Goal: Task Accomplishment & Management: Manage account settings

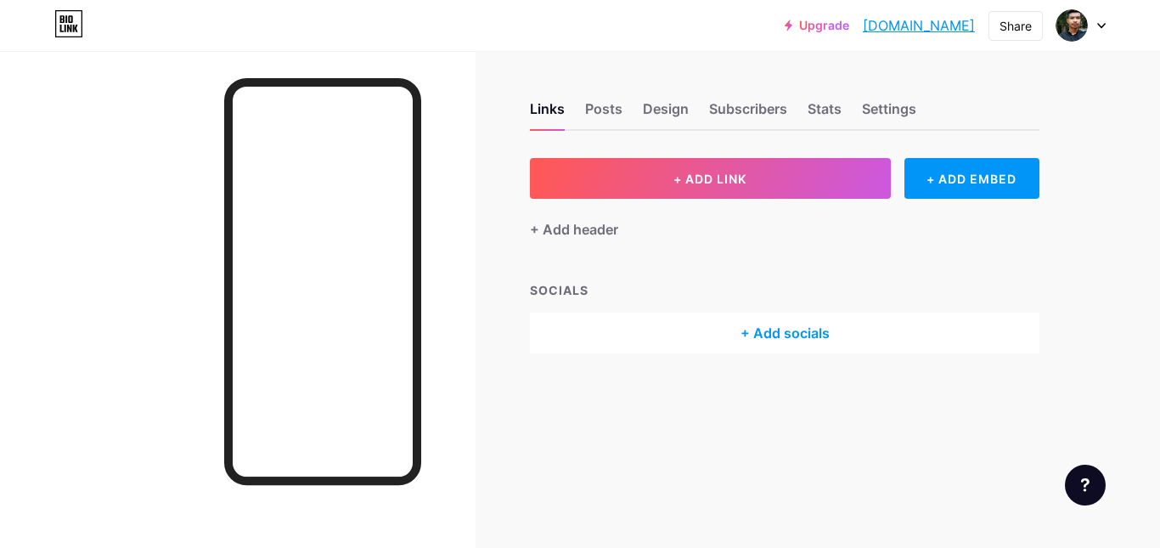
click at [1089, 22] on div at bounding box center [1081, 25] width 49 height 31
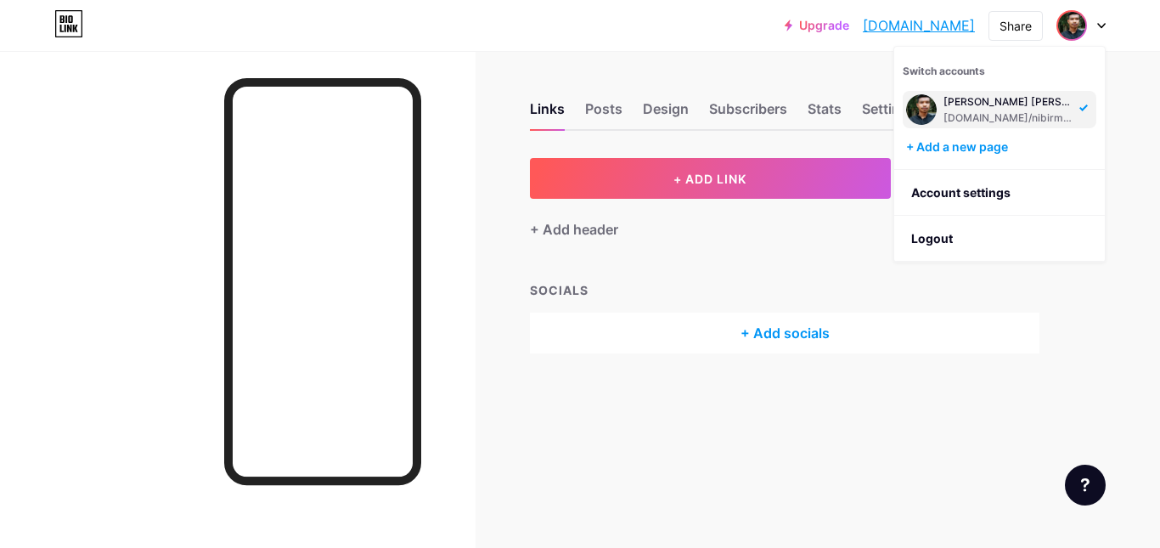
click at [1089, 22] on div at bounding box center [1081, 25] width 49 height 31
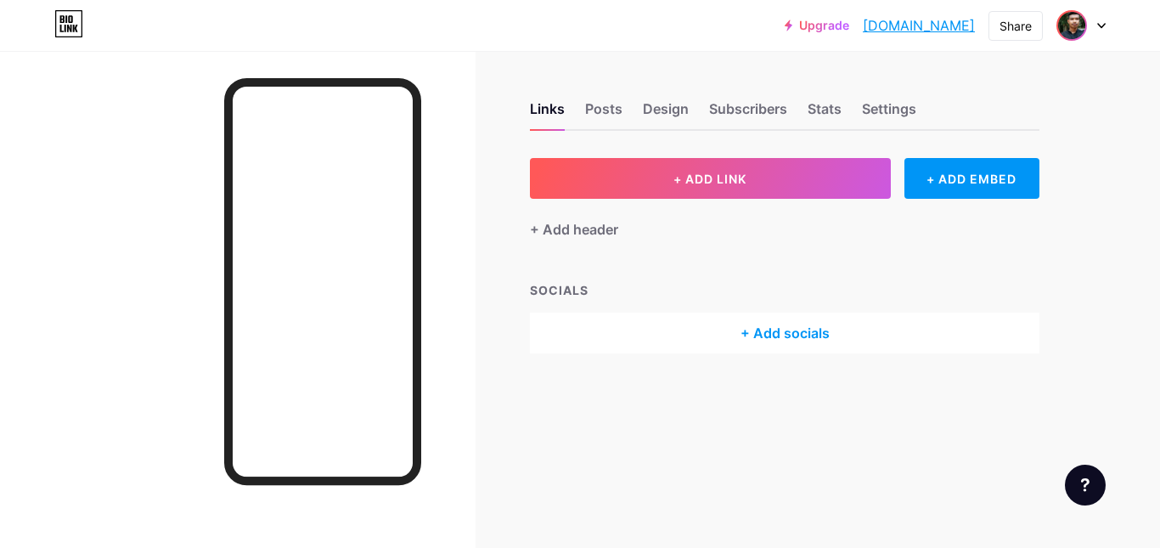
click at [1076, 27] on img at bounding box center [1072, 25] width 27 height 27
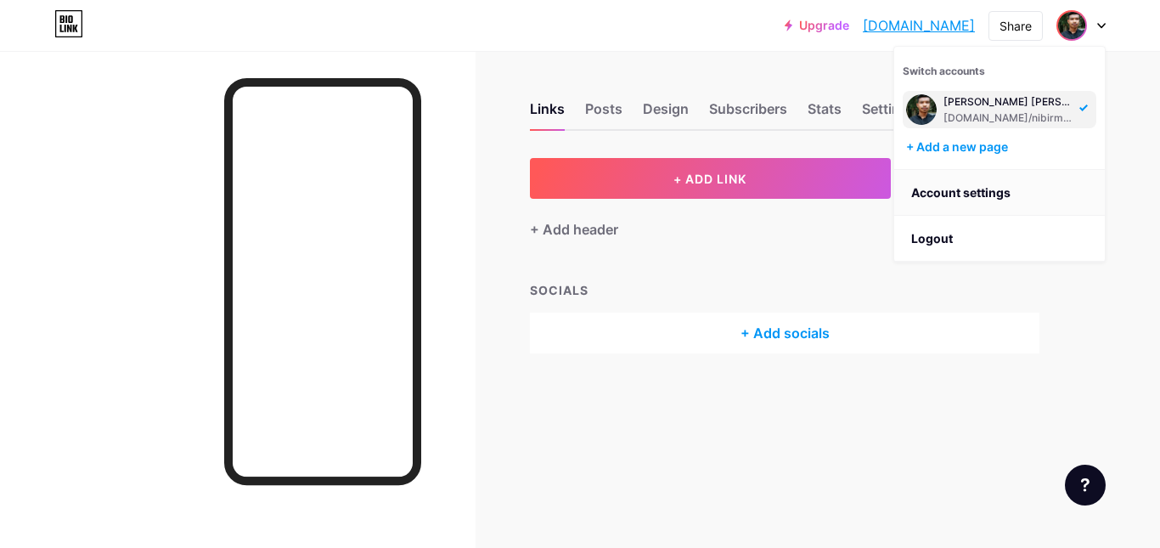
click at [955, 195] on link "Account settings" at bounding box center [1000, 193] width 211 height 46
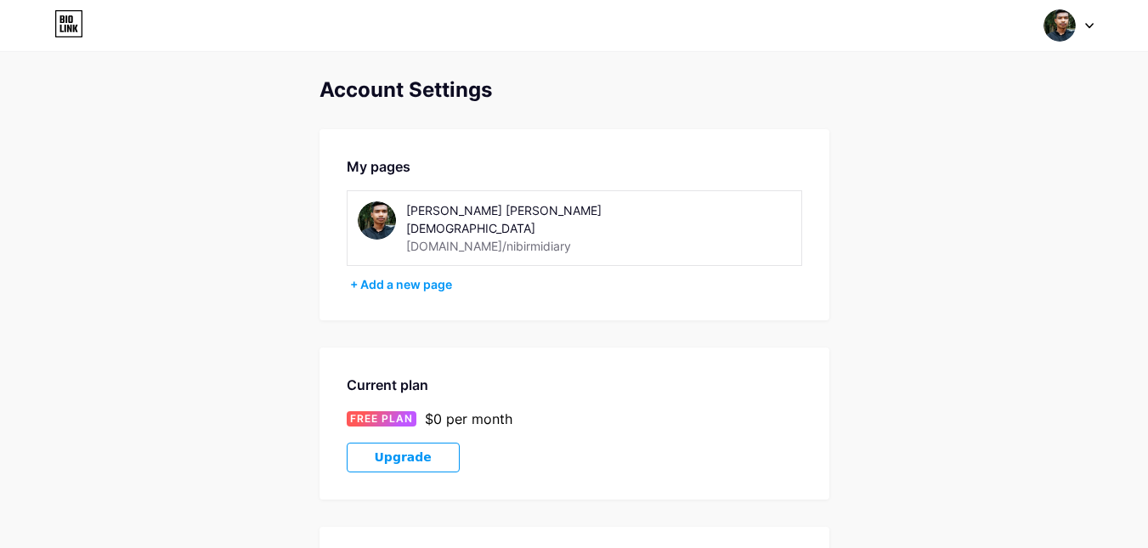
click at [377, 214] on img at bounding box center [377, 220] width 38 height 38
click at [1081, 14] on div at bounding box center [1068, 25] width 49 height 31
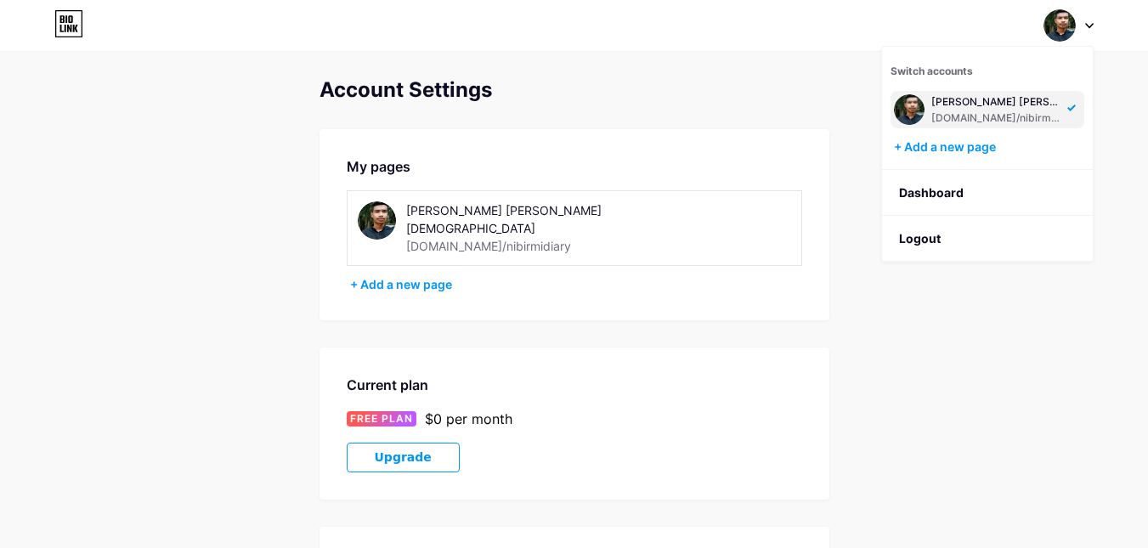
click at [952, 108] on div "Nibir Mahamudul Islam" at bounding box center [996, 102] width 131 height 14
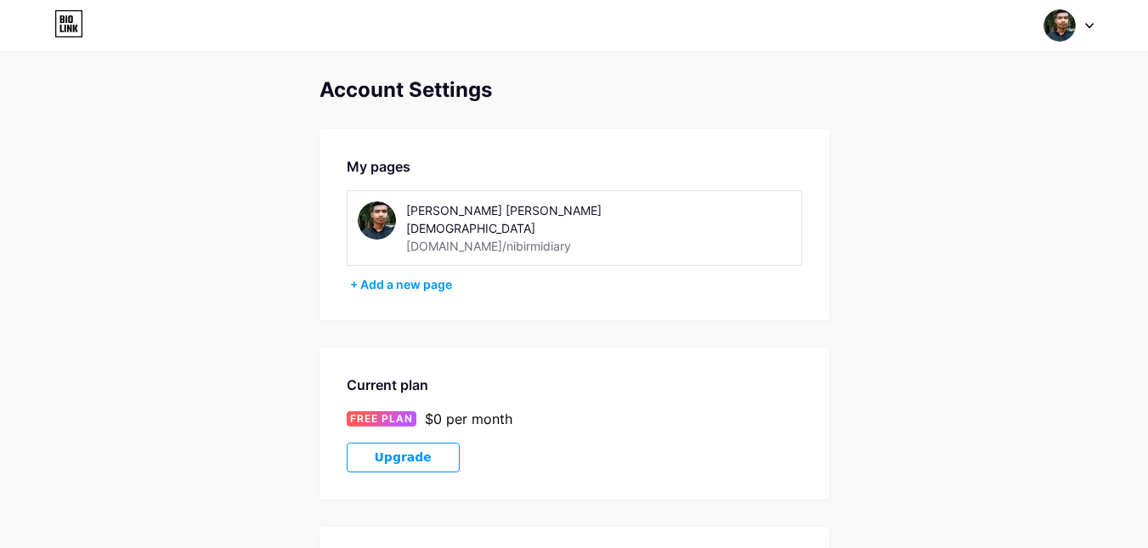
click at [57, 20] on icon at bounding box center [68, 23] width 29 height 27
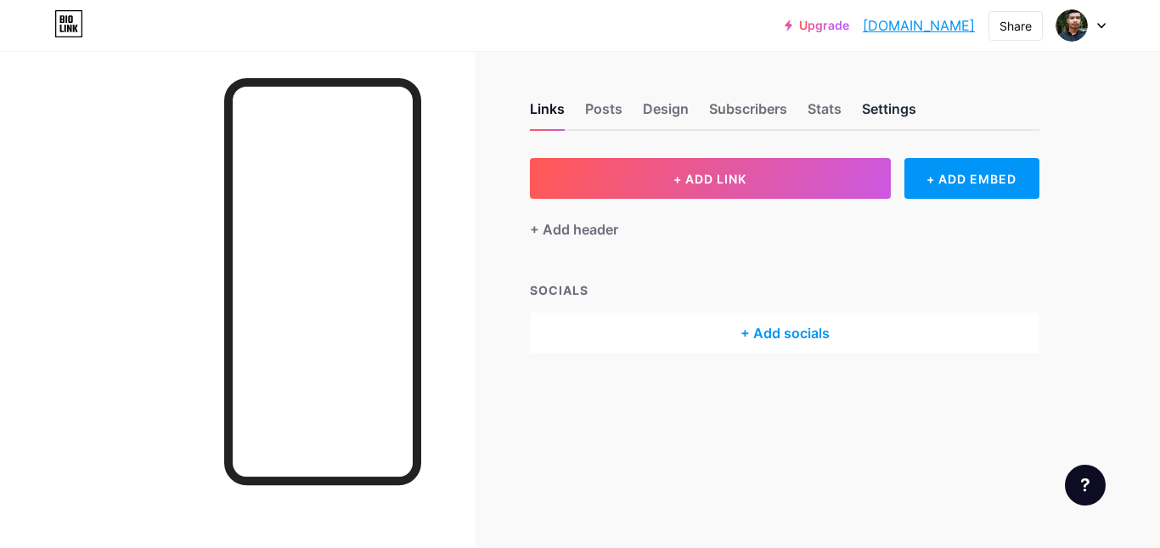
click at [889, 102] on div "Settings" at bounding box center [889, 114] width 54 height 31
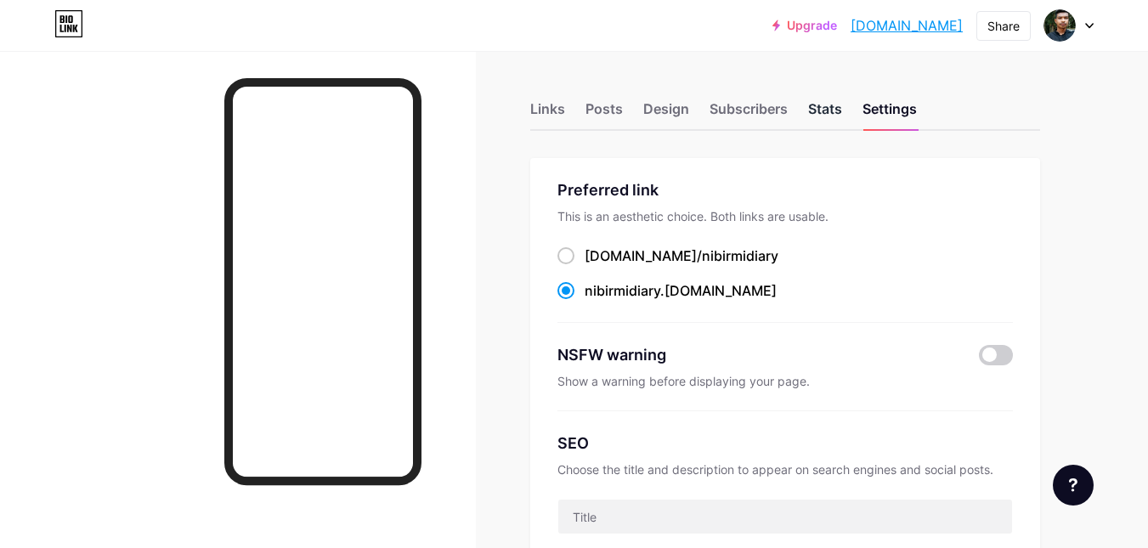
click at [822, 115] on div "Stats" at bounding box center [825, 114] width 34 height 31
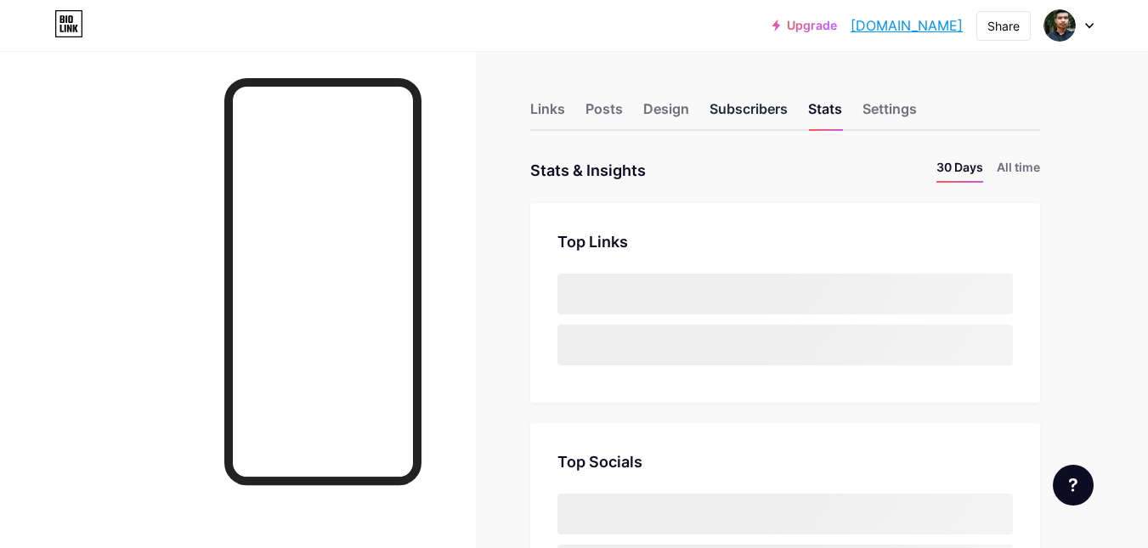
scroll to position [548, 1148]
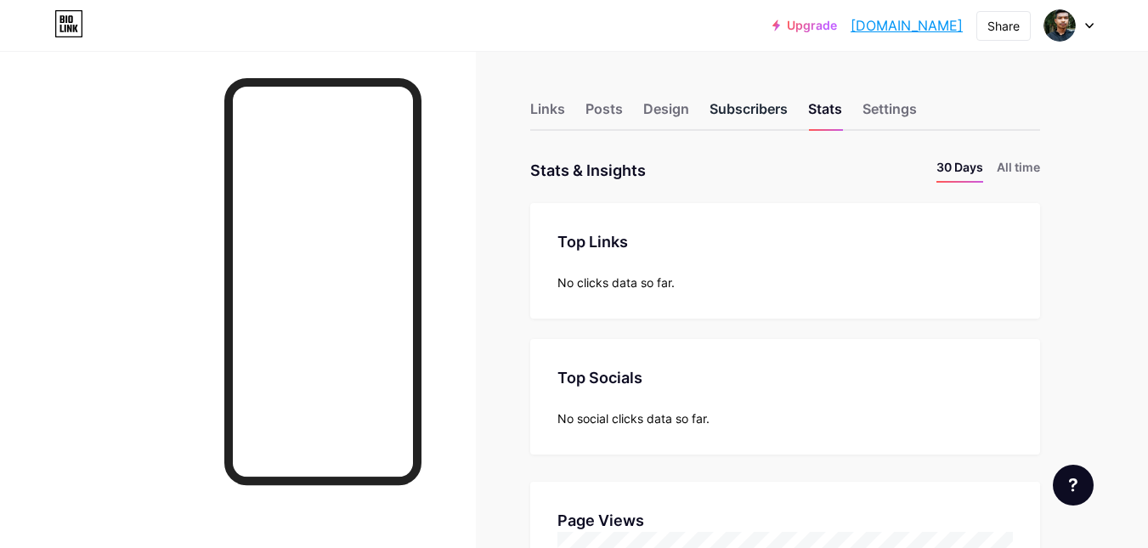
click at [750, 106] on div "Subscribers" at bounding box center [748, 114] width 78 height 31
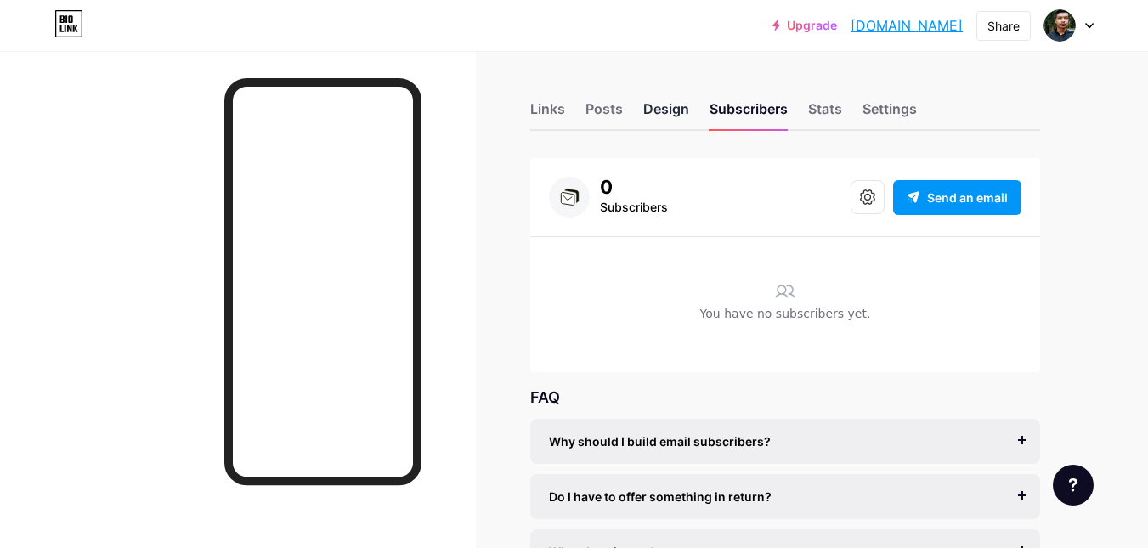
click at [668, 112] on div "Design" at bounding box center [666, 114] width 46 height 31
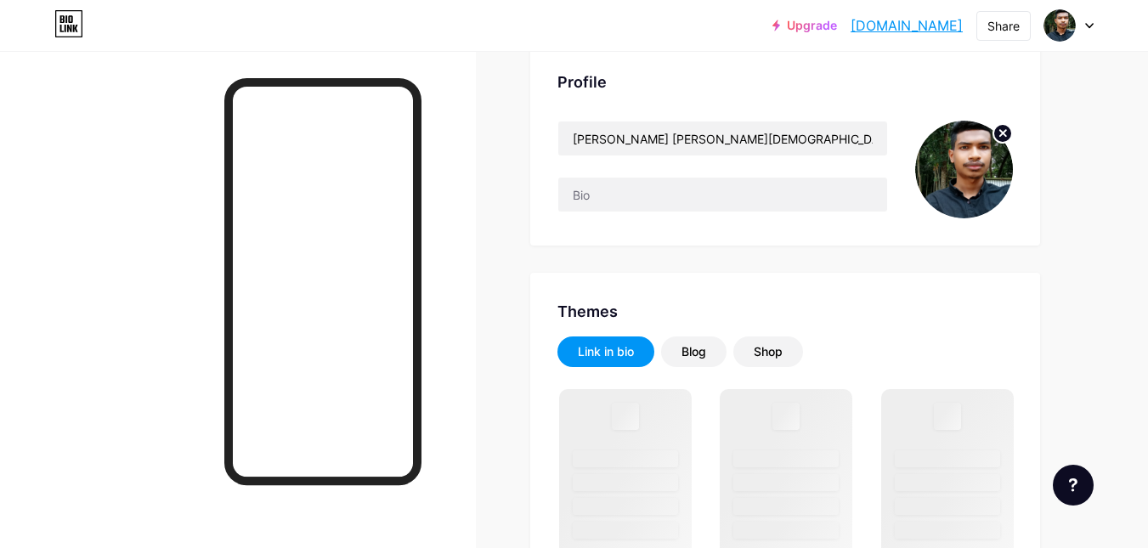
scroll to position [85, 0]
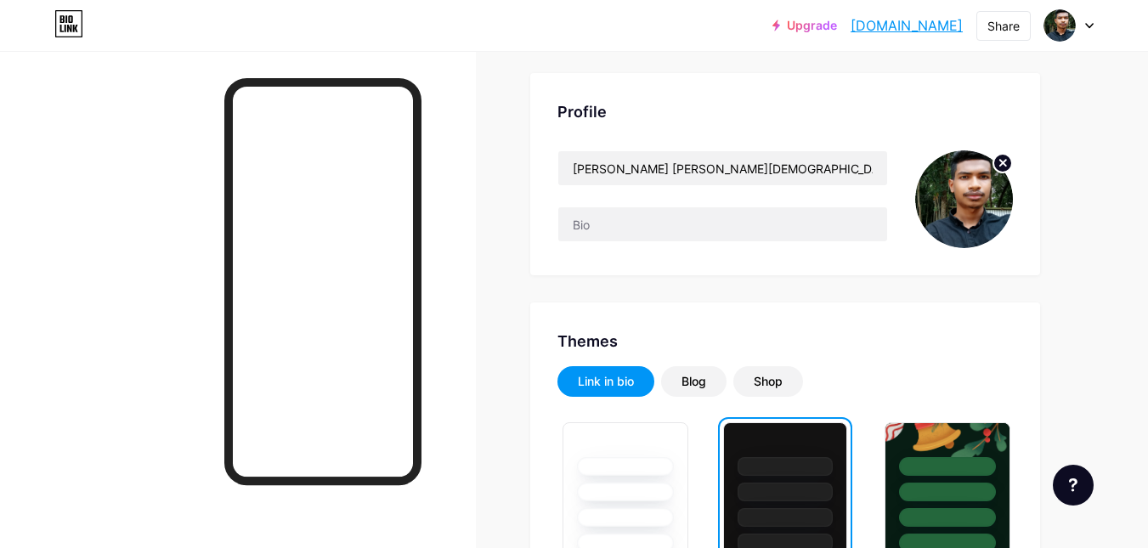
click at [973, 205] on img at bounding box center [964, 199] width 98 height 98
click at [1003, 163] on icon at bounding box center [1003, 163] width 6 height 6
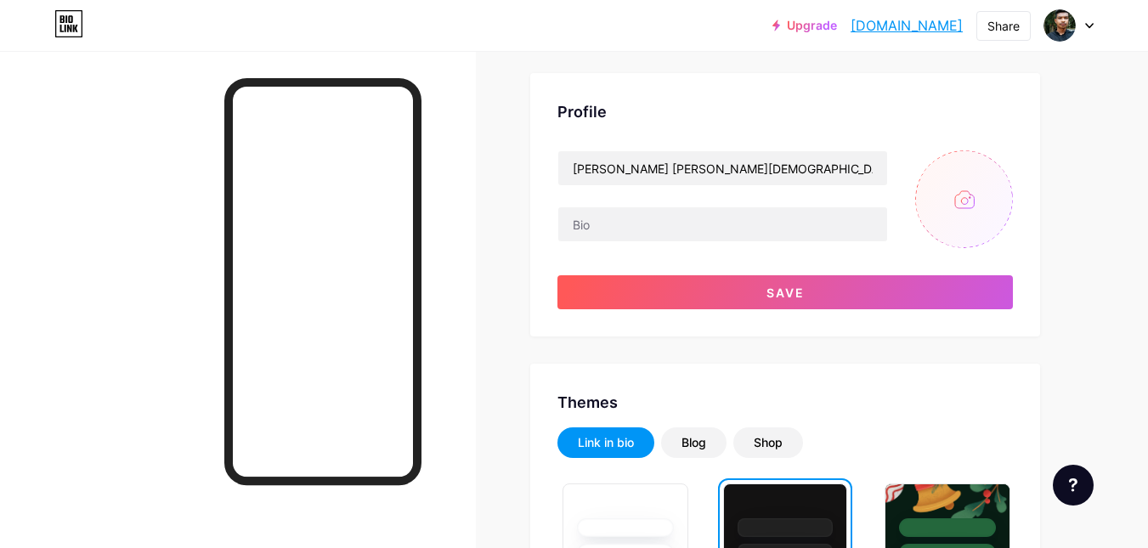
click at [965, 200] on input "file" at bounding box center [964, 199] width 98 height 98
type input "C:\fakepath\Image.png"
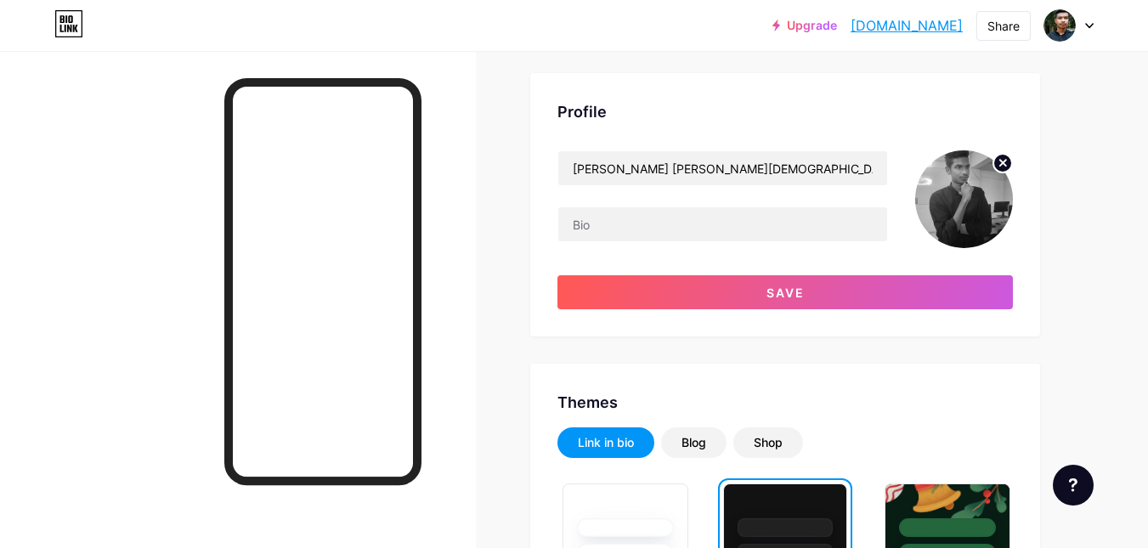
click at [961, 200] on img at bounding box center [964, 199] width 98 height 98
click at [714, 156] on input "Nibir Mahamudul Islam" at bounding box center [722, 168] width 329 height 34
paste input "Nibir"
type input "[PERSON_NAME] [PERSON_NAME]"
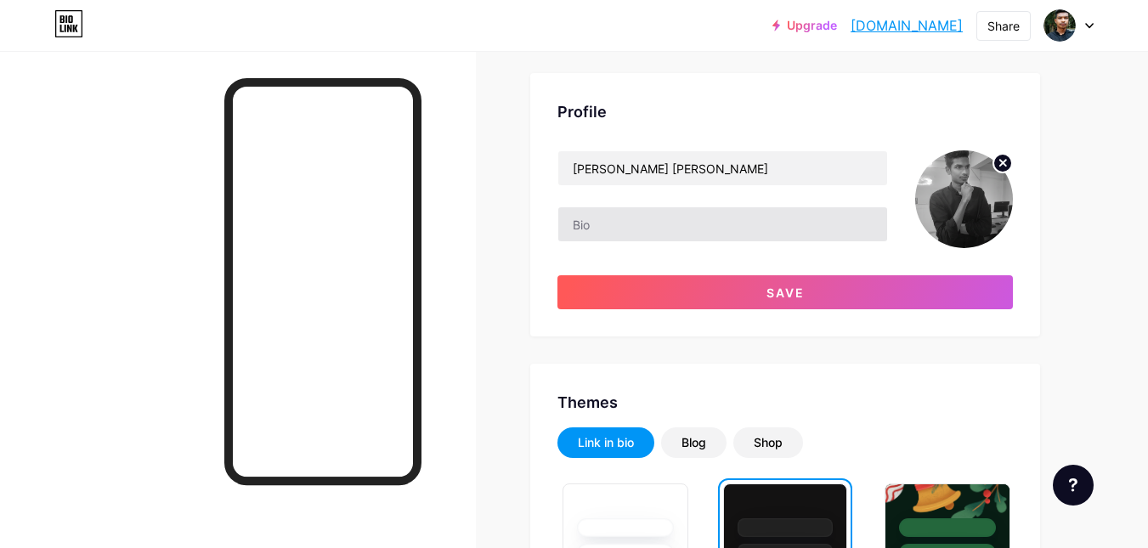
drag, startPoint x: 583, startPoint y: 200, endPoint x: 587, endPoint y: 229, distance: 28.4
click at [584, 218] on div "[PERSON_NAME] [PERSON_NAME]" at bounding box center [722, 199] width 330 height 98
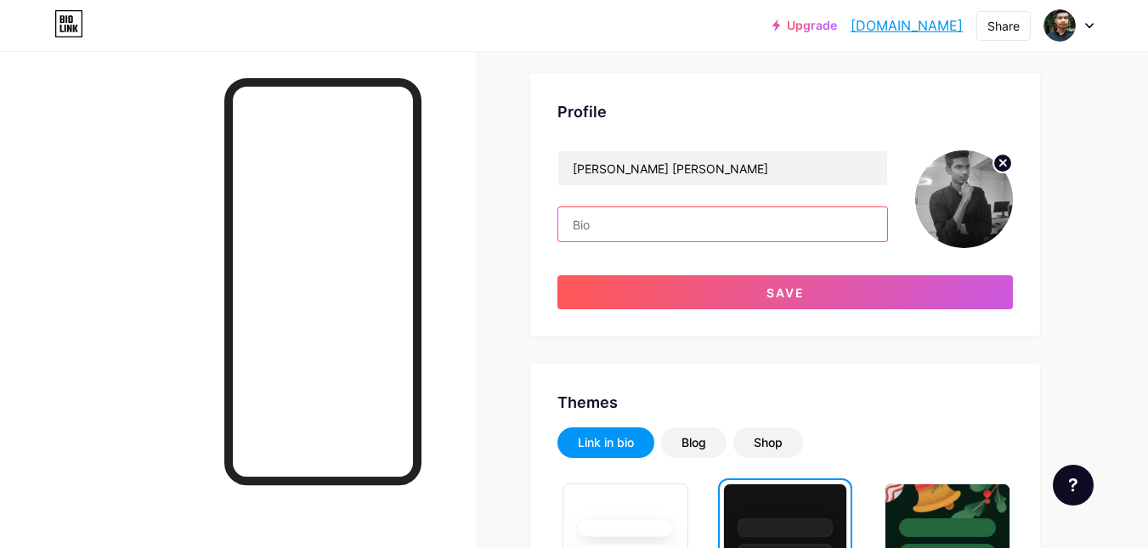
click at [589, 230] on input "text" at bounding box center [722, 224] width 329 height 34
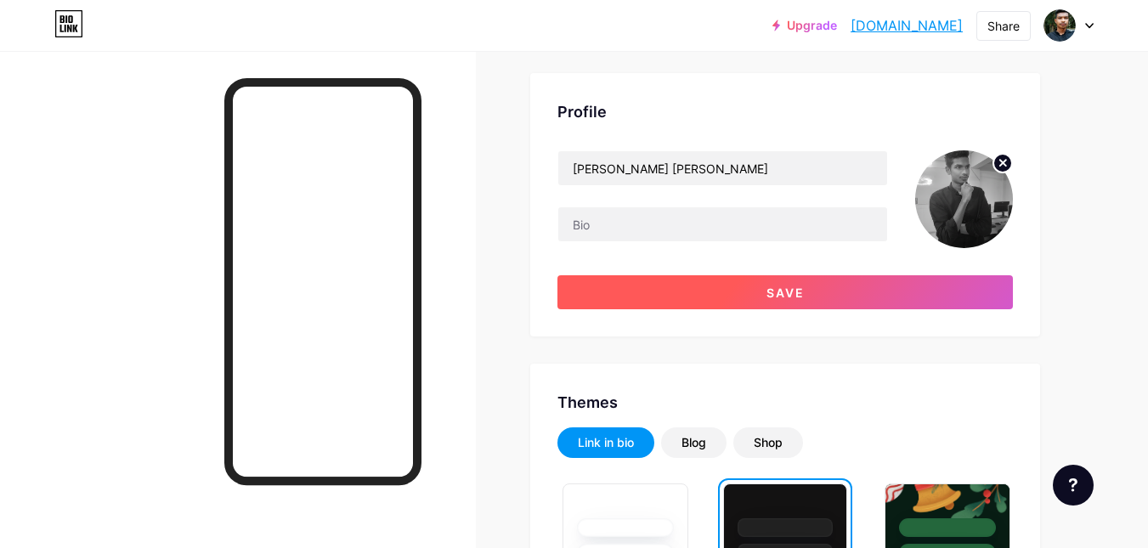
click at [737, 301] on button "Save" at bounding box center [784, 292] width 455 height 34
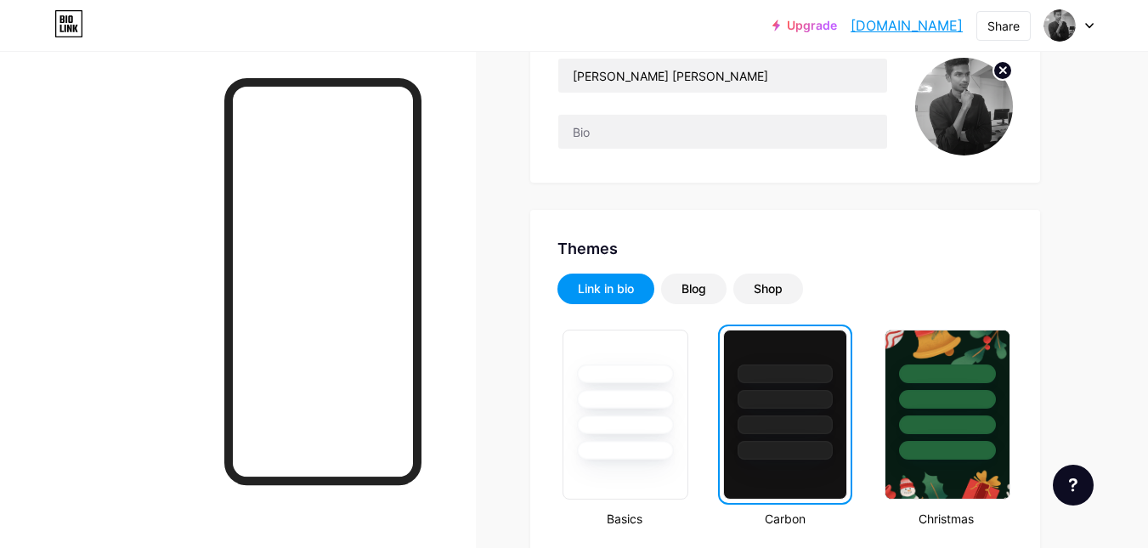
scroll to position [255, 0]
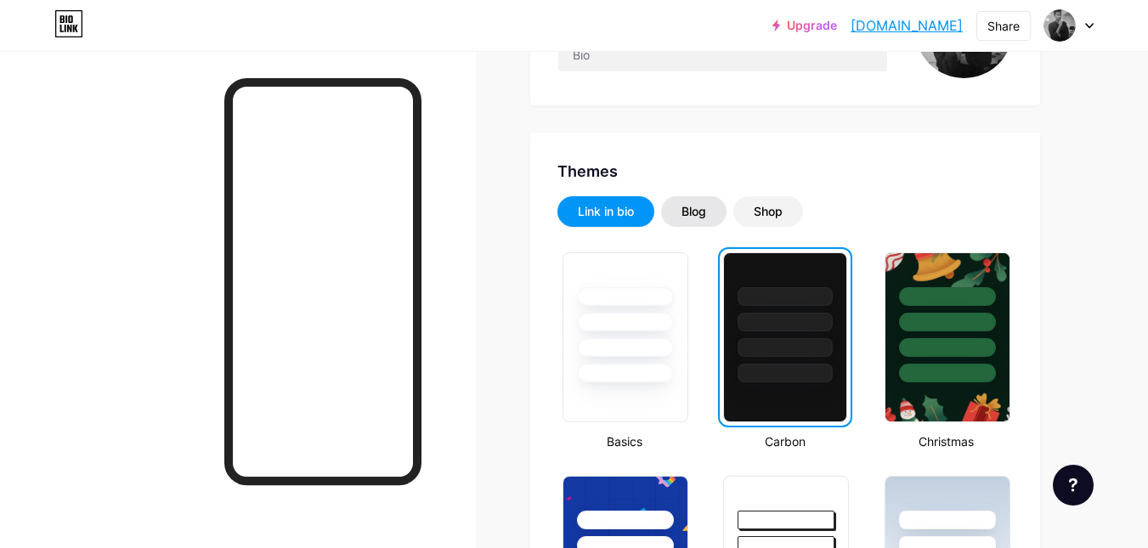
click at [697, 205] on div "Blog" at bounding box center [693, 211] width 25 height 17
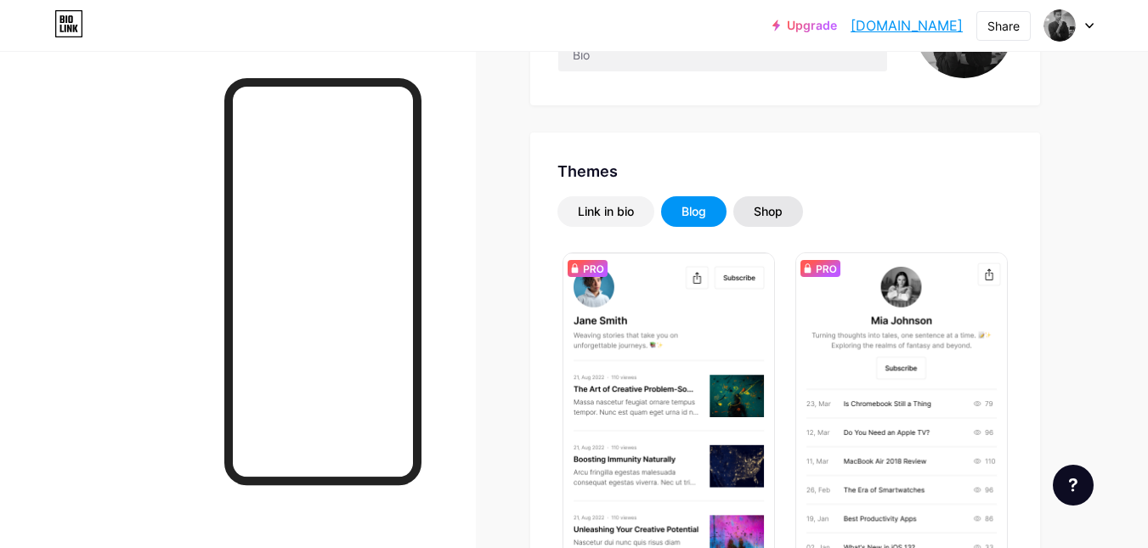
click at [767, 198] on div "Shop" at bounding box center [768, 211] width 70 height 31
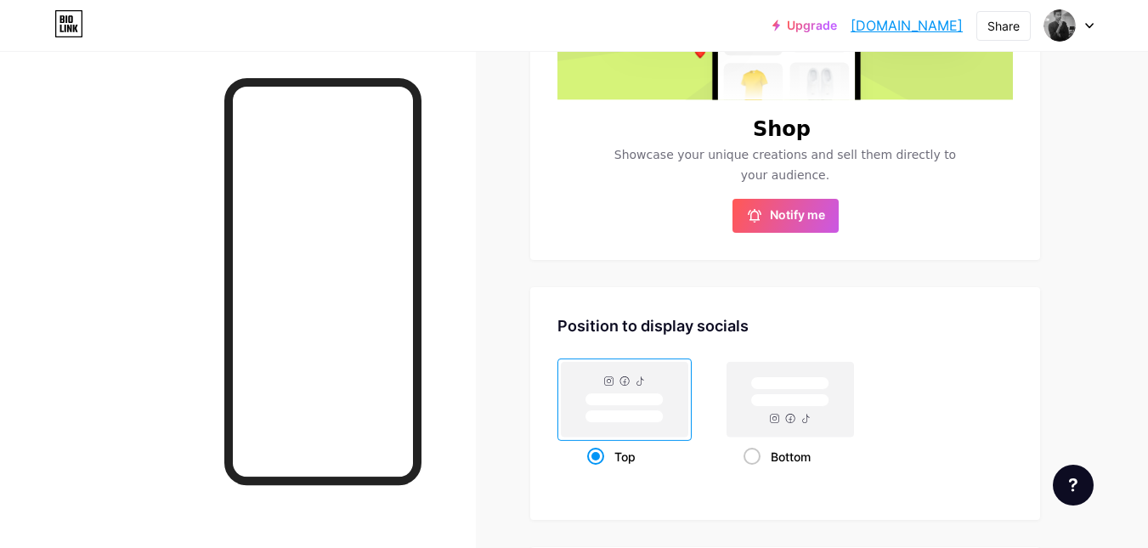
scroll to position [438, 0]
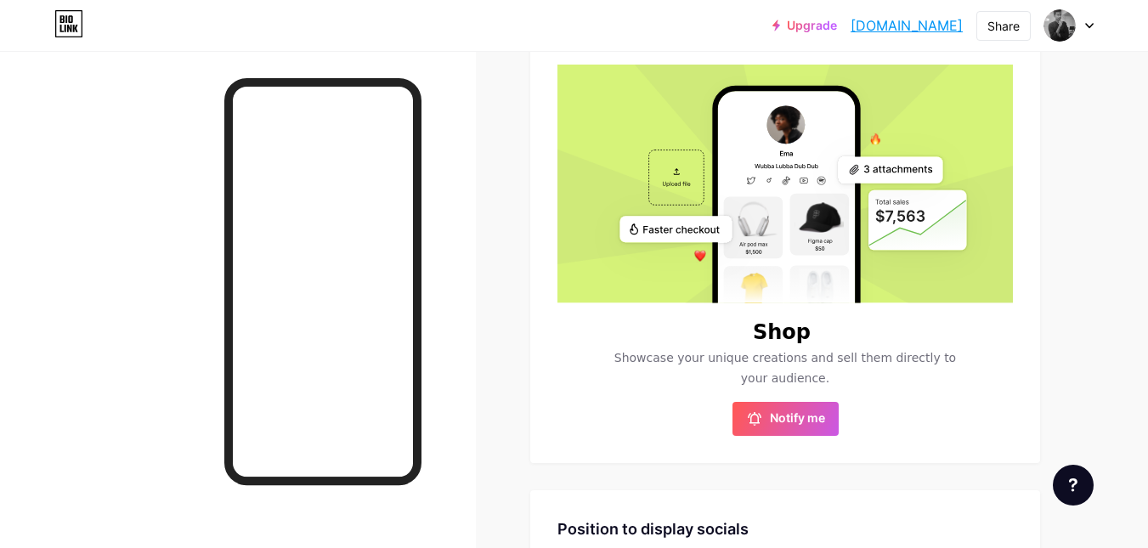
click at [1083, 22] on div at bounding box center [1068, 25] width 49 height 31
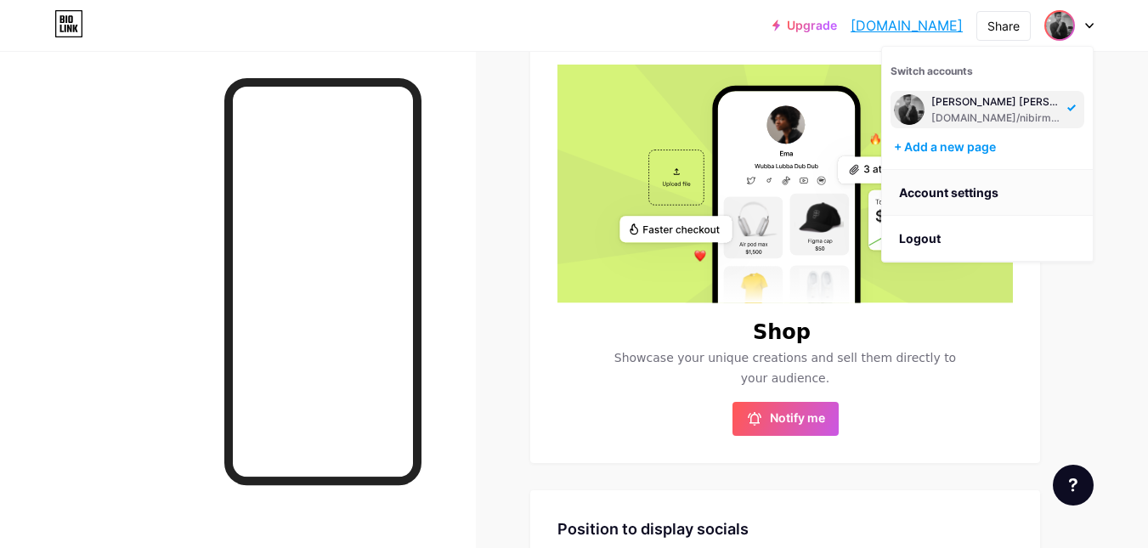
click at [937, 200] on link "Account settings" at bounding box center [987, 193] width 211 height 46
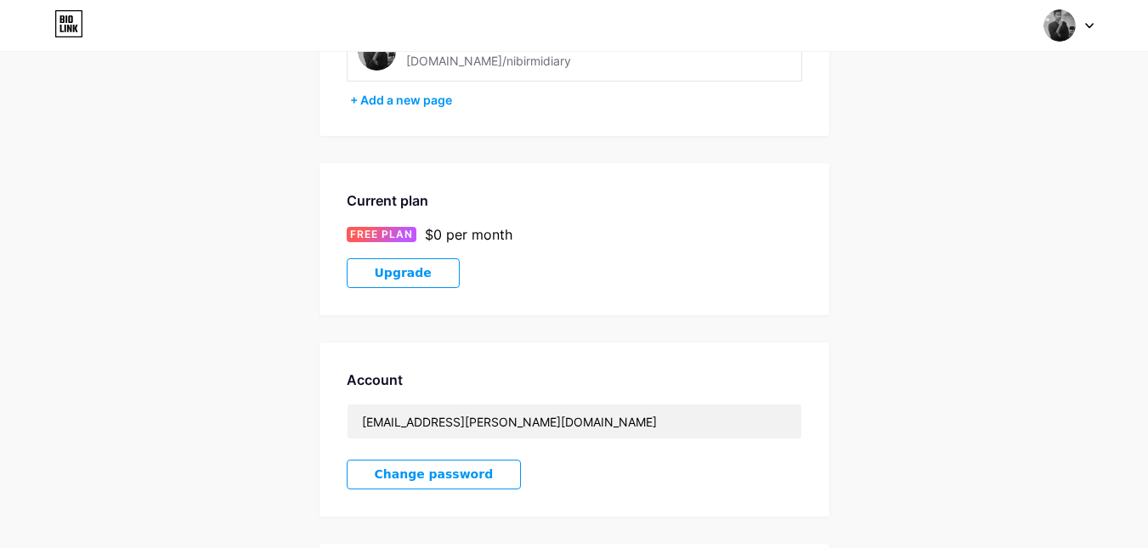
scroll to position [170, 0]
click at [526, 65] on div "Mahamudul Islam Nibir bio.link/nibirmidiary" at bounding box center [526, 50] width 240 height 38
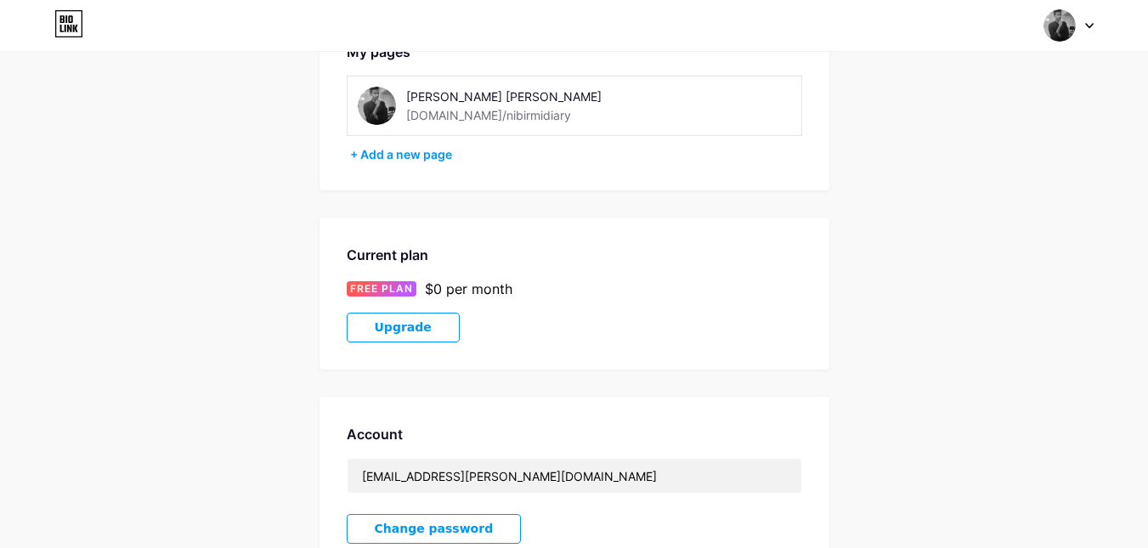
scroll to position [85, 0]
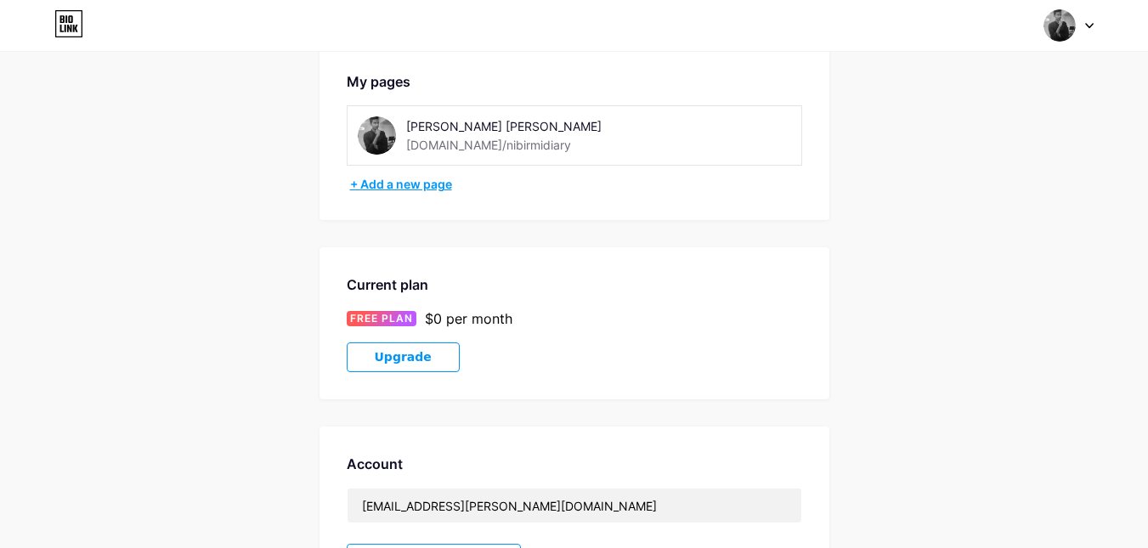
click at [393, 188] on div "+ Add a new page" at bounding box center [576, 184] width 452 height 17
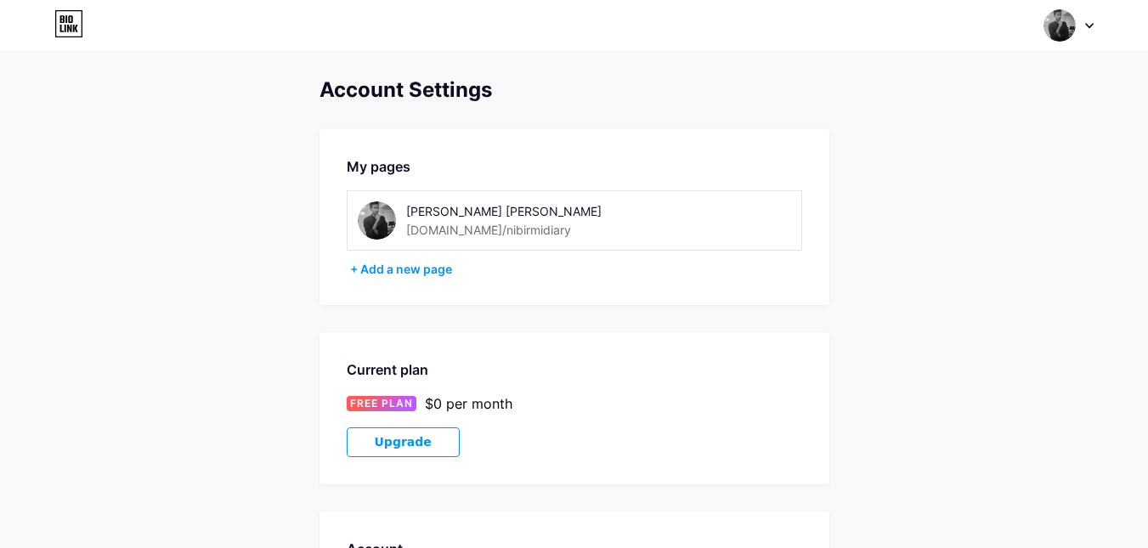
click at [1070, 25] on img at bounding box center [1059, 25] width 32 height 32
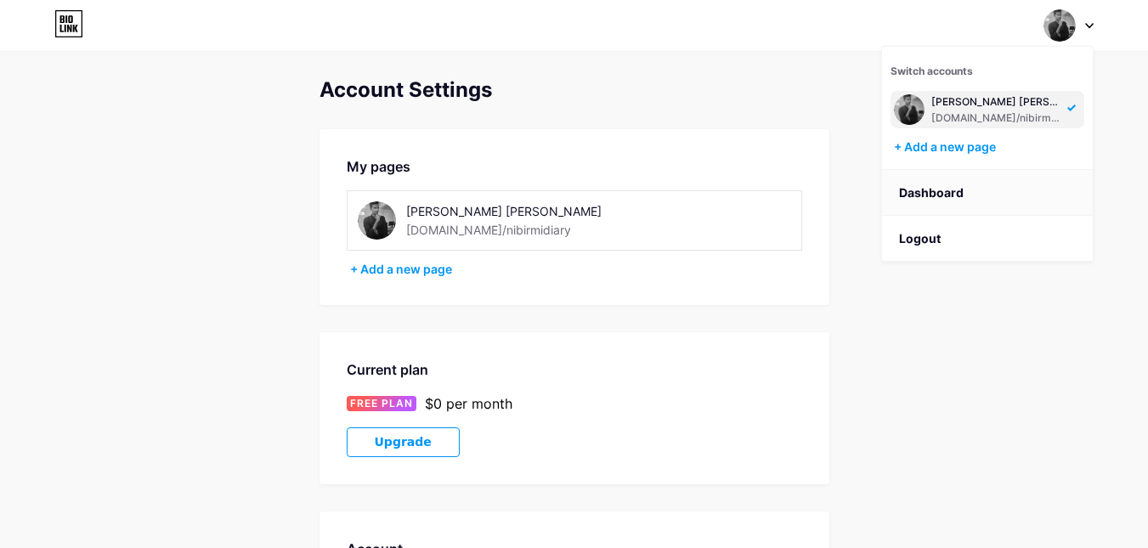
click at [928, 192] on link "Dashboard" at bounding box center [987, 193] width 211 height 46
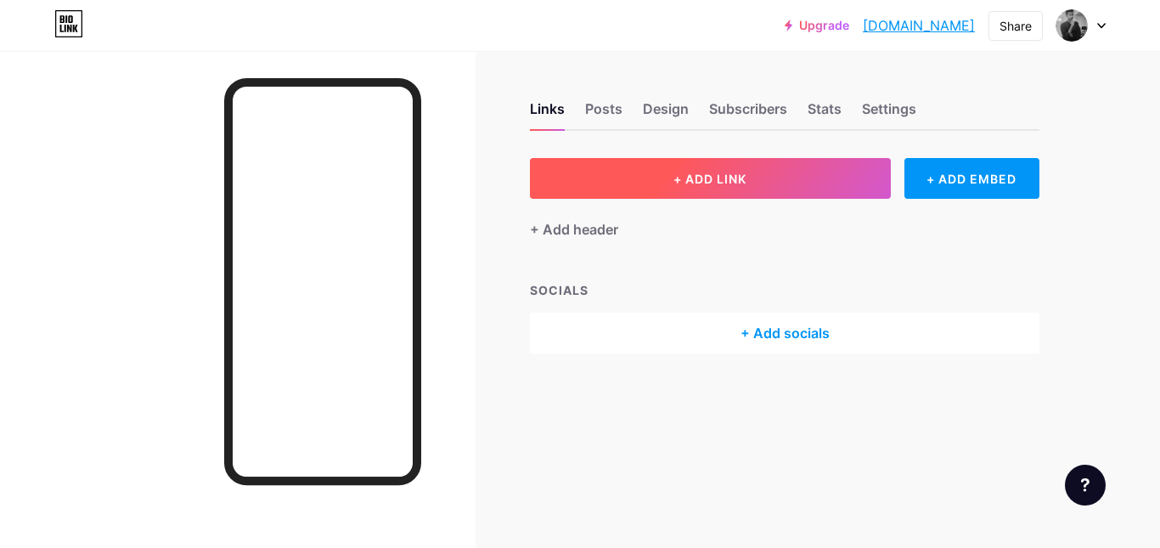
click at [704, 177] on span "+ ADD LINK" at bounding box center [710, 179] width 73 height 14
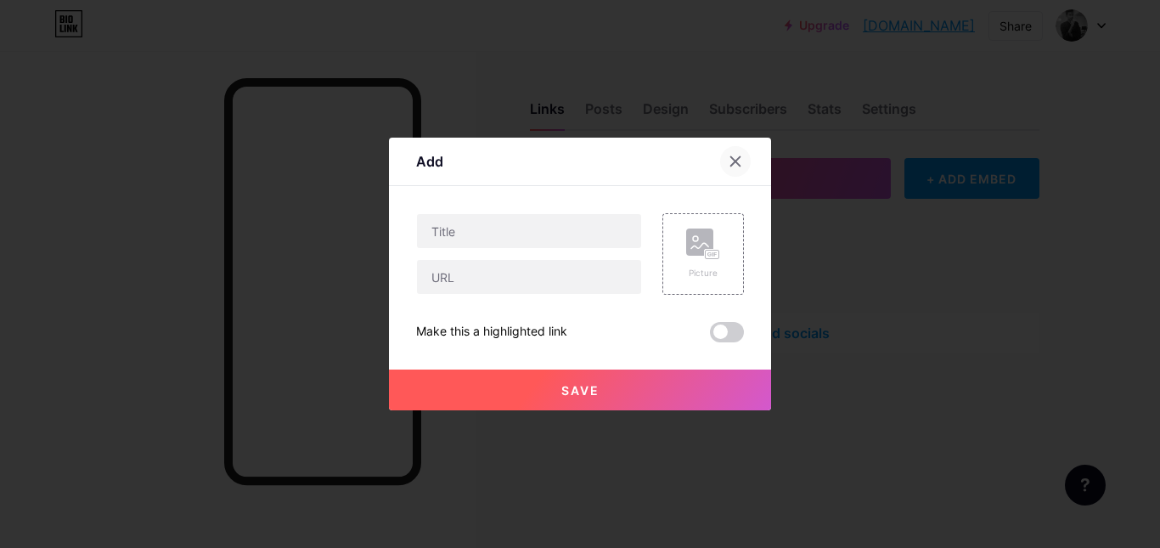
click at [726, 154] on div at bounding box center [735, 161] width 31 height 31
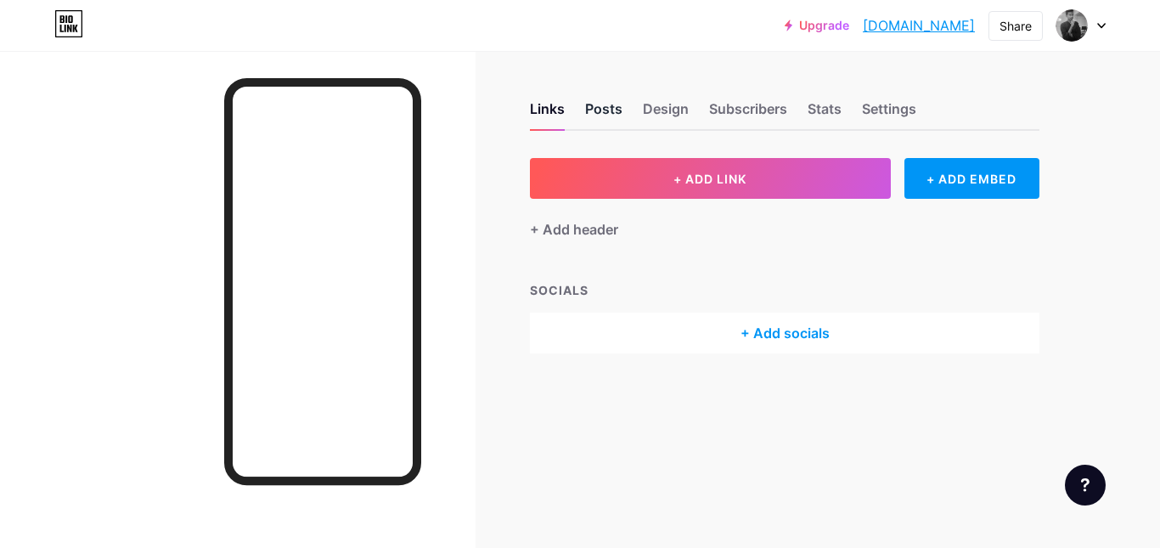
click at [618, 112] on div "Posts" at bounding box center [603, 114] width 37 height 31
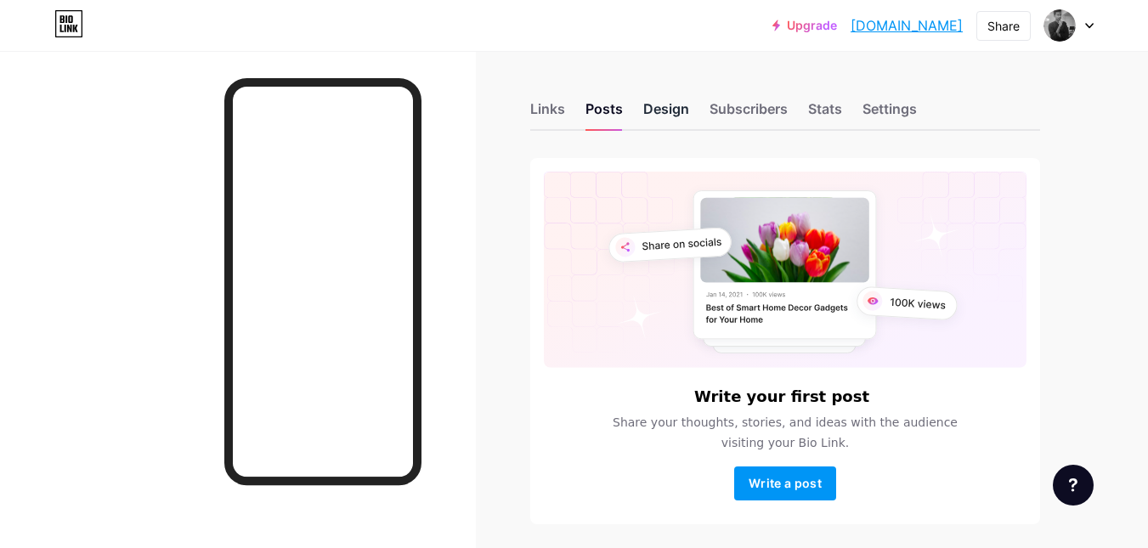
click at [668, 110] on div "Design" at bounding box center [666, 114] width 46 height 31
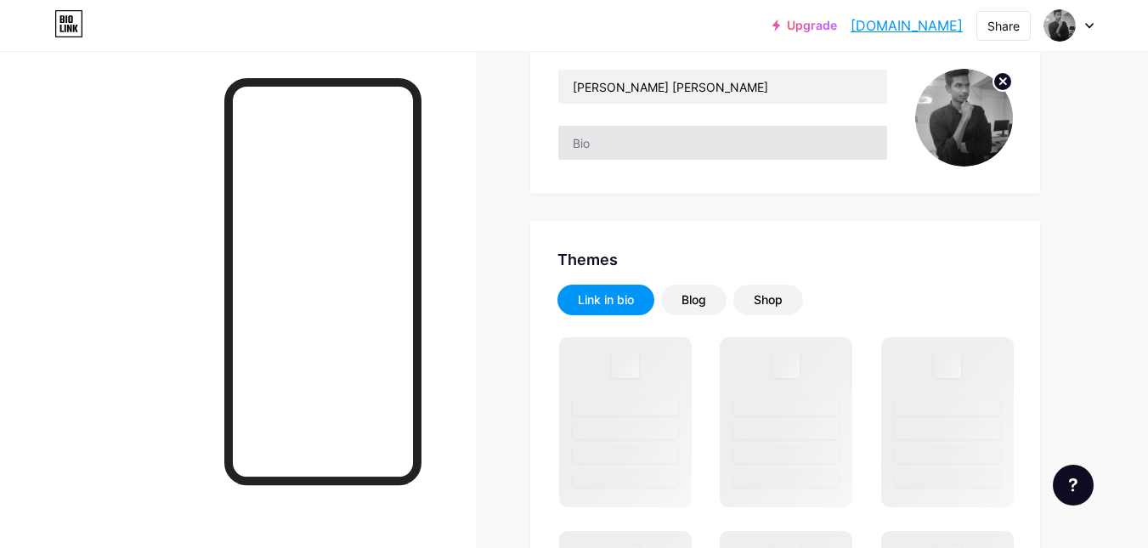
scroll to position [85, 0]
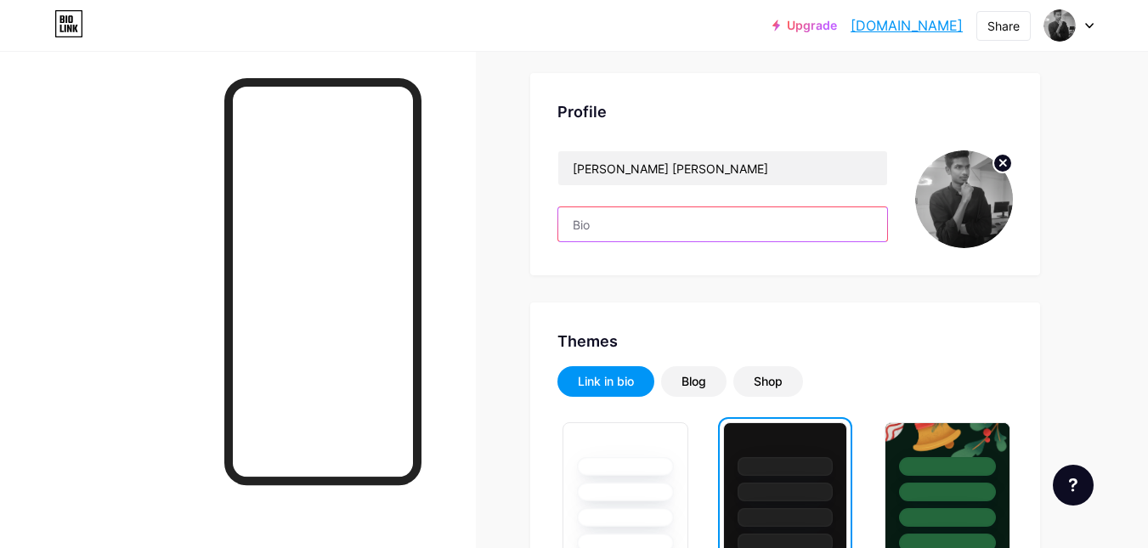
click at [620, 216] on input "text" at bounding box center [722, 224] width 329 height 34
click at [935, 28] on link "[DOMAIN_NAME]" at bounding box center [906, 25] width 112 height 20
click at [1028, 31] on div "Share" at bounding box center [1003, 26] width 54 height 30
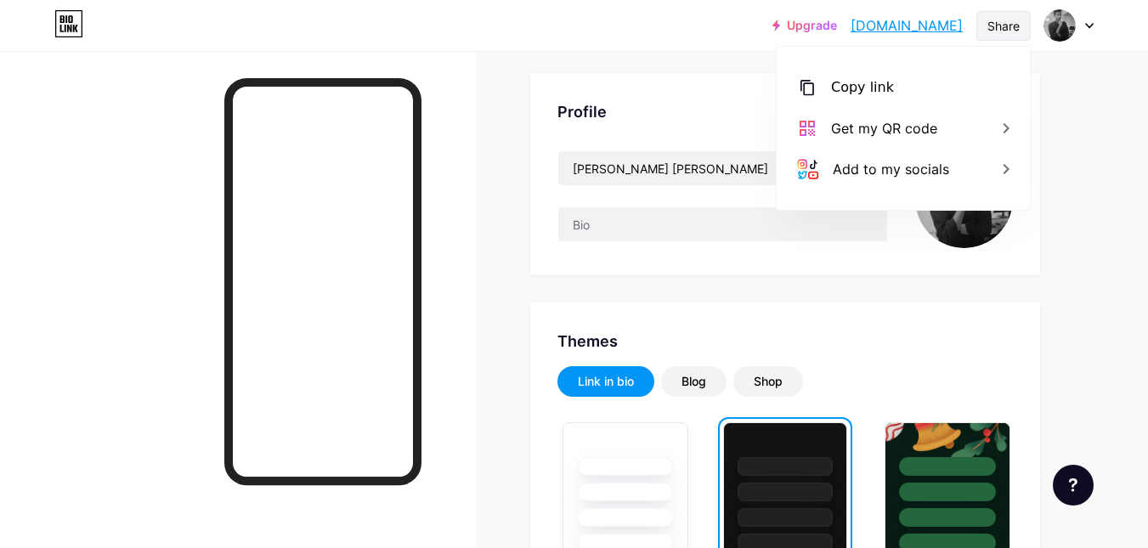
click at [998, 25] on div "Share" at bounding box center [1003, 26] width 32 height 18
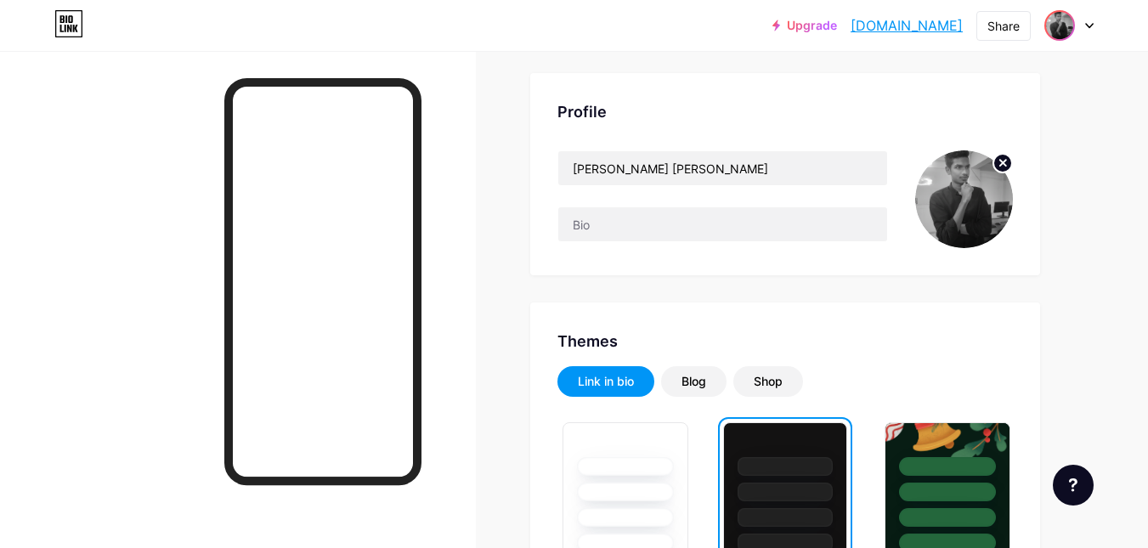
click at [1072, 22] on img at bounding box center [1059, 25] width 27 height 27
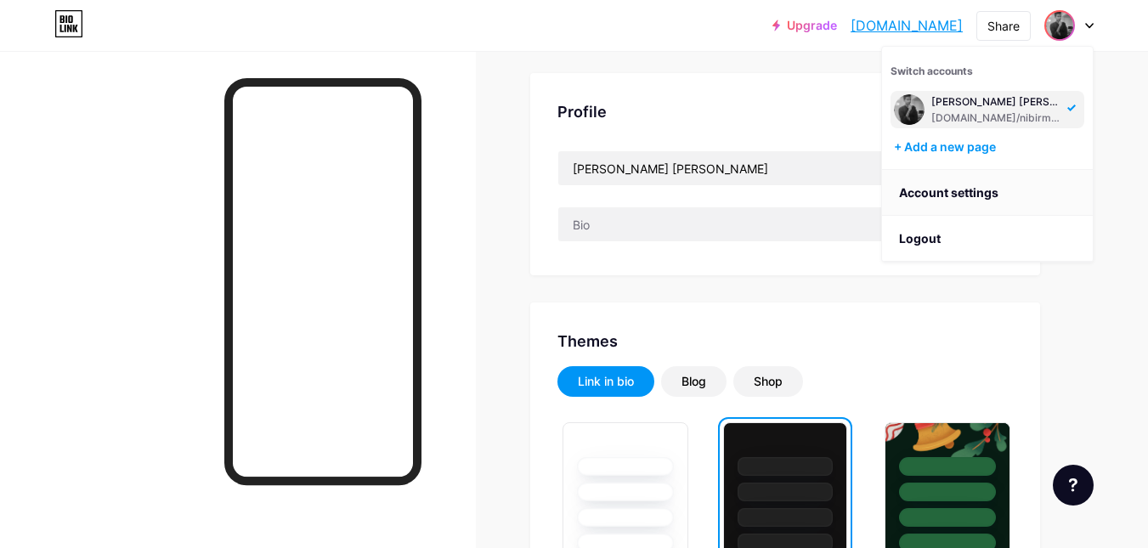
click at [946, 195] on link "Account settings" at bounding box center [987, 193] width 211 height 46
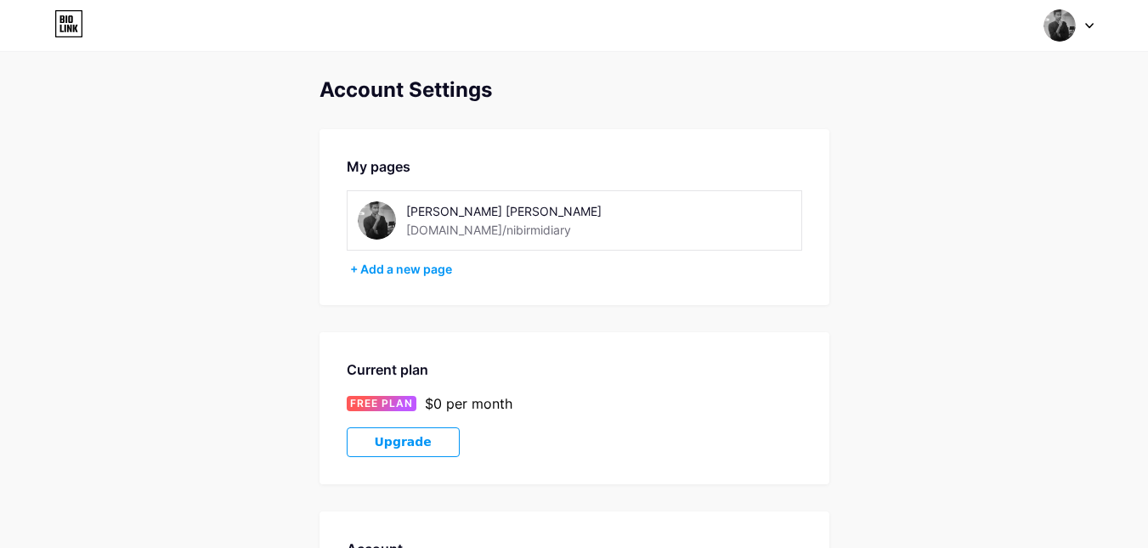
click at [494, 227] on div "[DOMAIN_NAME]/nibirmidiary" at bounding box center [488, 230] width 165 height 18
click at [517, 208] on div "[PERSON_NAME] [PERSON_NAME]" at bounding box center [526, 211] width 240 height 18
click at [1081, 23] on div at bounding box center [1068, 25] width 49 height 31
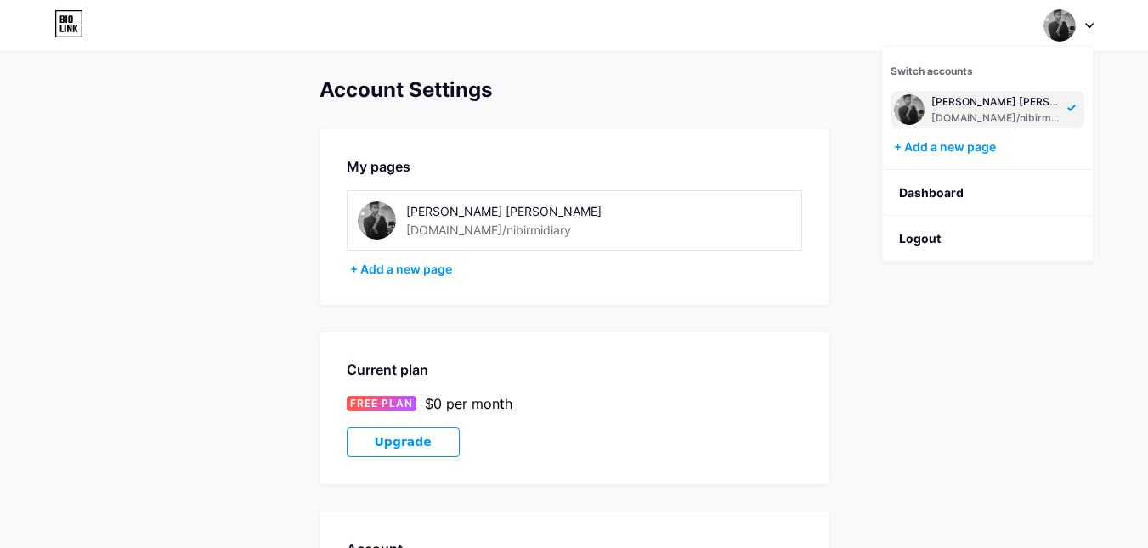
click at [955, 102] on div "[PERSON_NAME] [PERSON_NAME]" at bounding box center [996, 102] width 131 height 14
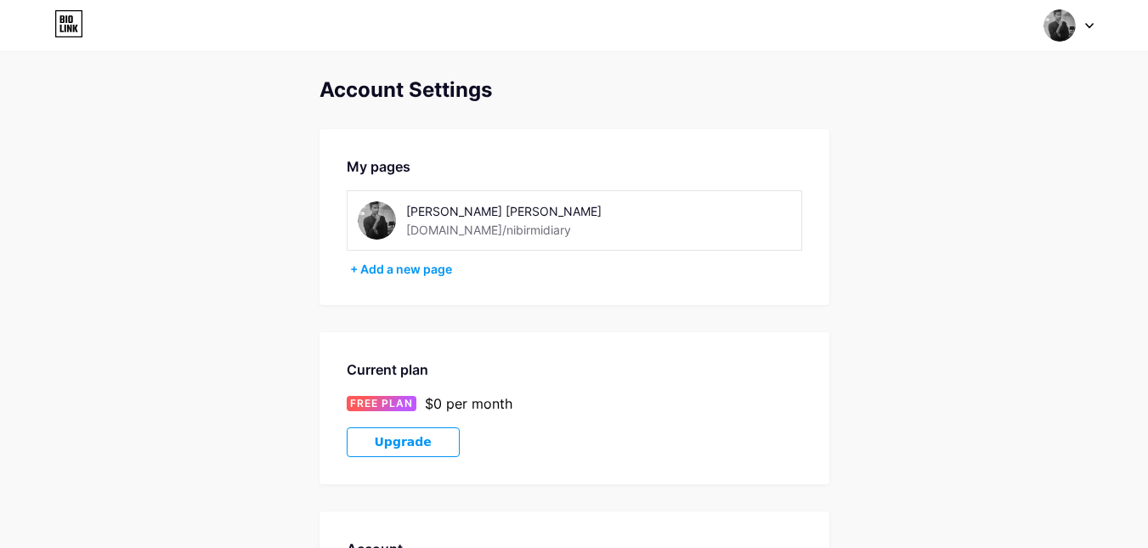
click at [67, 20] on icon at bounding box center [66, 19] width 2 height 8
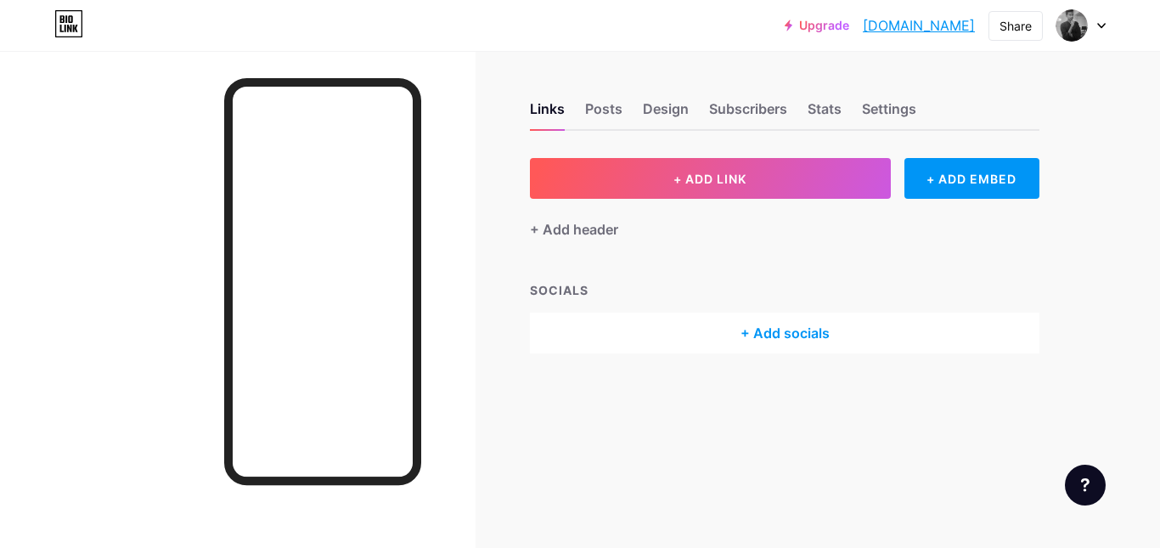
click at [783, 330] on div "+ Add socials" at bounding box center [785, 333] width 510 height 41
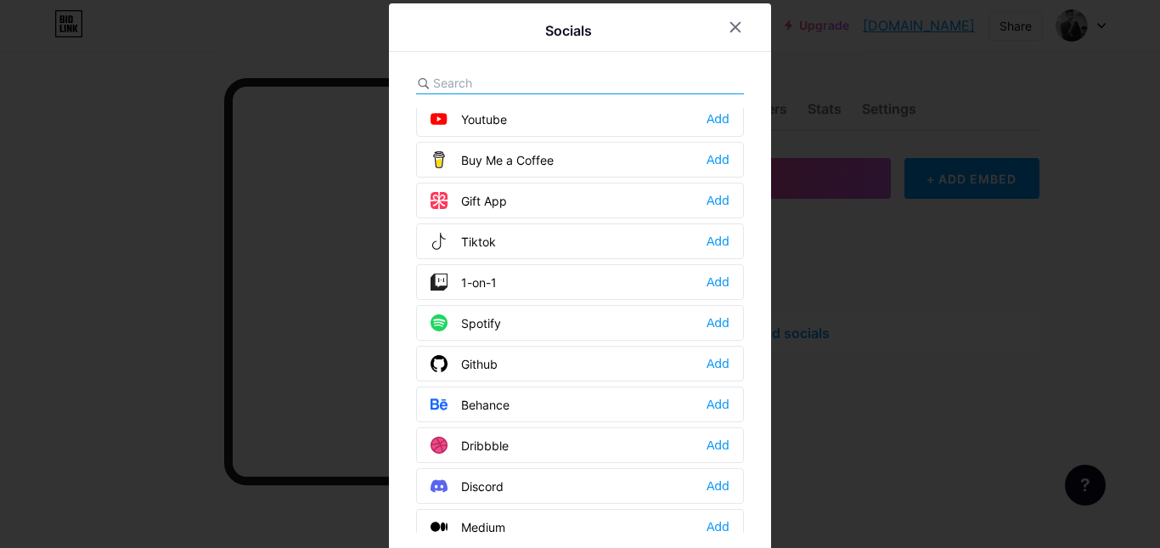
scroll to position [255, 0]
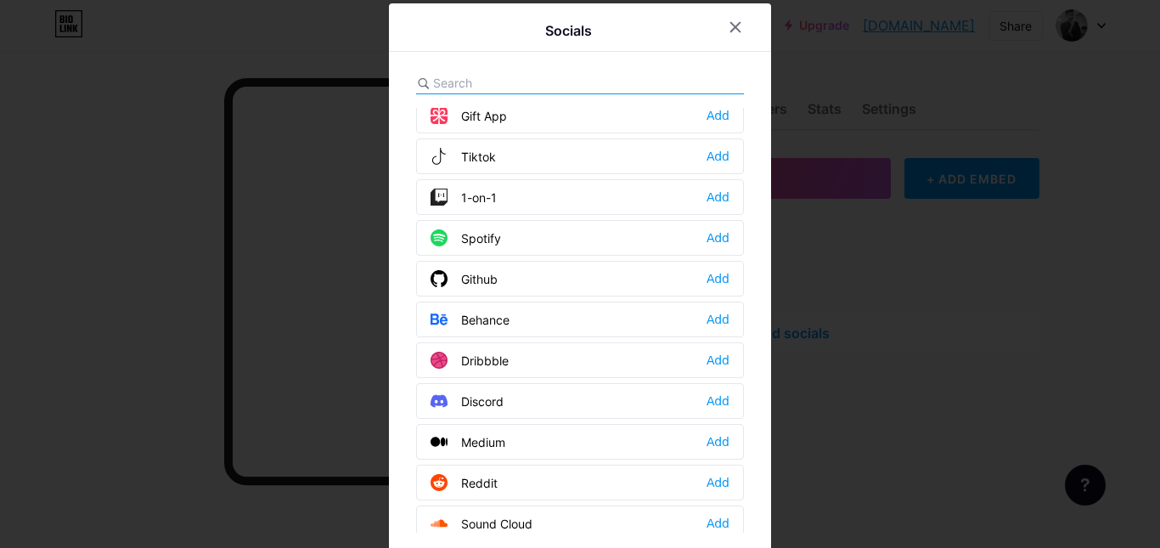
click at [457, 87] on input "text" at bounding box center [527, 83] width 188 height 18
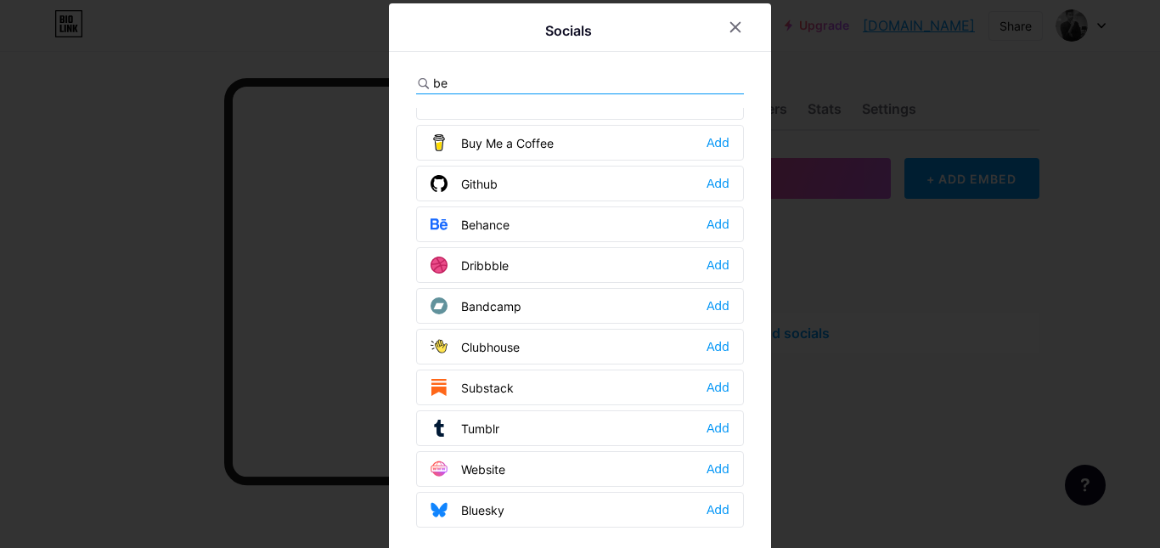
scroll to position [0, 0]
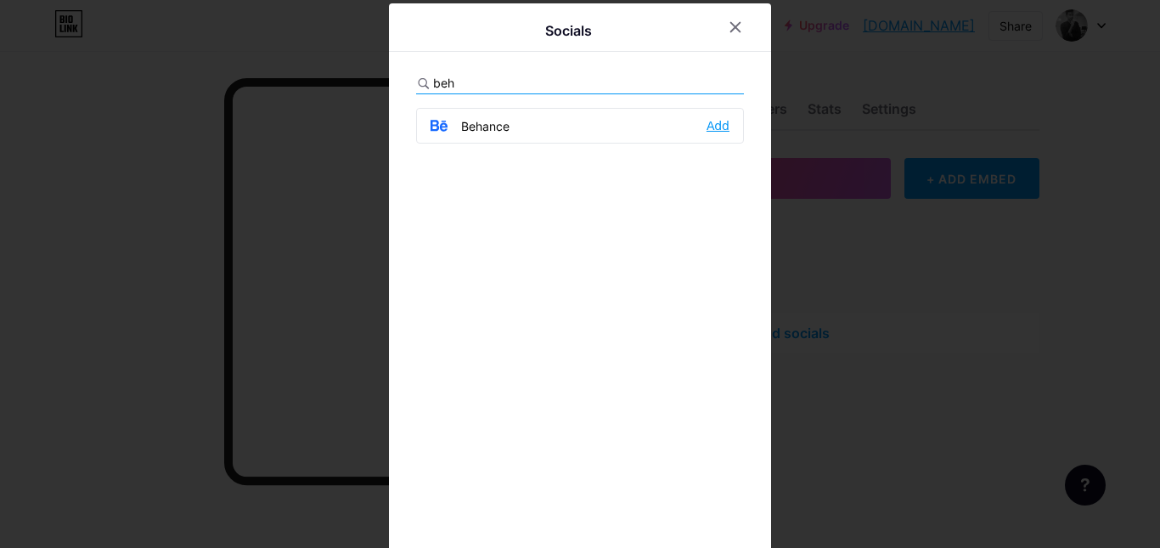
type input "beh"
click at [720, 122] on div "Add" at bounding box center [718, 125] width 23 height 17
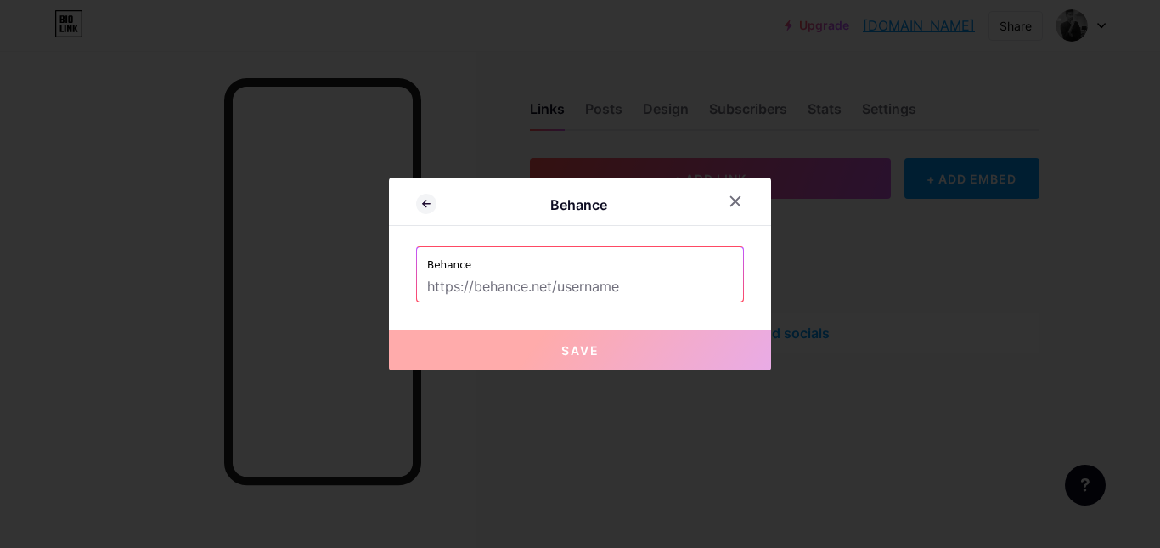
click at [493, 272] on label "Behance" at bounding box center [580, 259] width 306 height 25
click at [500, 293] on input "text" at bounding box center [580, 287] width 306 height 29
paste input "[URL][DOMAIN_NAME]"
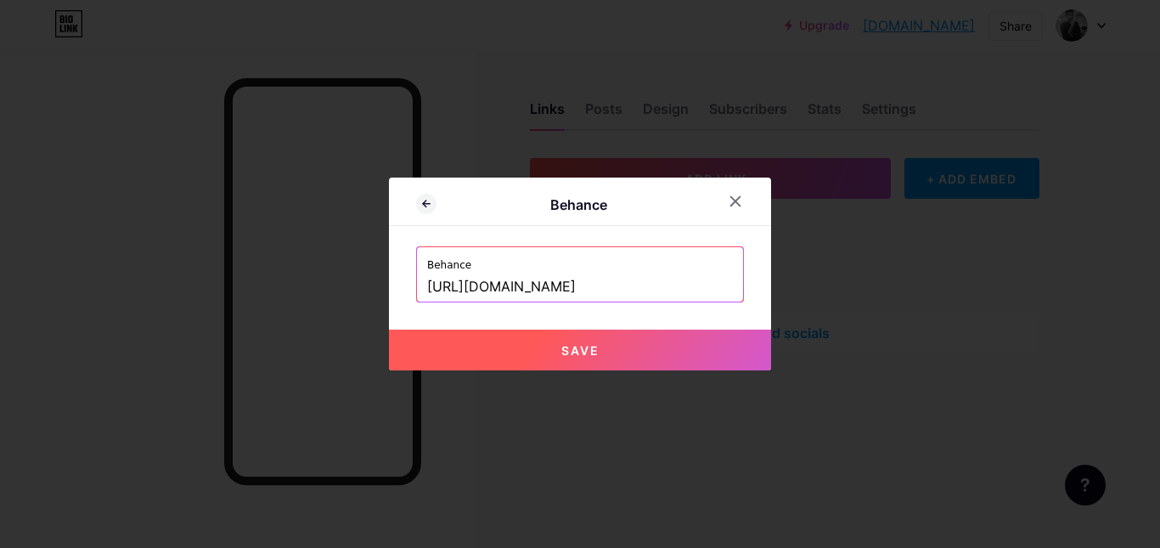
type input "[URL][DOMAIN_NAME]"
click at [467, 354] on button "Save" at bounding box center [580, 350] width 382 height 41
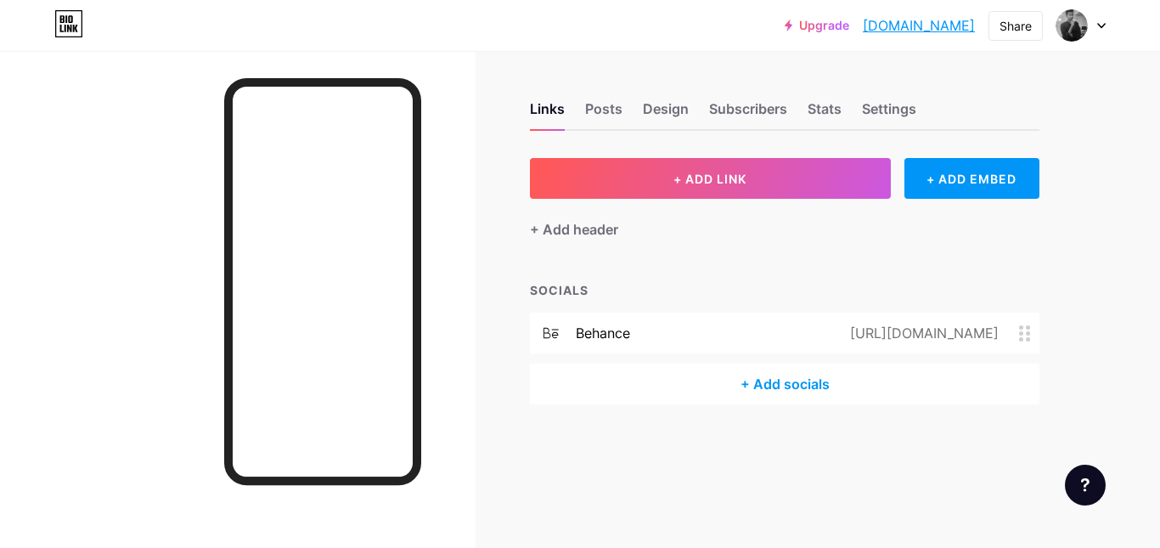
click at [790, 387] on div "+ Add socials" at bounding box center [785, 384] width 510 height 41
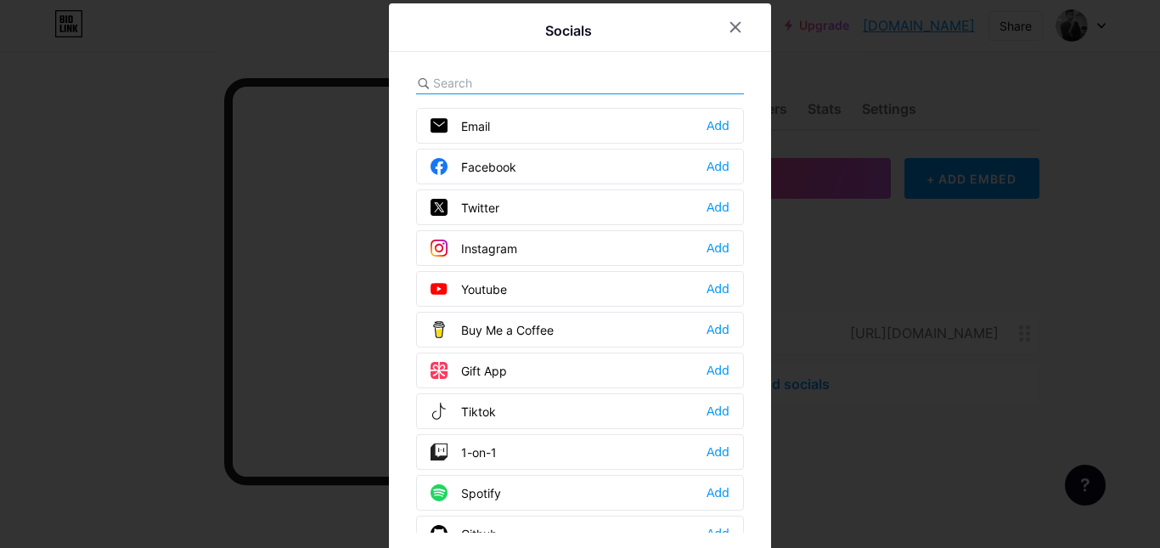
click at [476, 89] on input "text" at bounding box center [527, 83] width 188 height 18
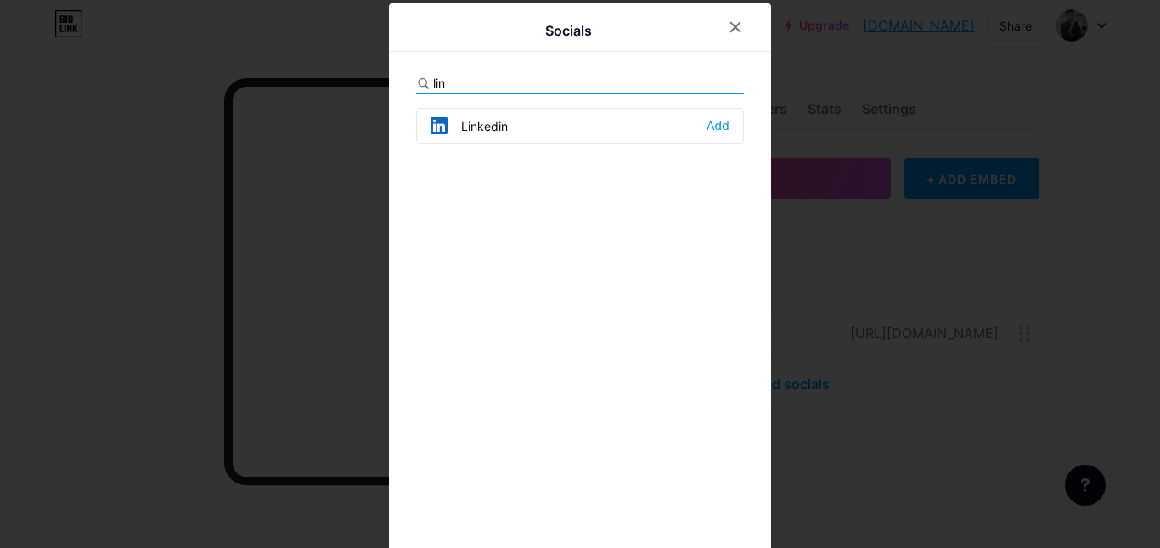
type input "lin"
click at [488, 118] on div "Linkedin" at bounding box center [469, 125] width 77 height 17
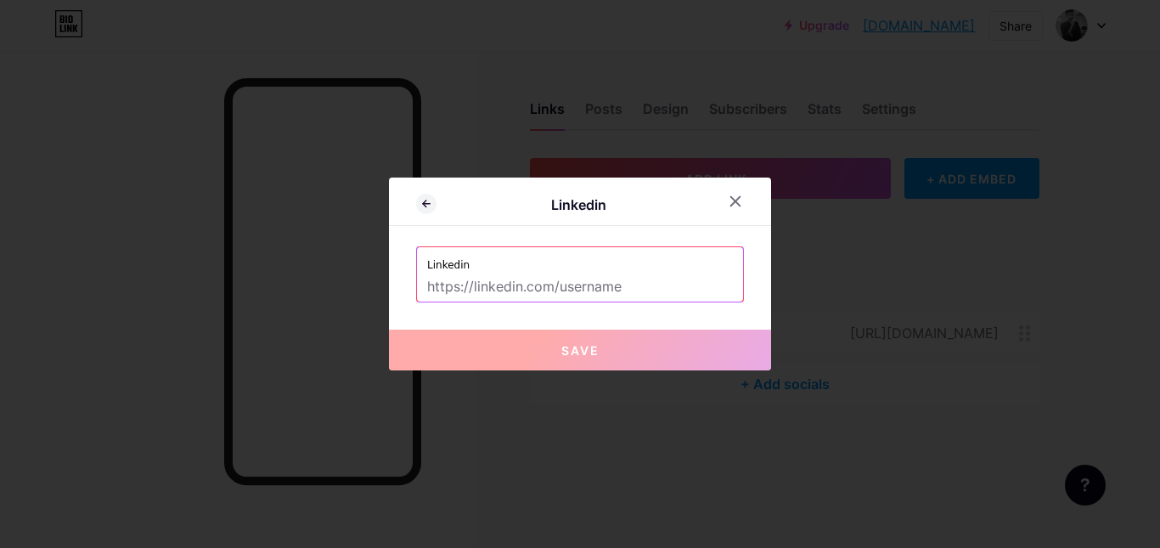
click at [506, 275] on input "text" at bounding box center [580, 287] width 306 height 29
paste input "[URL][DOMAIN_NAME]"
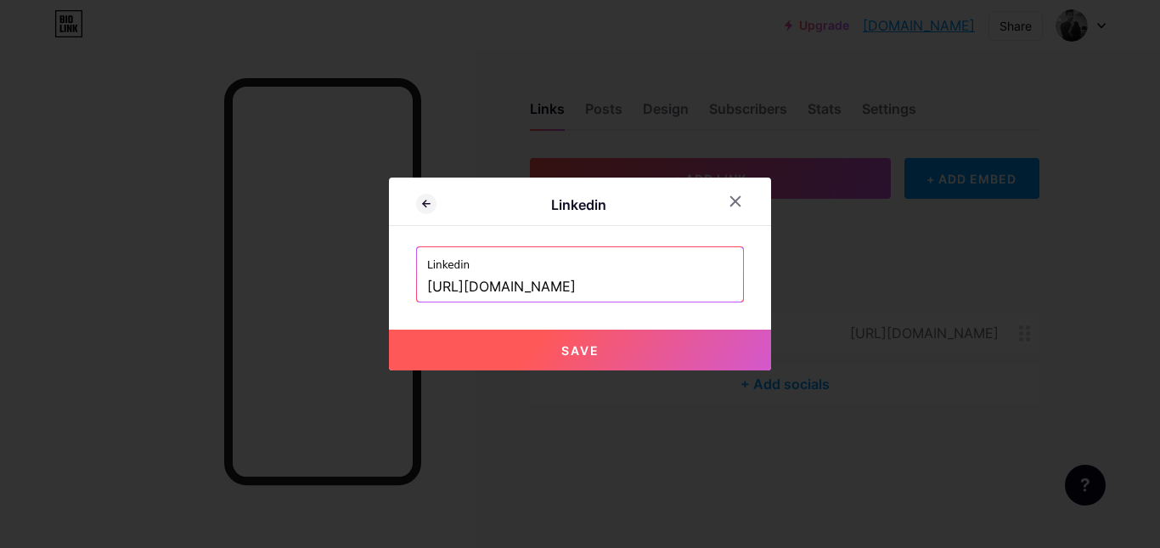
type input "[URL][DOMAIN_NAME]"
click at [507, 347] on button "Save" at bounding box center [580, 350] width 382 height 41
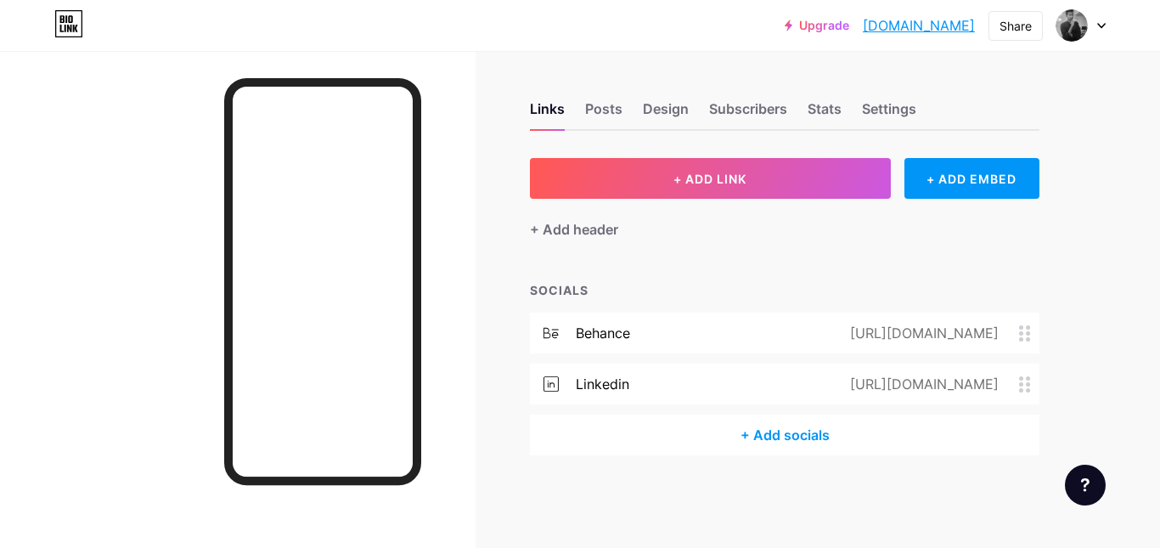
click at [1025, 384] on icon at bounding box center [1025, 384] width 12 height 16
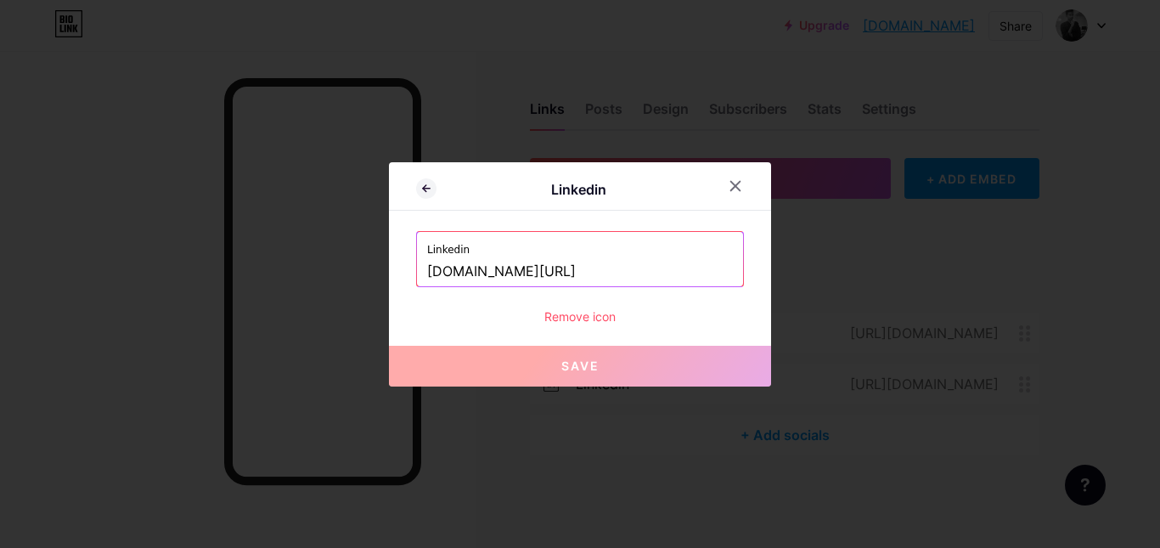
click at [562, 269] on input "[DOMAIN_NAME][URL]" at bounding box center [580, 271] width 306 height 29
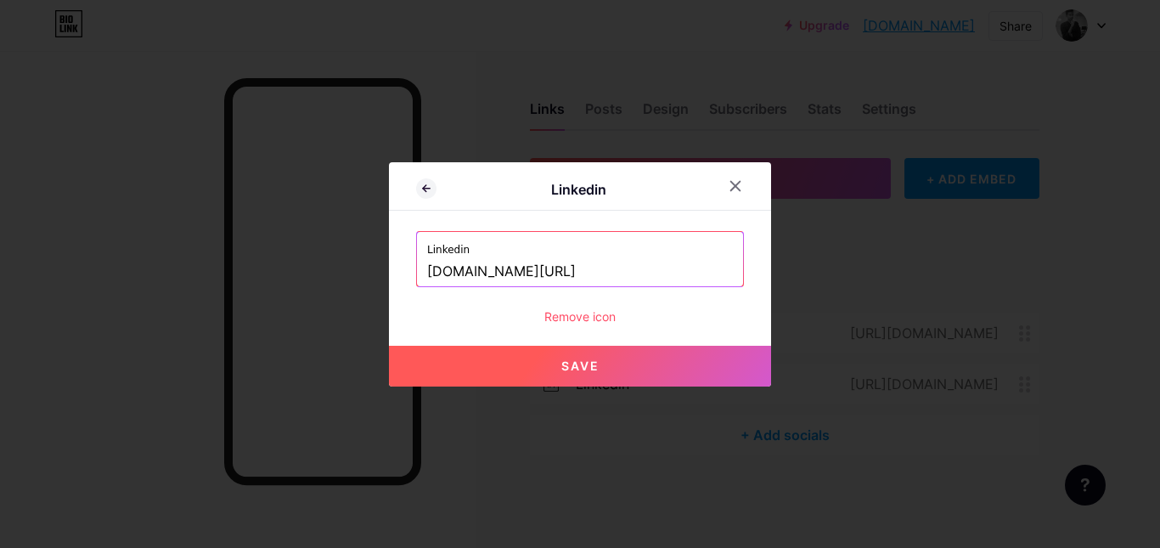
click at [574, 361] on span "Save" at bounding box center [581, 366] width 38 height 14
type input "[URL][DOMAIN_NAME]"
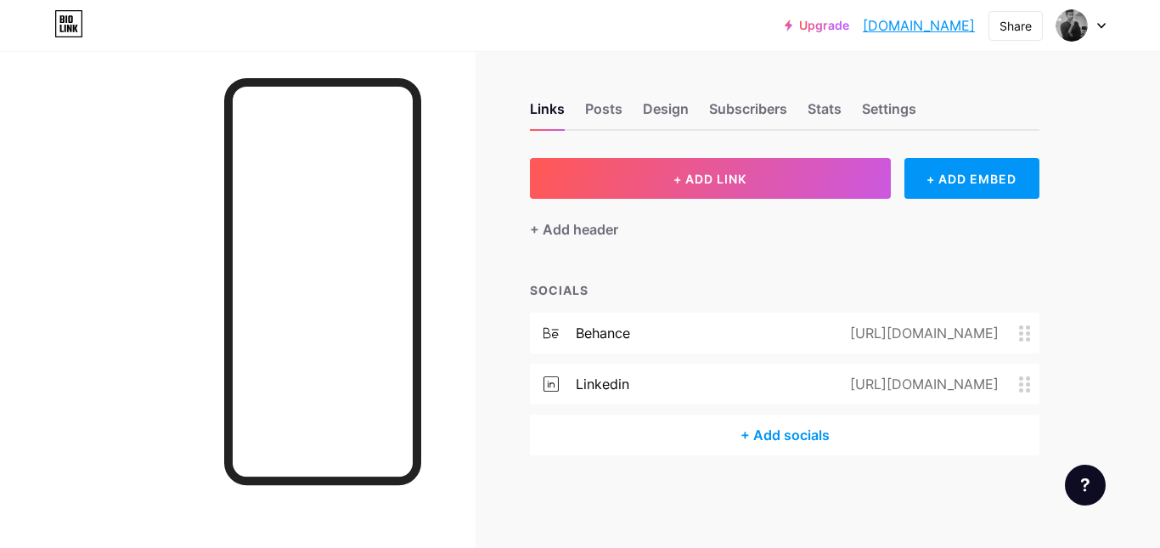
click at [1025, 329] on icon at bounding box center [1025, 333] width 12 height 16
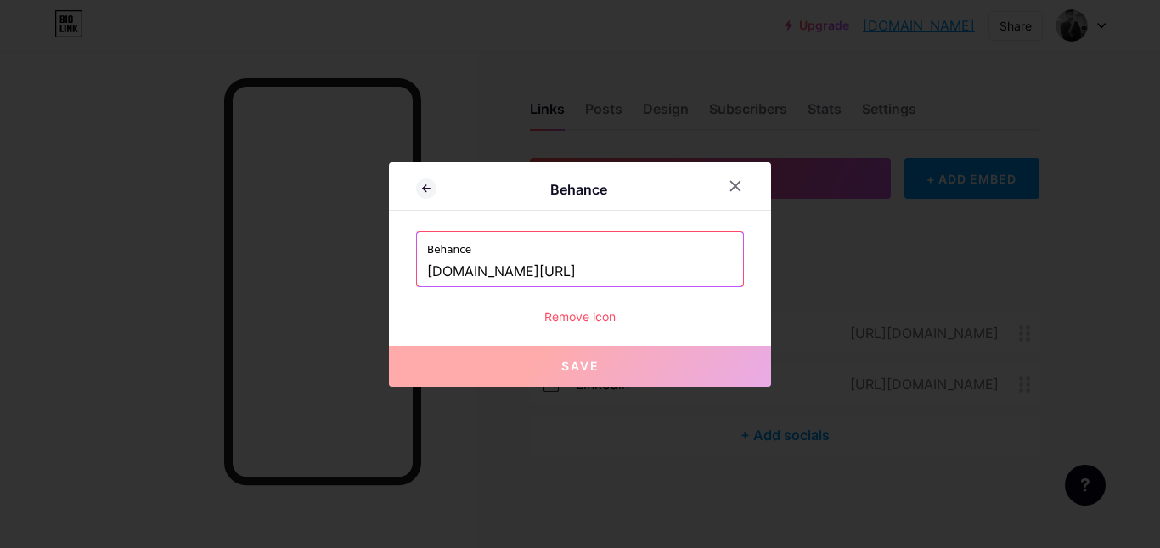
drag, startPoint x: 460, startPoint y: 277, endPoint x: 488, endPoint y: 139, distance: 140.6
click at [460, 274] on input "[DOMAIN_NAME][URL]" at bounding box center [580, 271] width 306 height 29
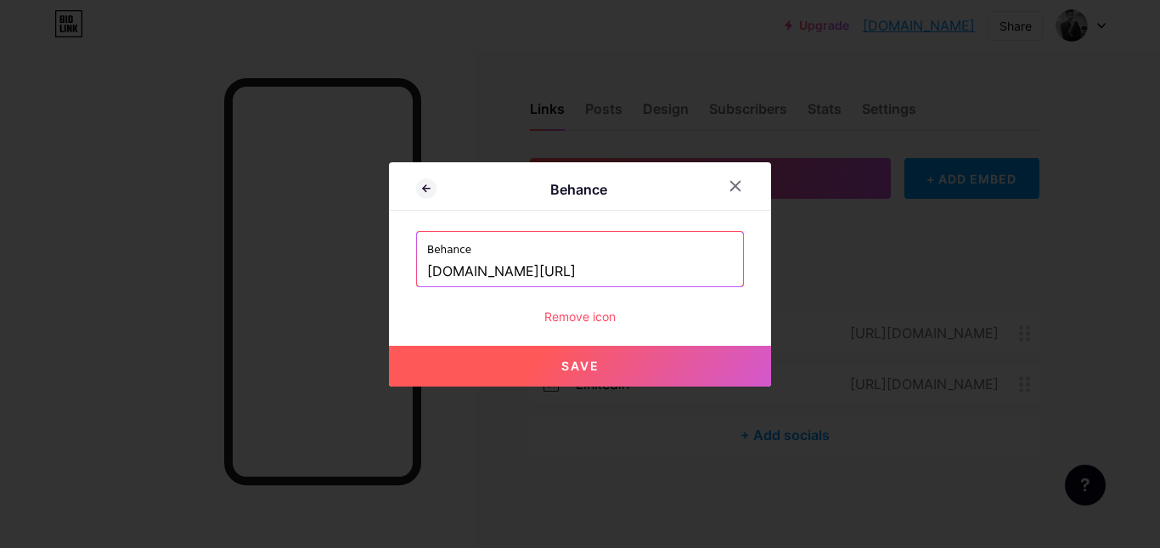
click at [472, 362] on button "Save" at bounding box center [580, 366] width 382 height 41
type input "[URL][DOMAIN_NAME]"
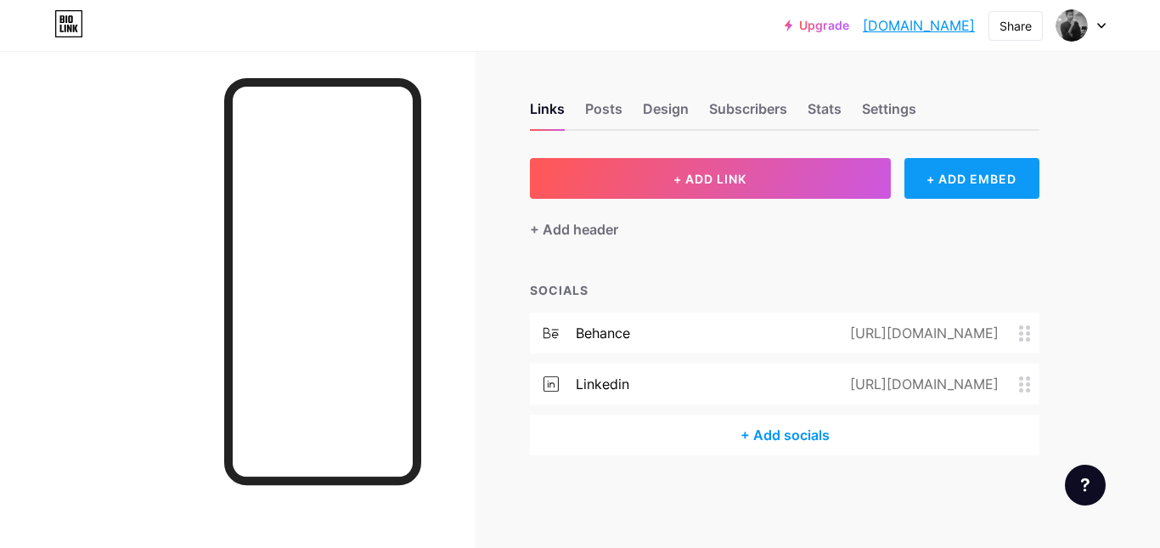
click at [937, 171] on div "+ ADD EMBED" at bounding box center [972, 178] width 135 height 41
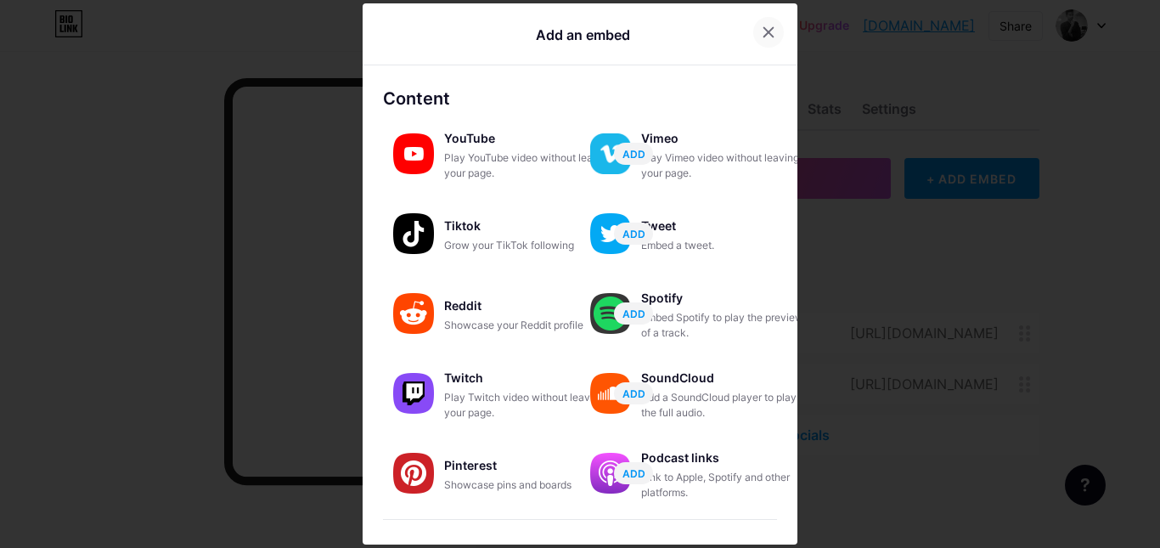
click at [771, 35] on div at bounding box center [769, 32] width 31 height 31
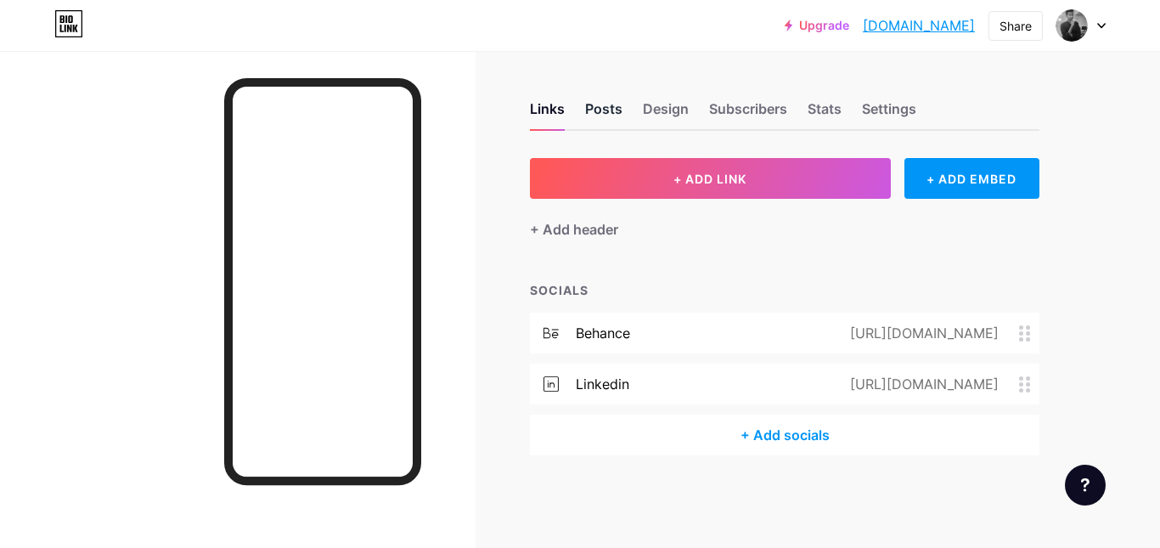
click at [611, 116] on div "Posts" at bounding box center [603, 114] width 37 height 31
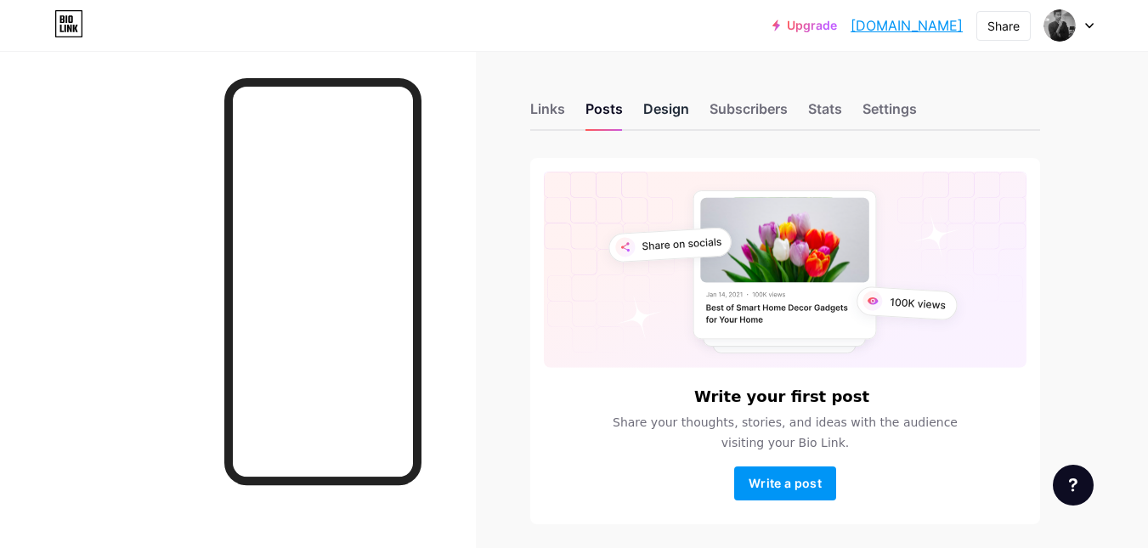
click at [653, 114] on div "Design" at bounding box center [666, 114] width 46 height 31
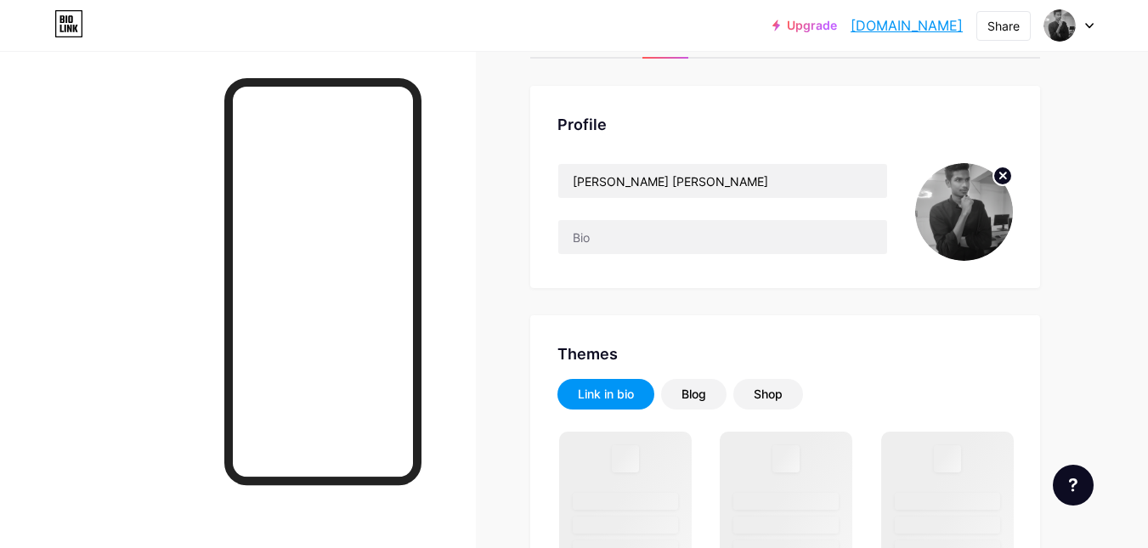
scroll to position [170, 0]
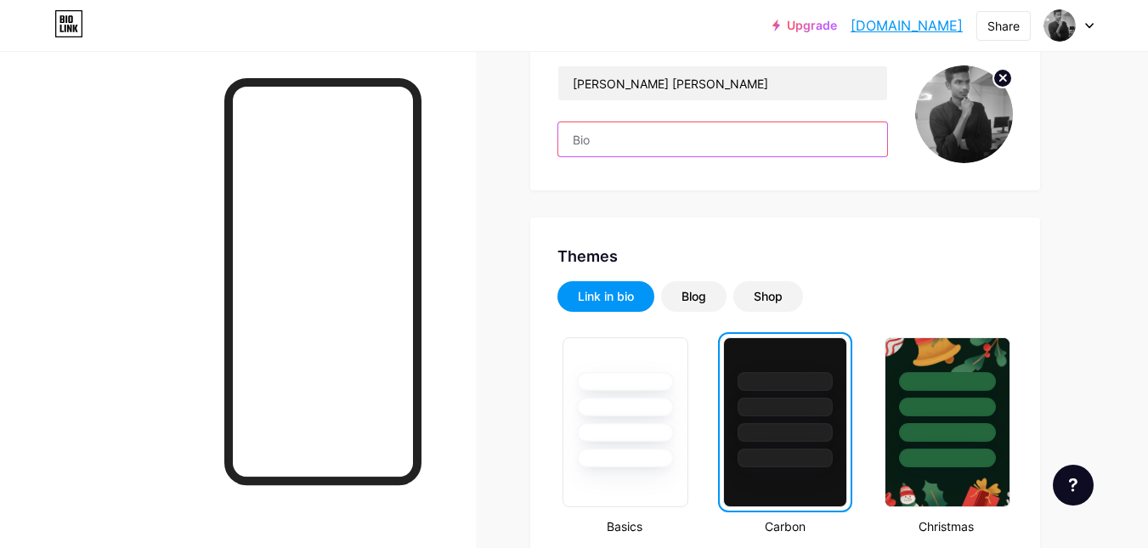
click at [585, 136] on input "text" at bounding box center [722, 139] width 329 height 34
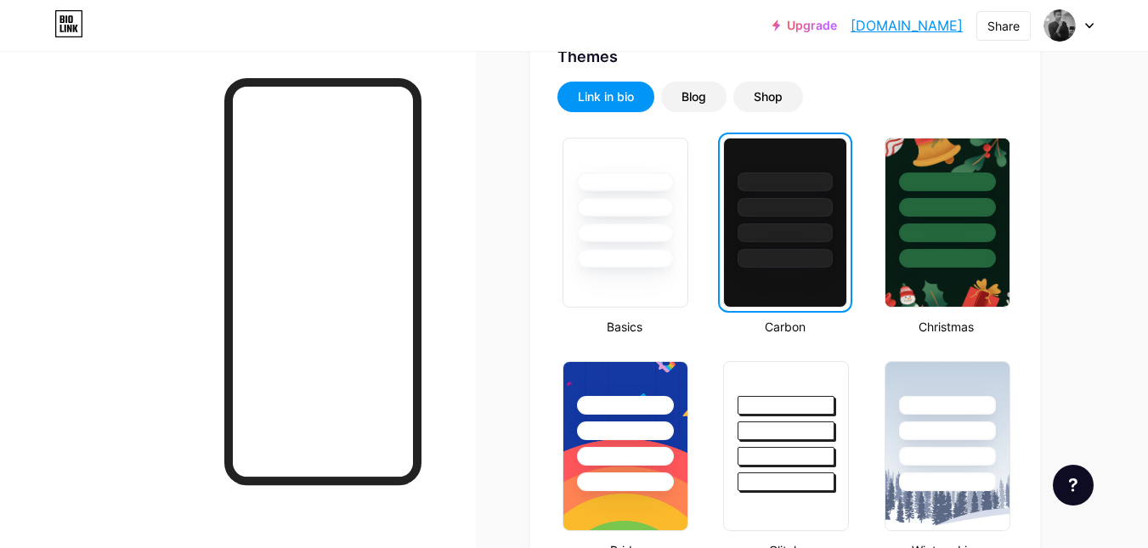
scroll to position [340, 0]
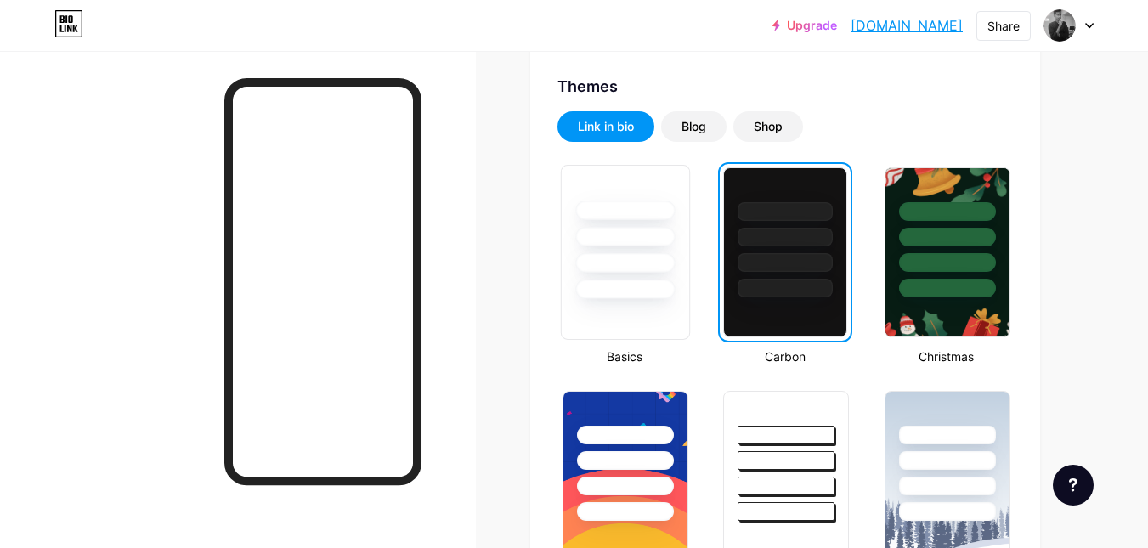
click at [615, 274] on div at bounding box center [625, 232] width 127 height 133
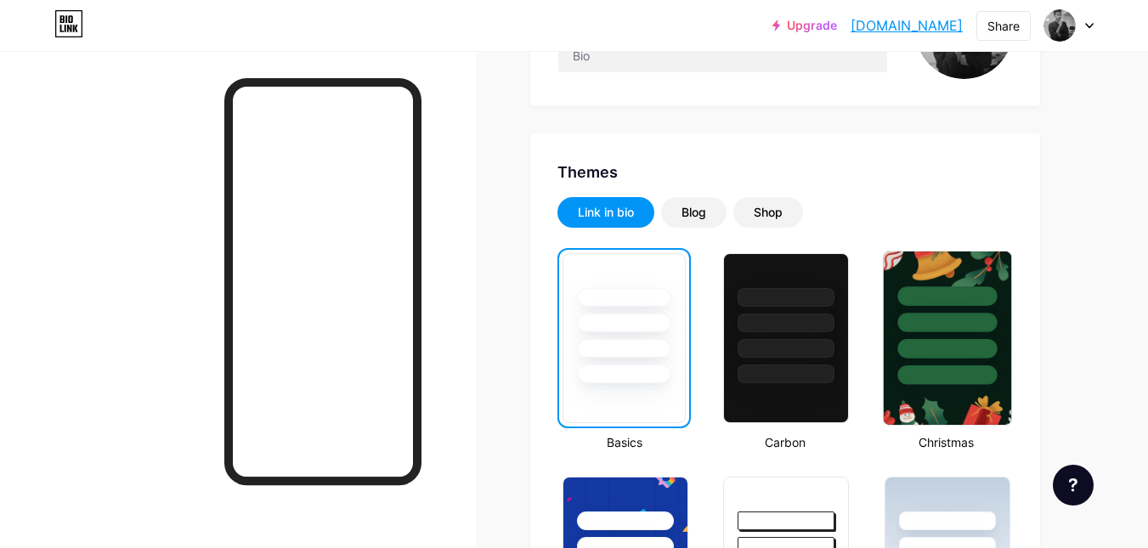
scroll to position [255, 0]
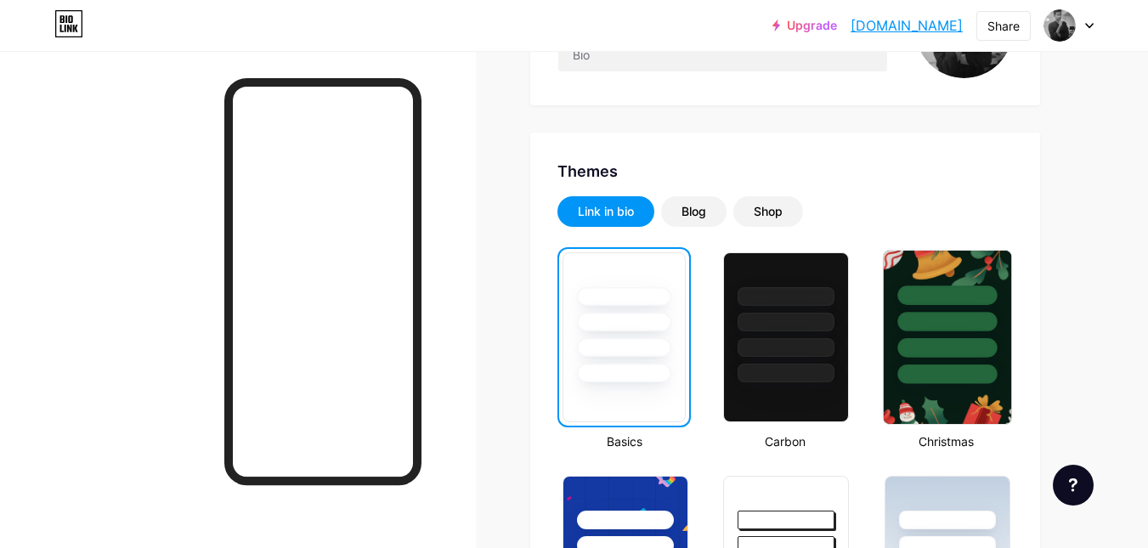
click at [947, 330] on div at bounding box center [946, 322] width 99 height 20
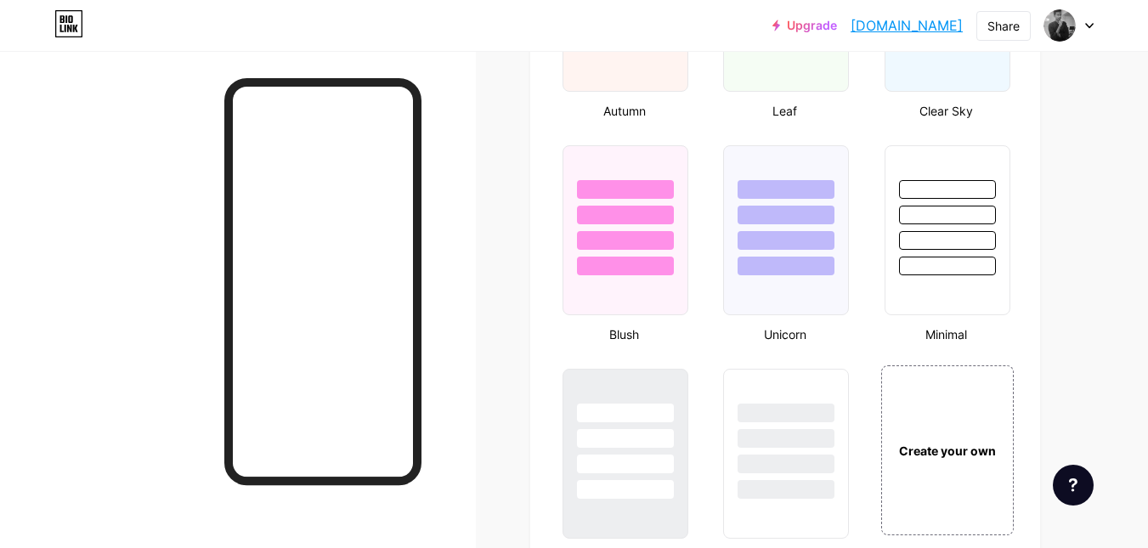
scroll to position [1699, 0]
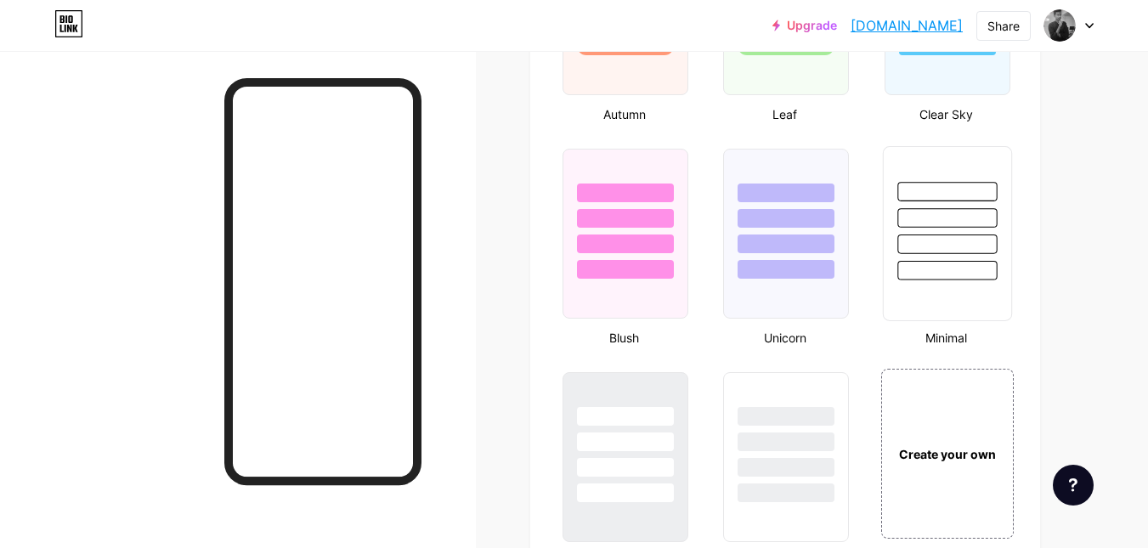
click at [997, 245] on div at bounding box center [946, 213] width 127 height 133
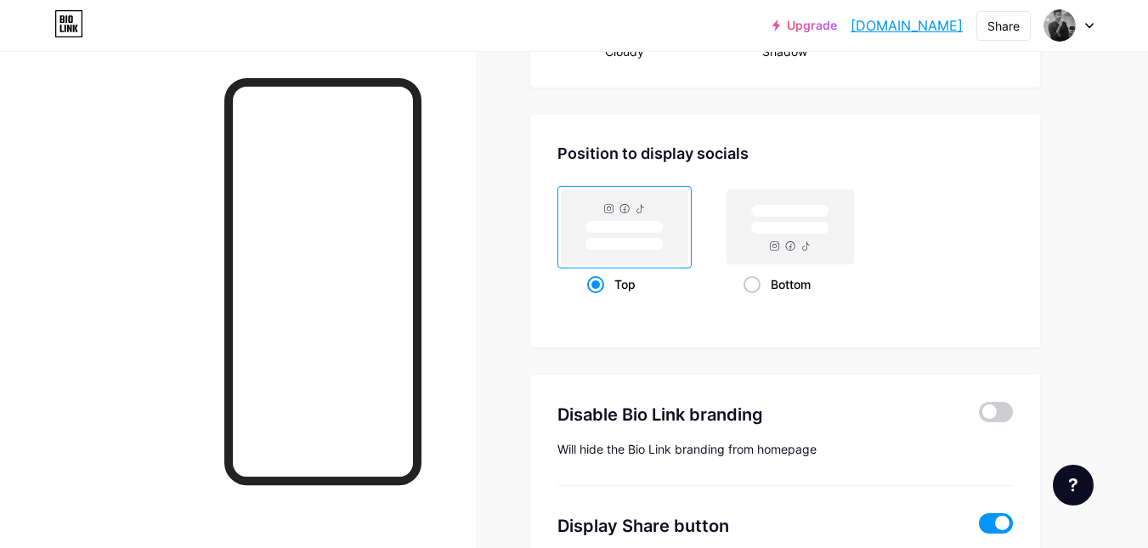
scroll to position [1869, 0]
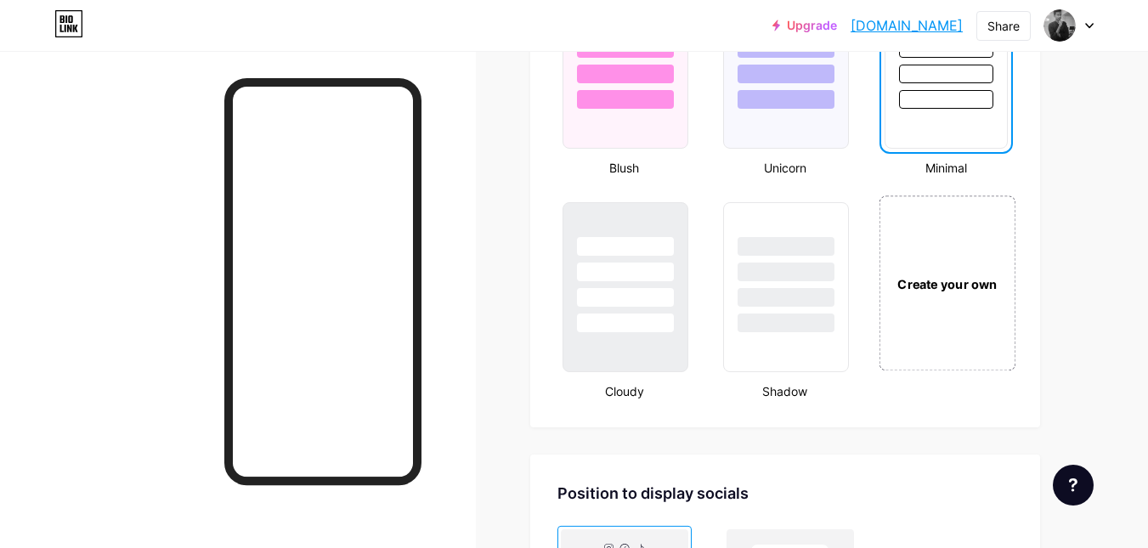
click at [934, 212] on div "Create your own" at bounding box center [946, 282] width 137 height 175
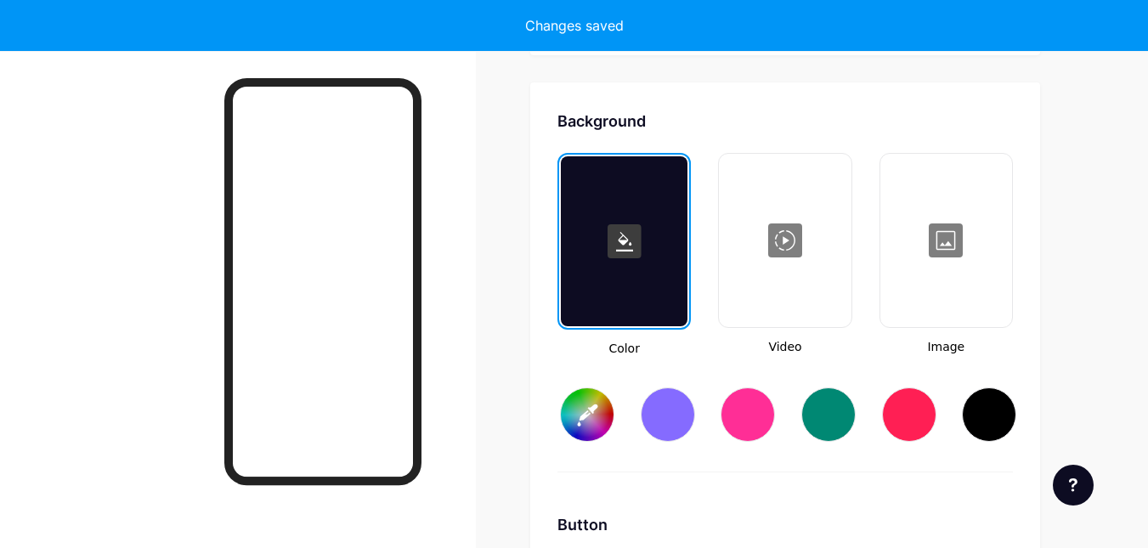
scroll to position [2256, 0]
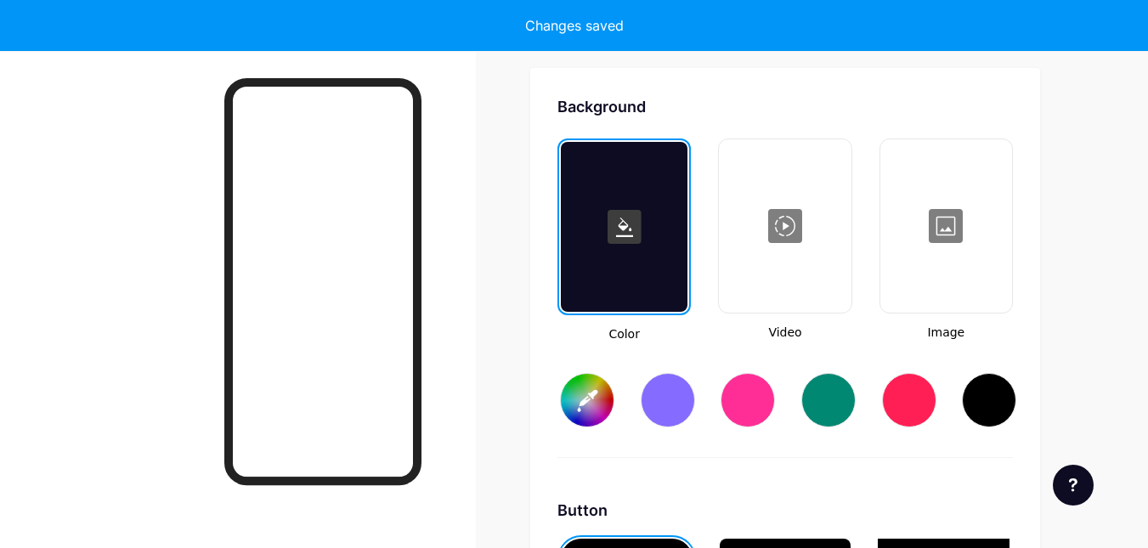
type input "#ffffff"
type input "#000000"
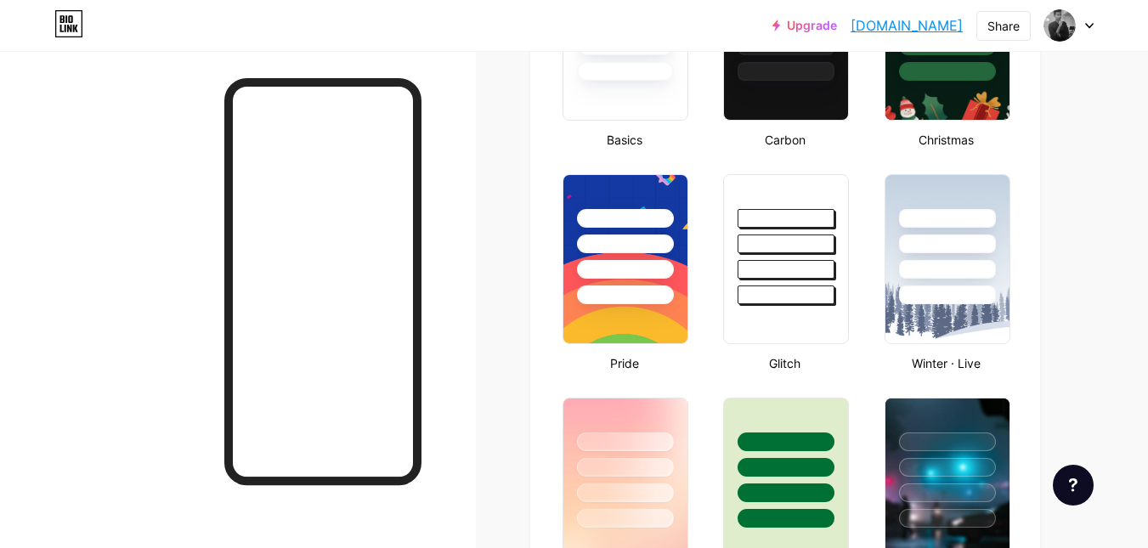
scroll to position [811, 0]
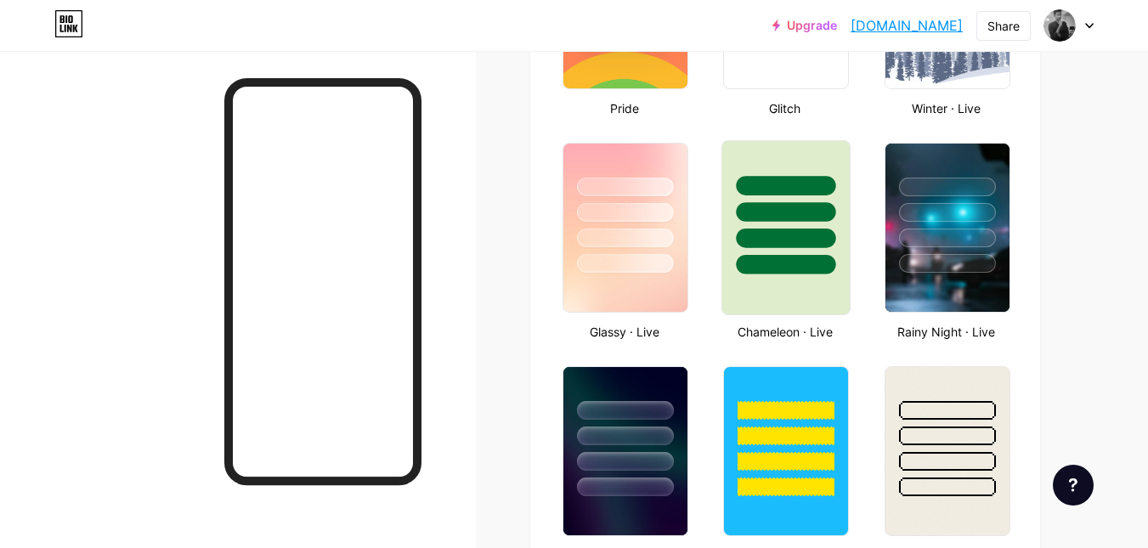
click at [811, 273] on div at bounding box center [786, 265] width 99 height 20
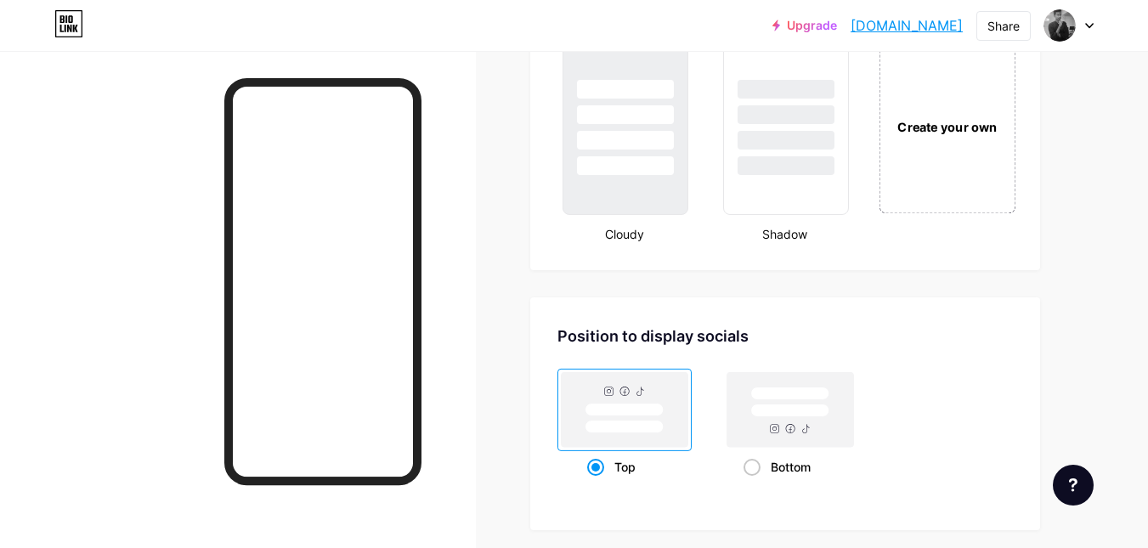
scroll to position [2001, 0]
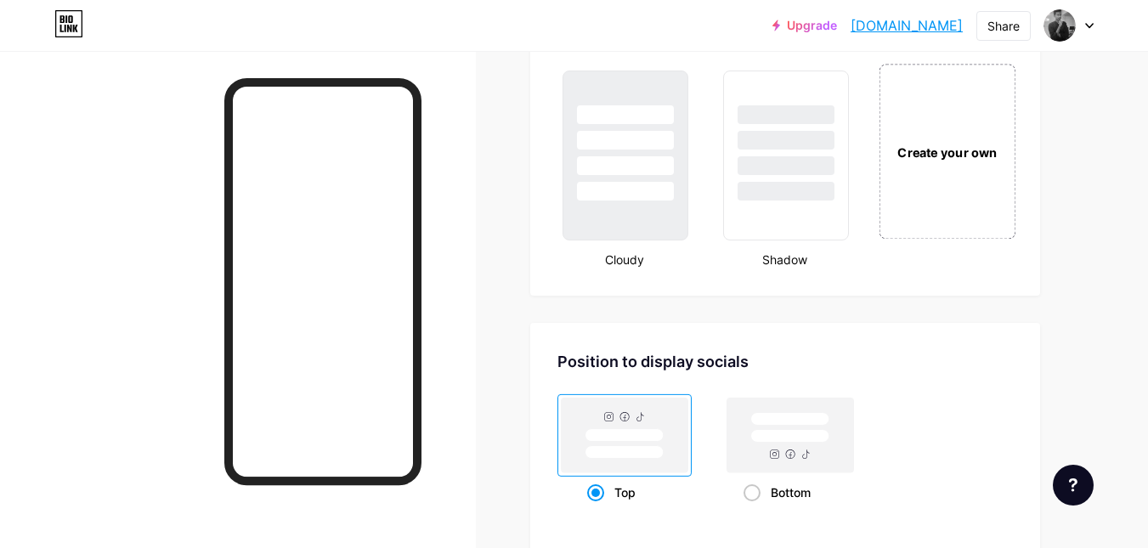
click at [936, 189] on div "Create your own" at bounding box center [946, 151] width 137 height 175
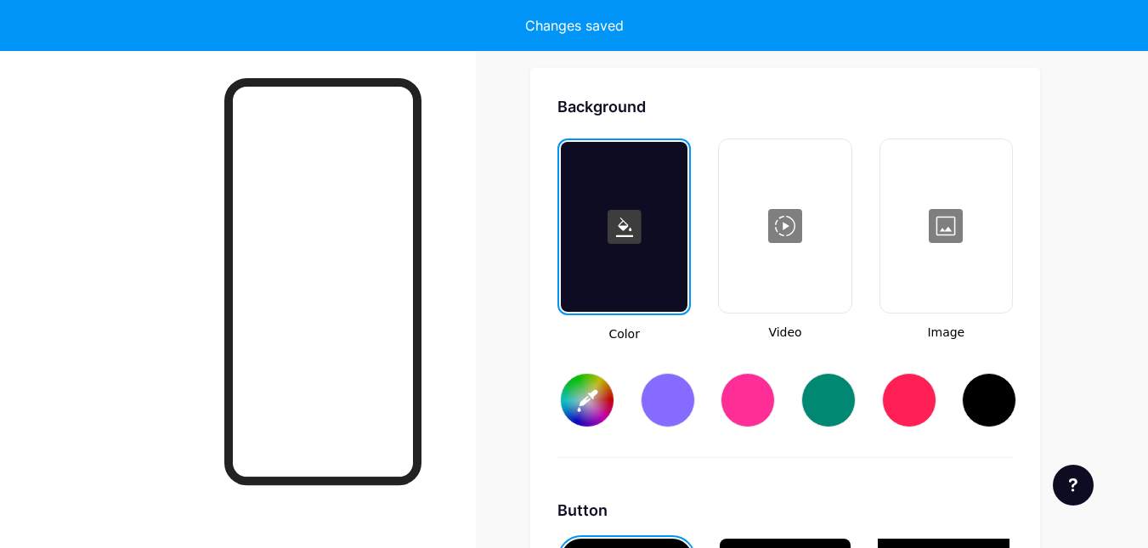
type input "#ffffff"
type input "#000000"
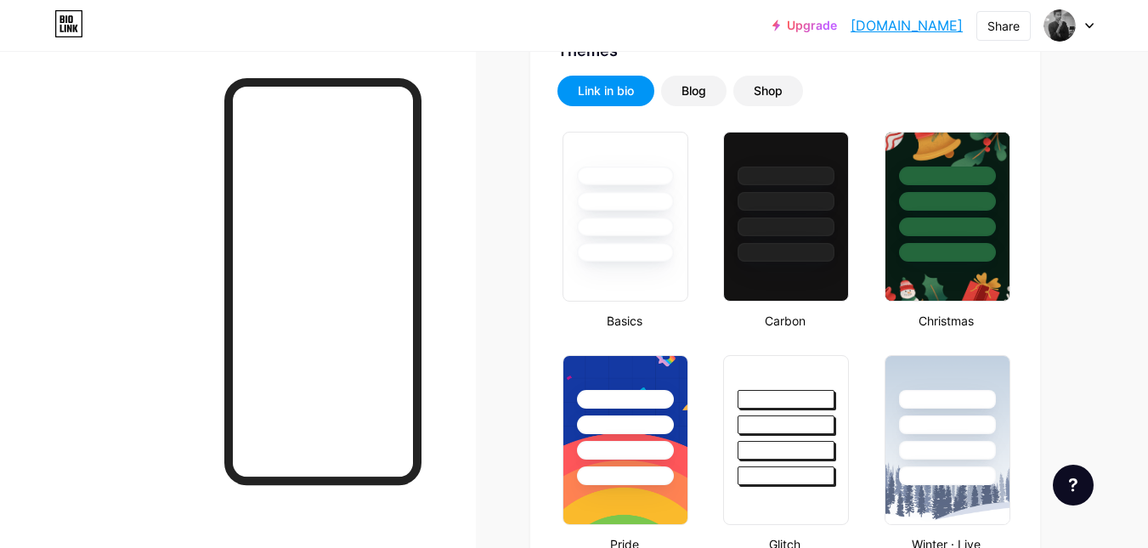
scroll to position [372, 0]
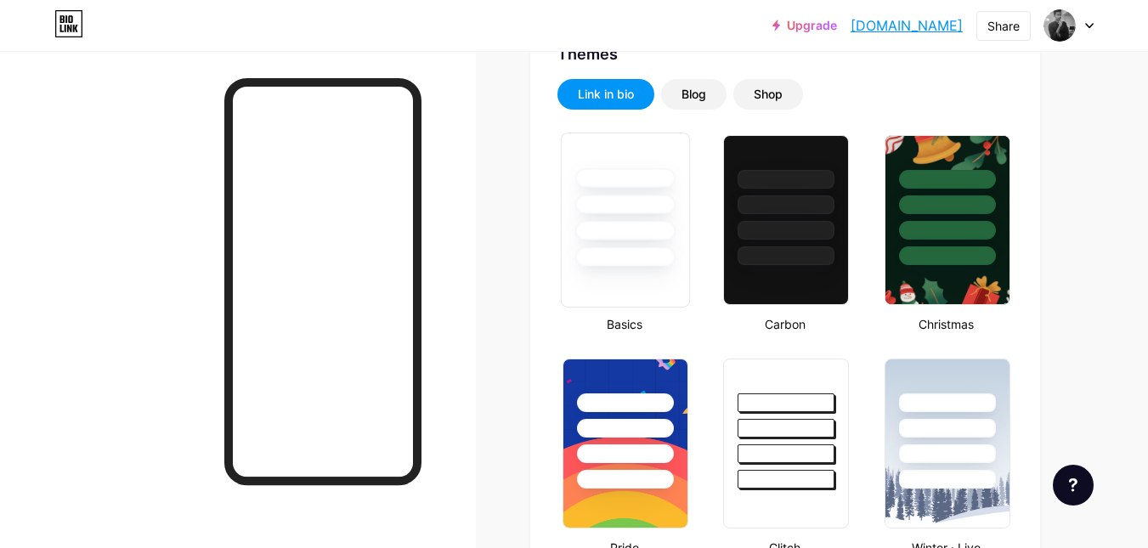
click at [631, 268] on div at bounding box center [625, 220] width 129 height 175
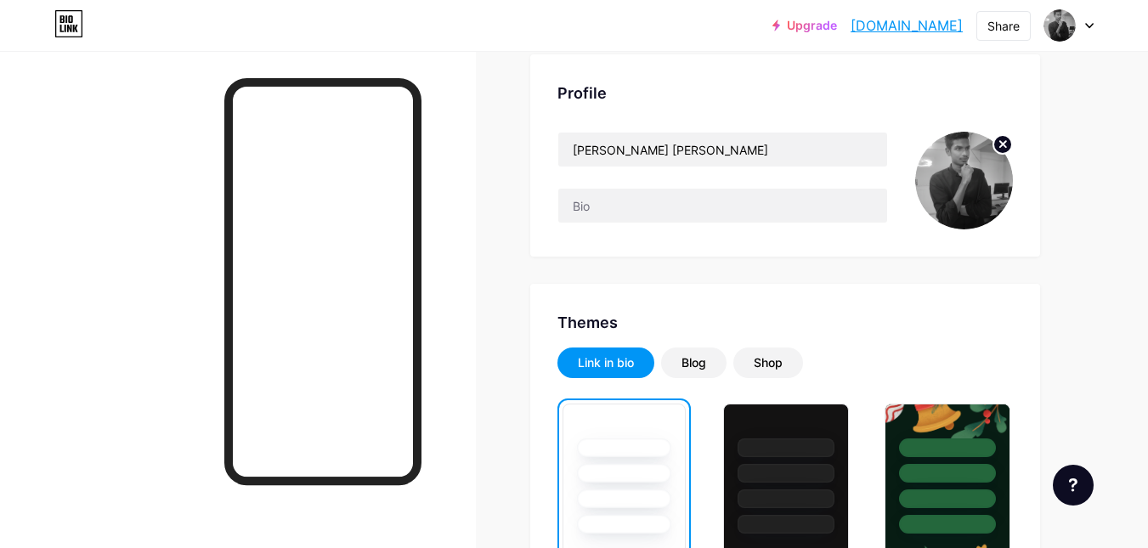
scroll to position [0, 0]
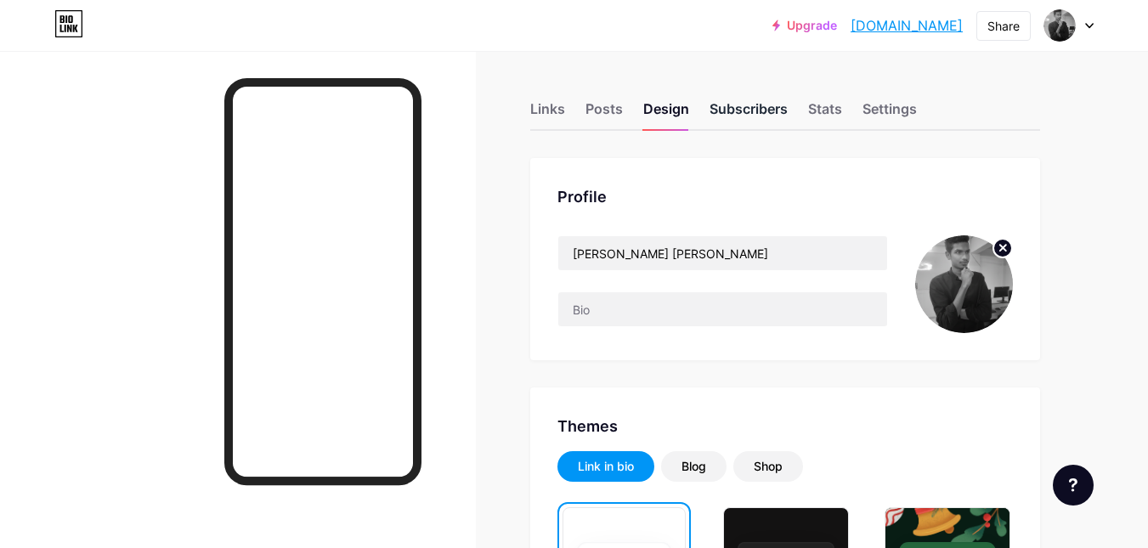
click at [755, 109] on div "Subscribers" at bounding box center [748, 114] width 78 height 31
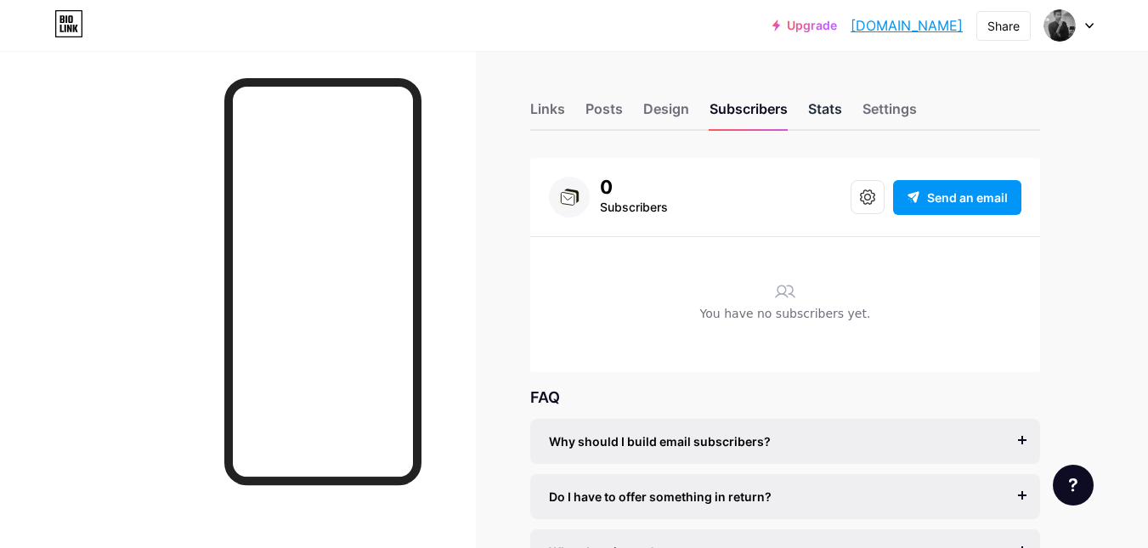
click at [826, 106] on div "Stats" at bounding box center [825, 114] width 34 height 31
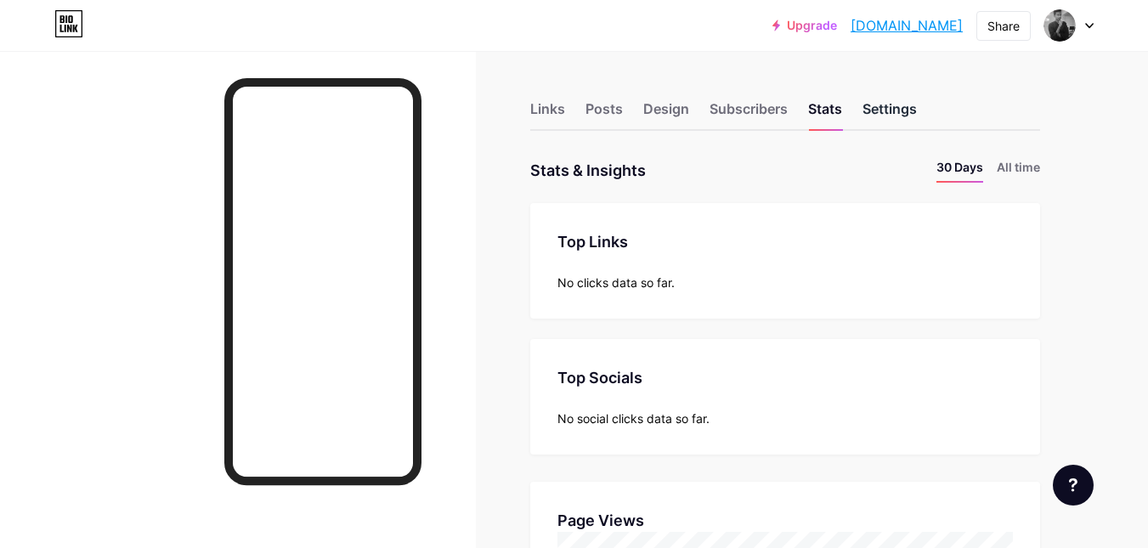
click at [899, 106] on div "Settings" at bounding box center [889, 114] width 54 height 31
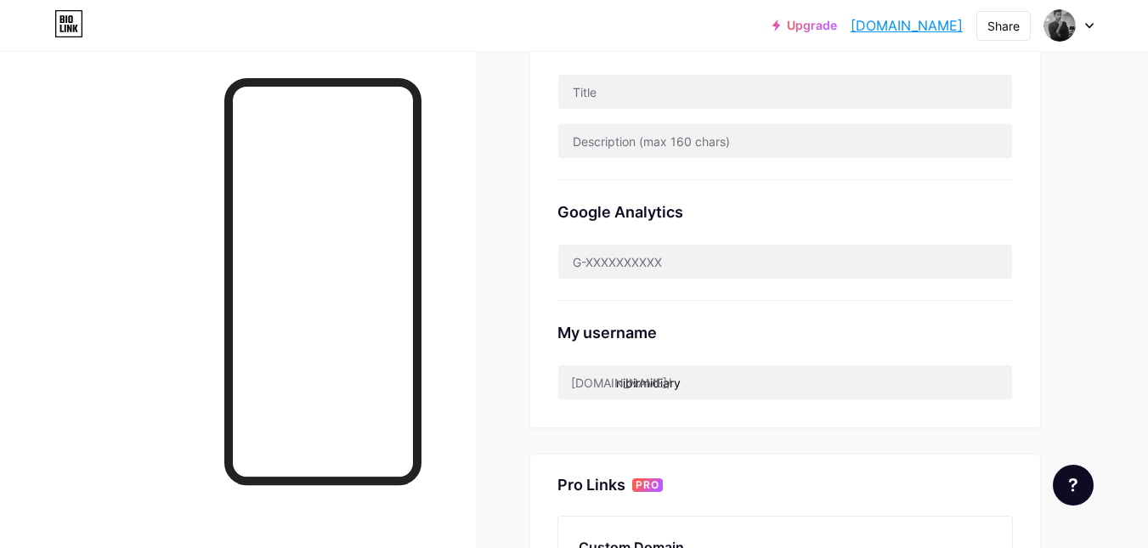
scroll to position [595, 0]
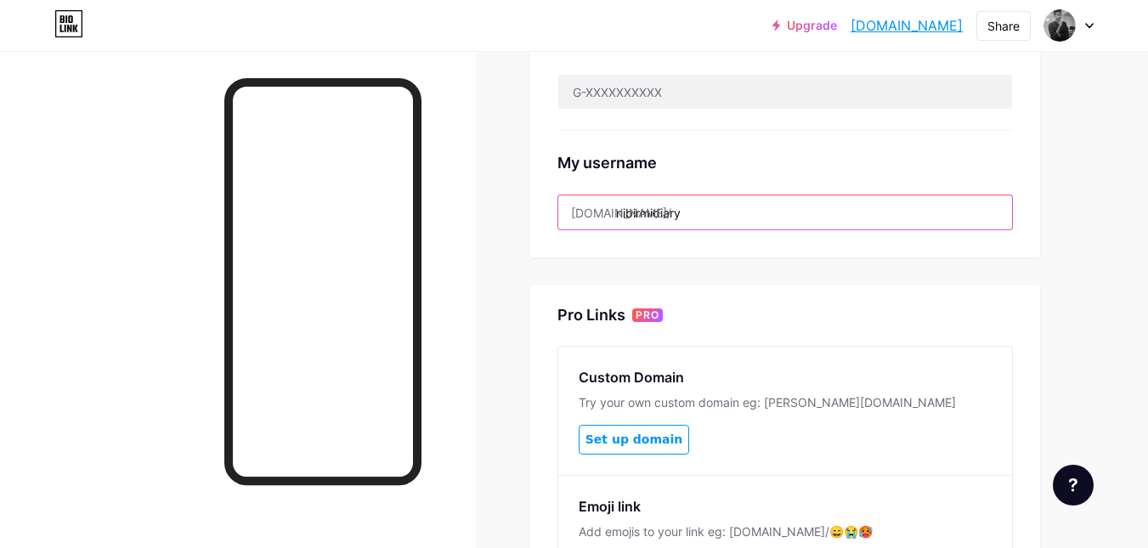
click at [706, 217] on input "nibirmidiary" at bounding box center [785, 212] width 454 height 34
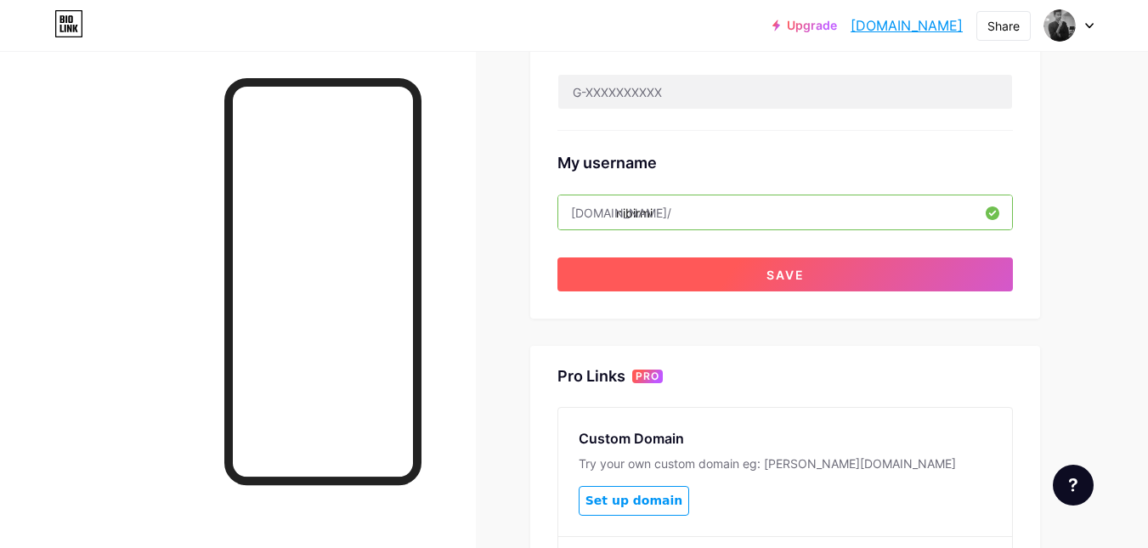
type input "nibirmi"
click at [789, 274] on span "Save" at bounding box center [785, 275] width 38 height 14
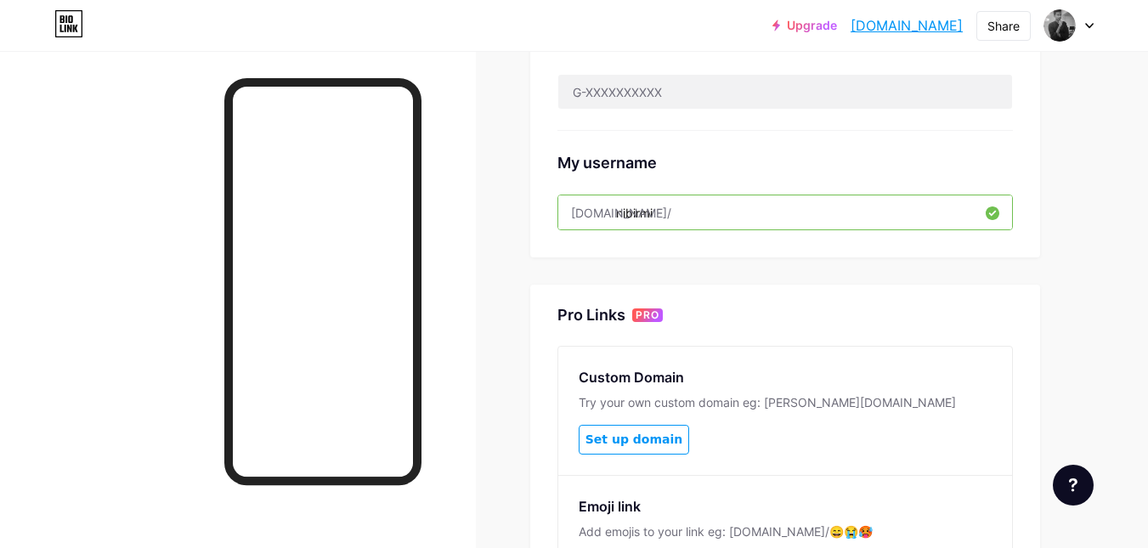
click at [528, 280] on div "Links Posts Design Subscribers Stats Settings Preferred link This is an aesthet…" at bounding box center [555, 102] width 1111 height 1292
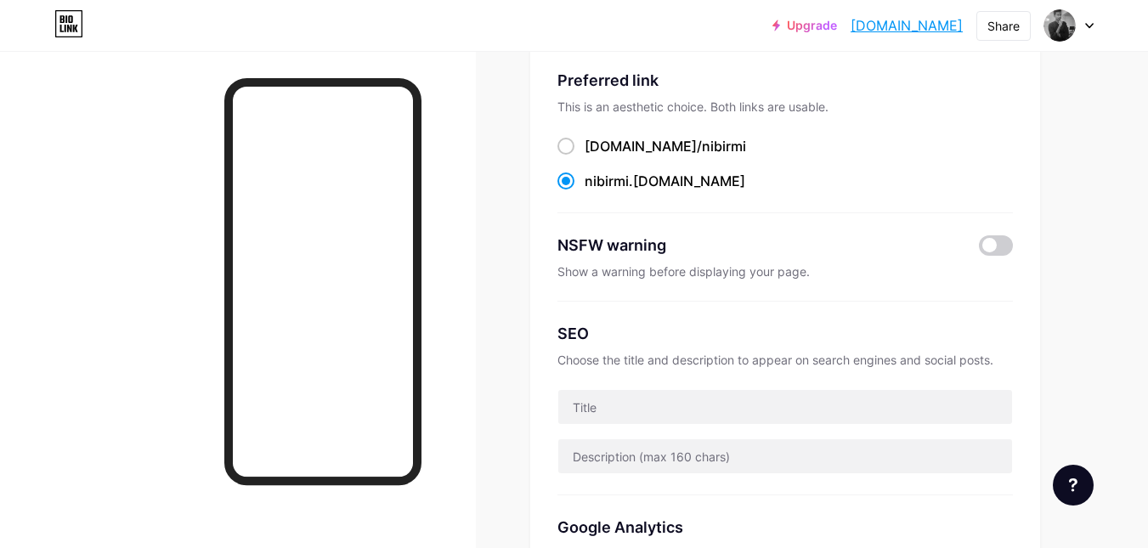
scroll to position [0, 0]
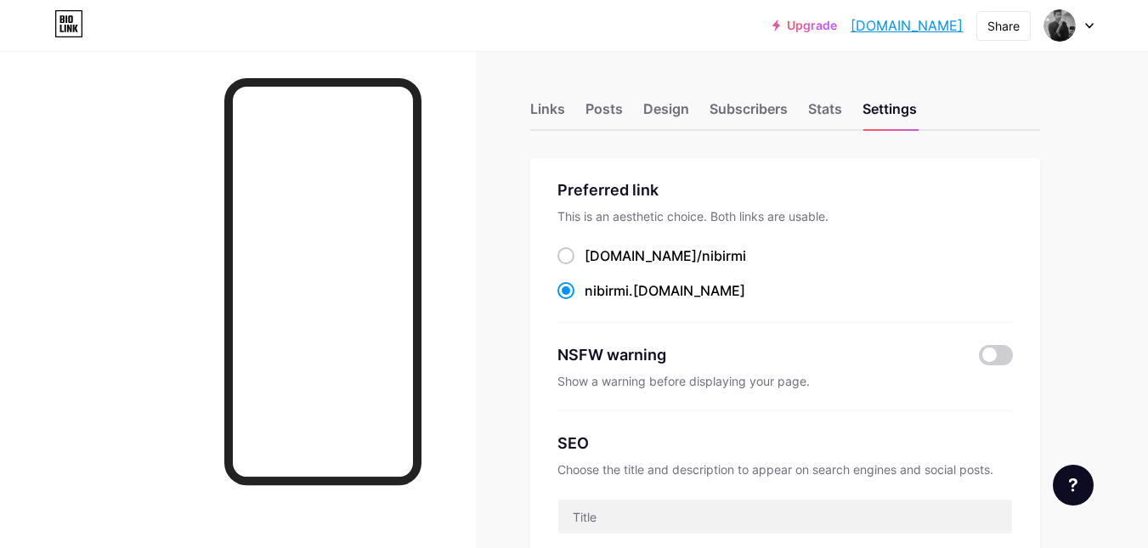
click at [1085, 25] on icon at bounding box center [1089, 26] width 8 height 6
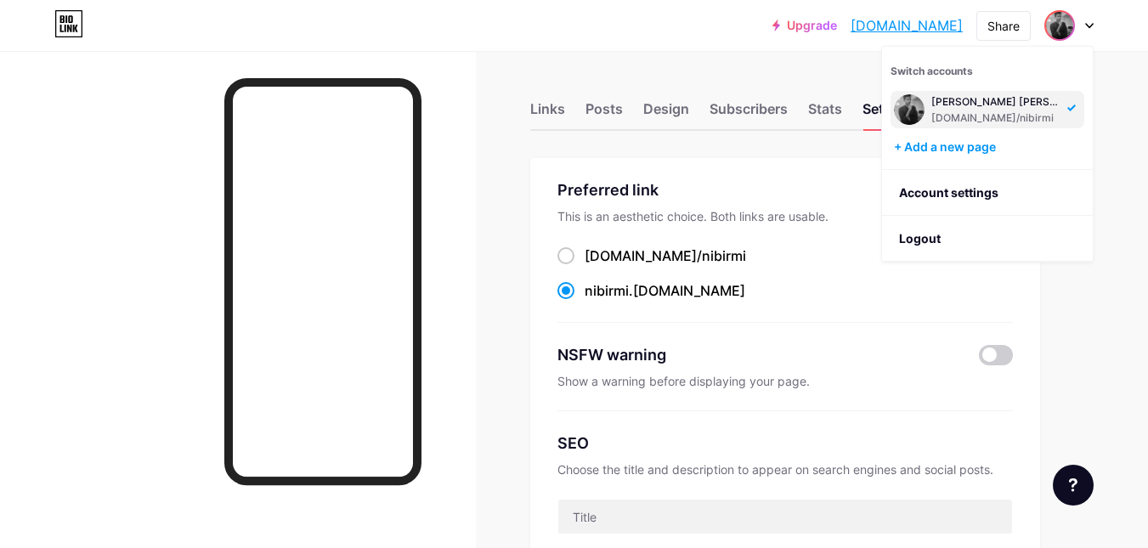
click at [1084, 25] on div at bounding box center [1068, 25] width 49 height 31
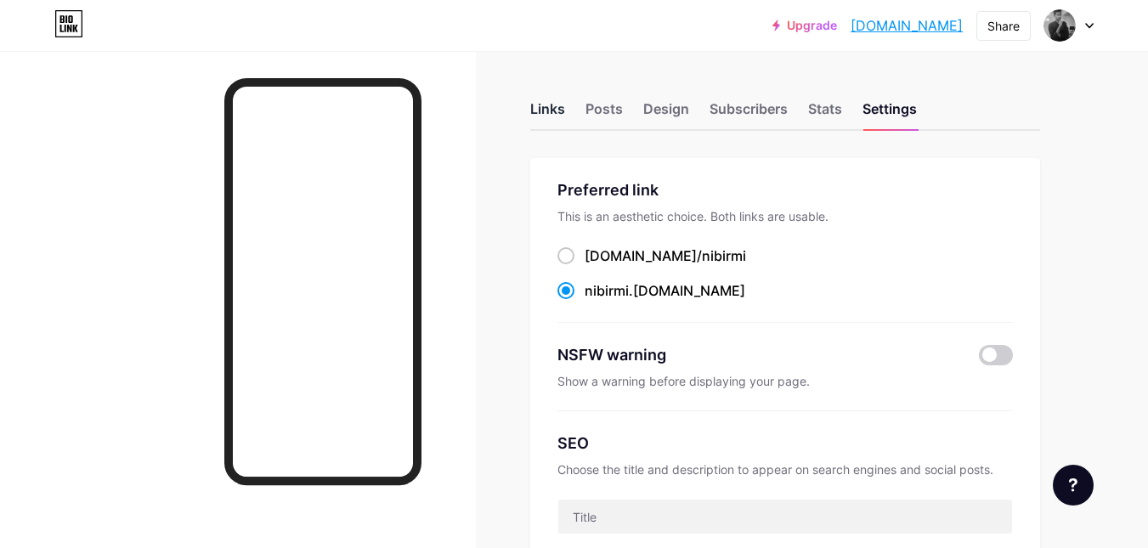
click at [564, 106] on div "Links" at bounding box center [547, 114] width 35 height 31
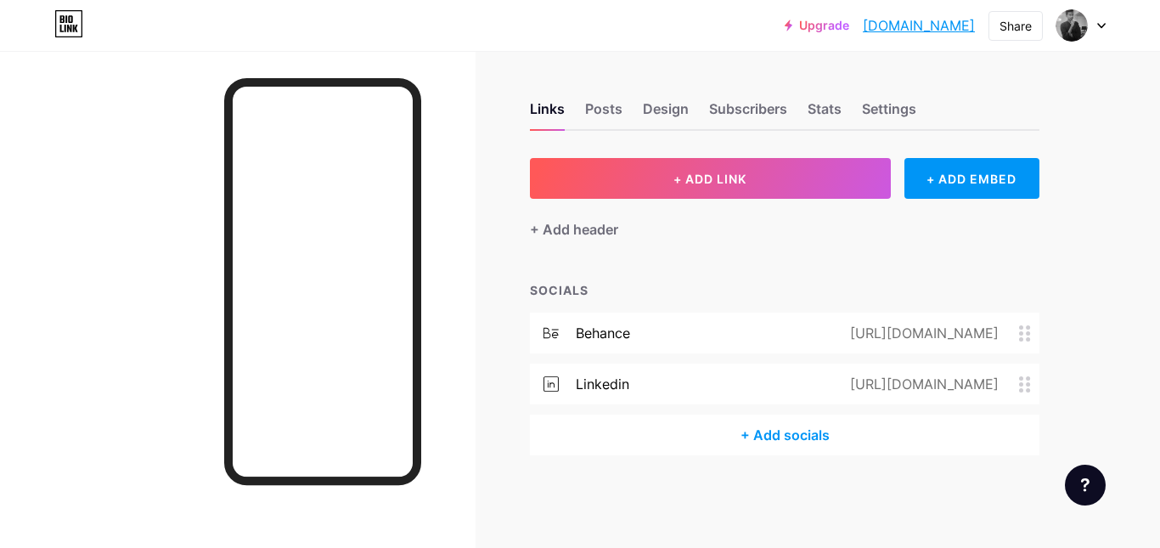
click at [940, 27] on link "[DOMAIN_NAME]" at bounding box center [919, 25] width 112 height 20
click at [614, 114] on div "Posts" at bounding box center [603, 114] width 37 height 31
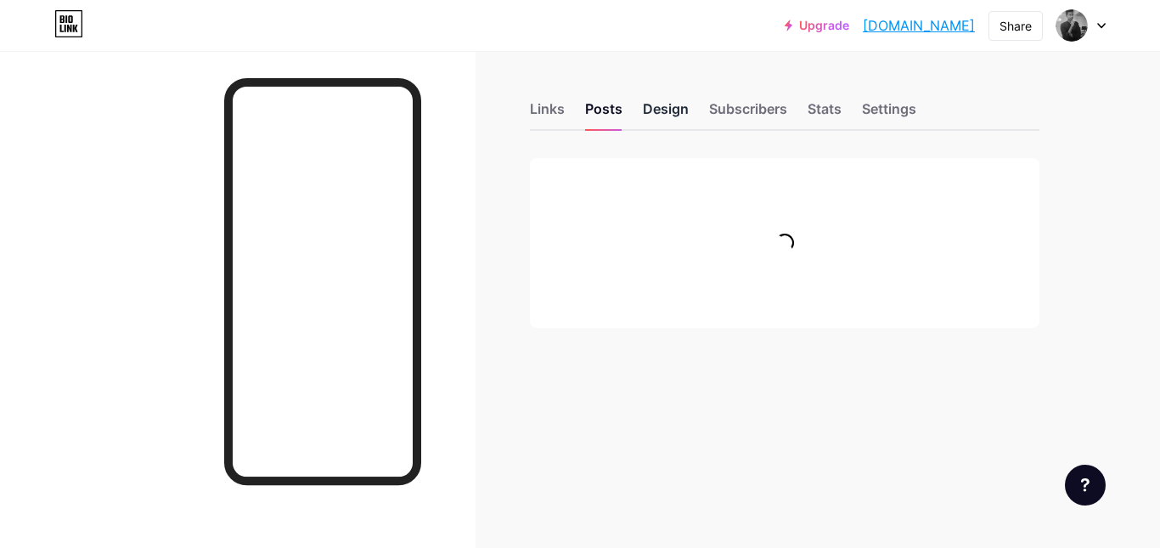
click at [663, 110] on div "Design" at bounding box center [666, 114] width 46 height 31
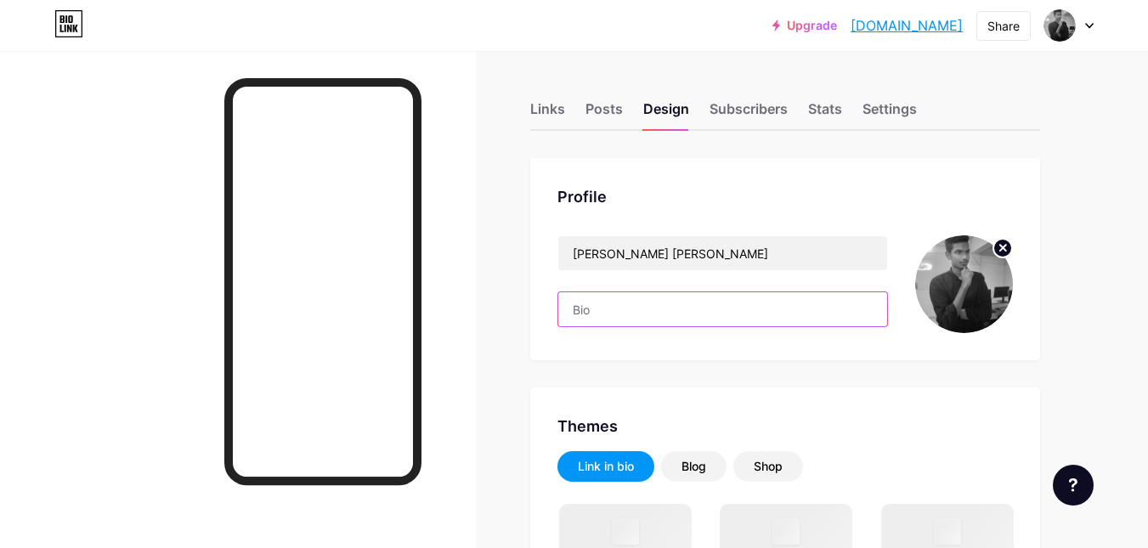
click at [614, 305] on input "text" at bounding box center [722, 309] width 329 height 34
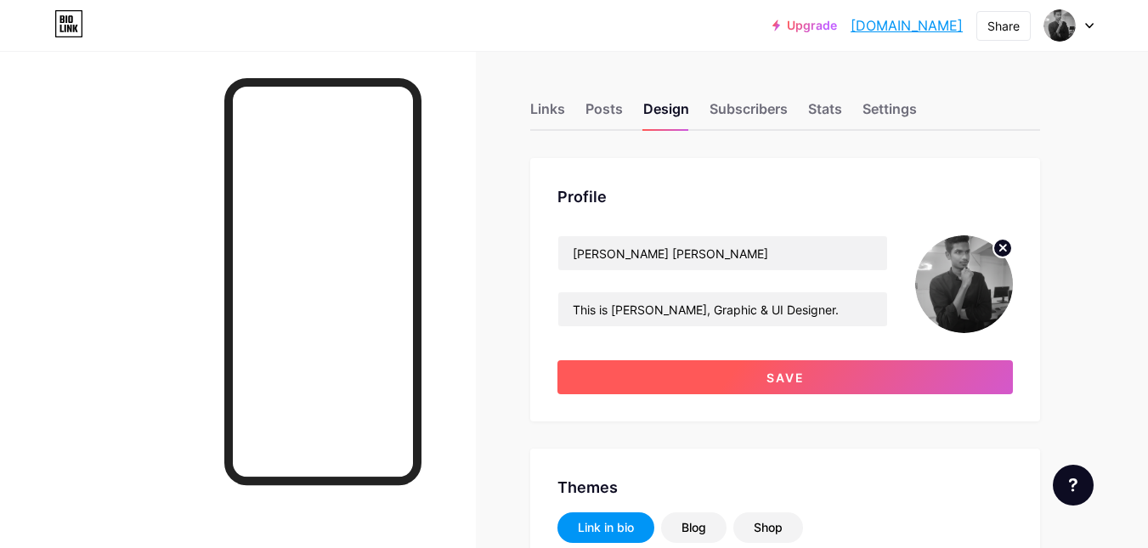
click at [702, 375] on button "Save" at bounding box center [784, 377] width 455 height 34
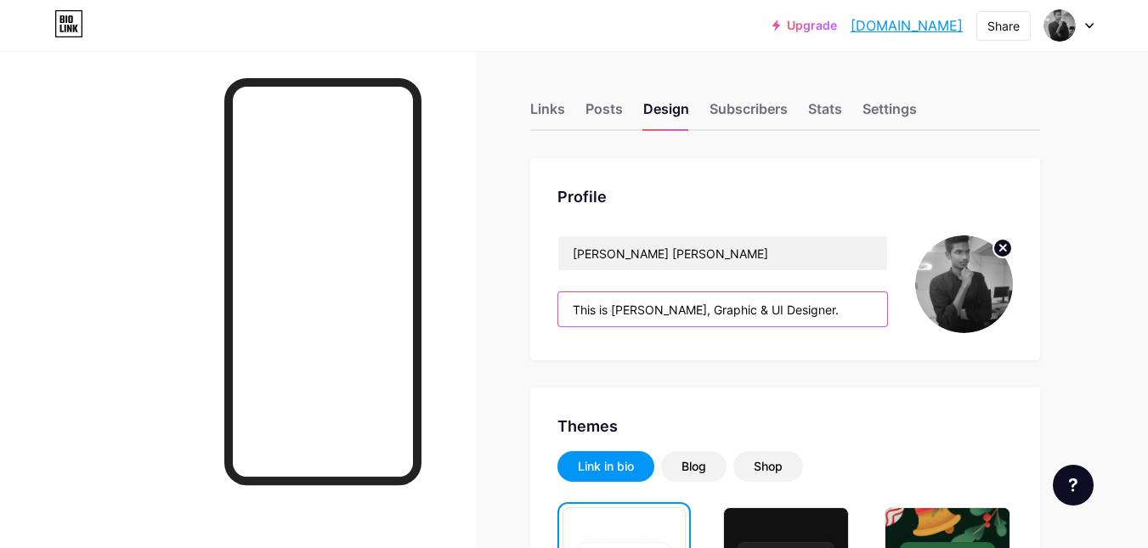
click at [645, 308] on input "This is [PERSON_NAME], Graphic & UI Designer." at bounding box center [722, 309] width 329 height 34
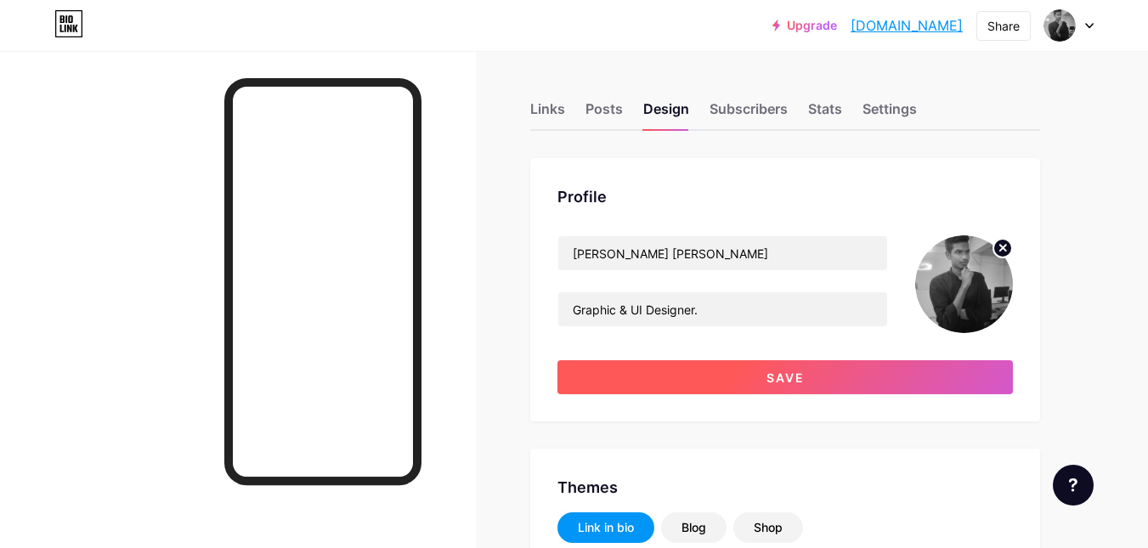
click at [652, 369] on button "Save" at bounding box center [784, 377] width 455 height 34
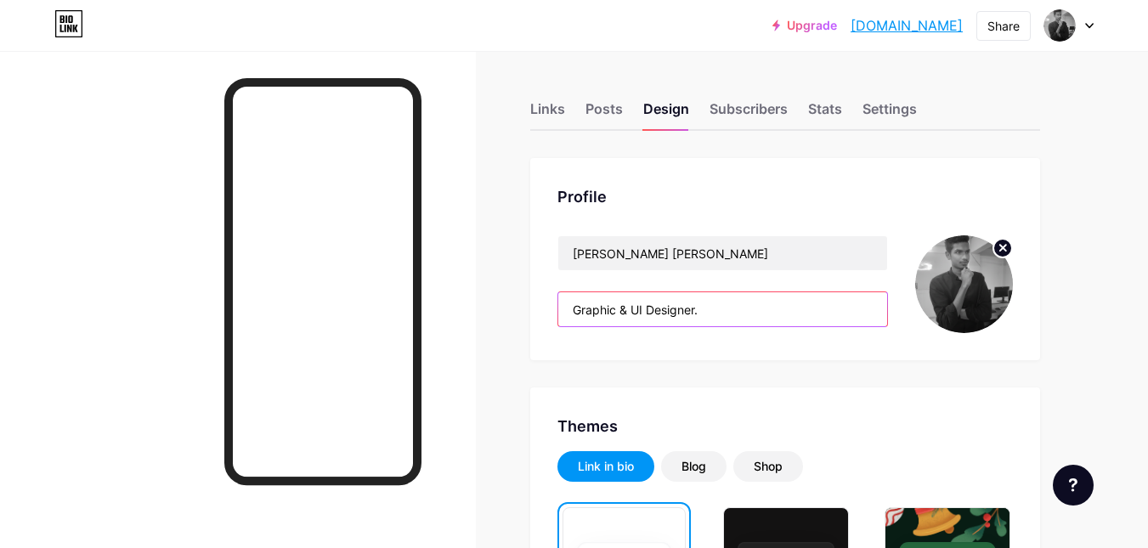
click at [731, 313] on input "Graphic & UI Designer." at bounding box center [722, 309] width 329 height 34
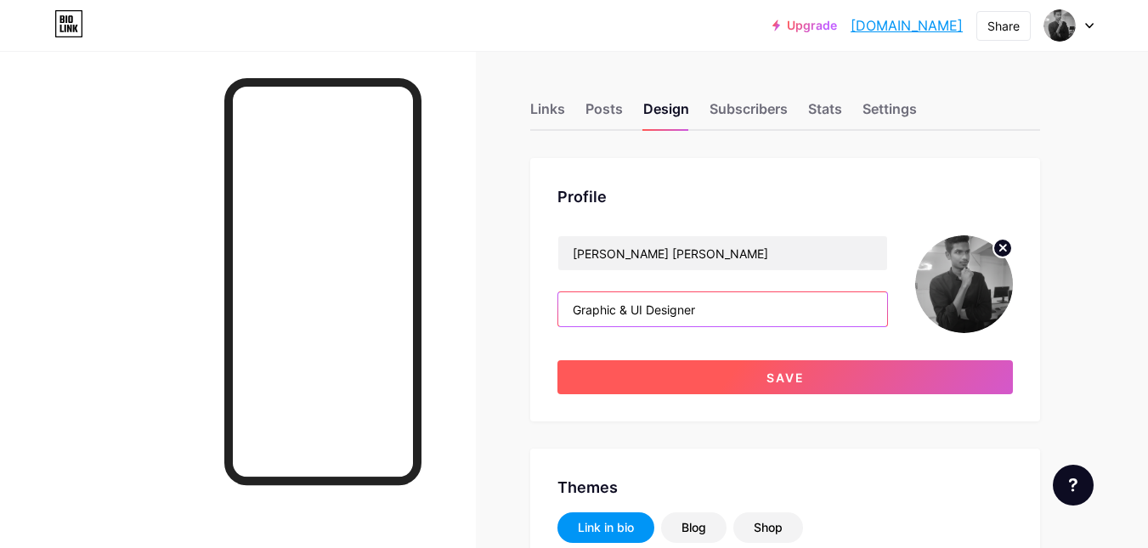
type input "Graphic & UI Designer"
click at [710, 378] on button "Save" at bounding box center [784, 377] width 455 height 34
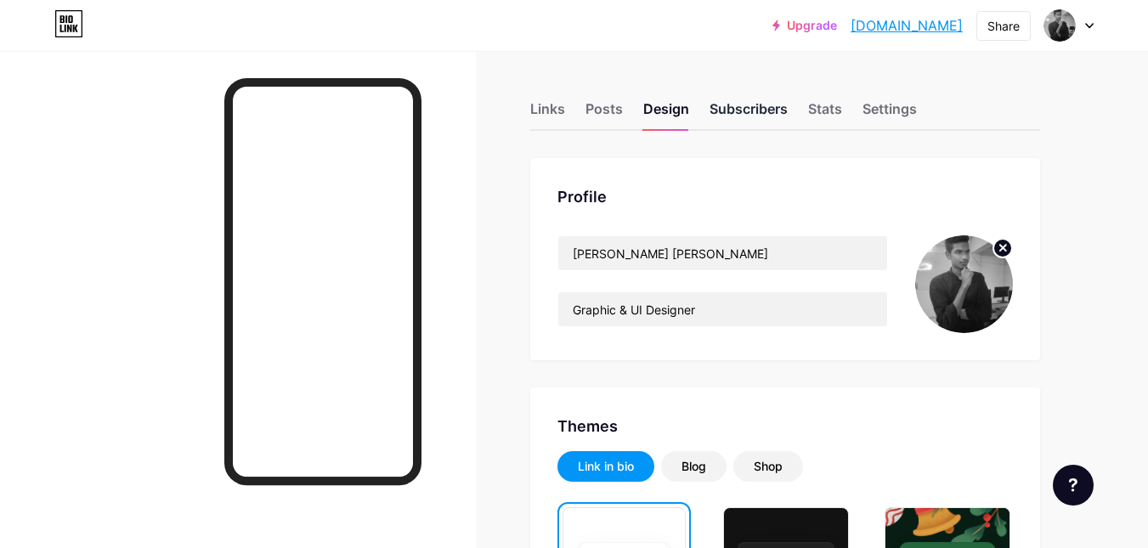
click at [731, 111] on div "Subscribers" at bounding box center [748, 114] width 78 height 31
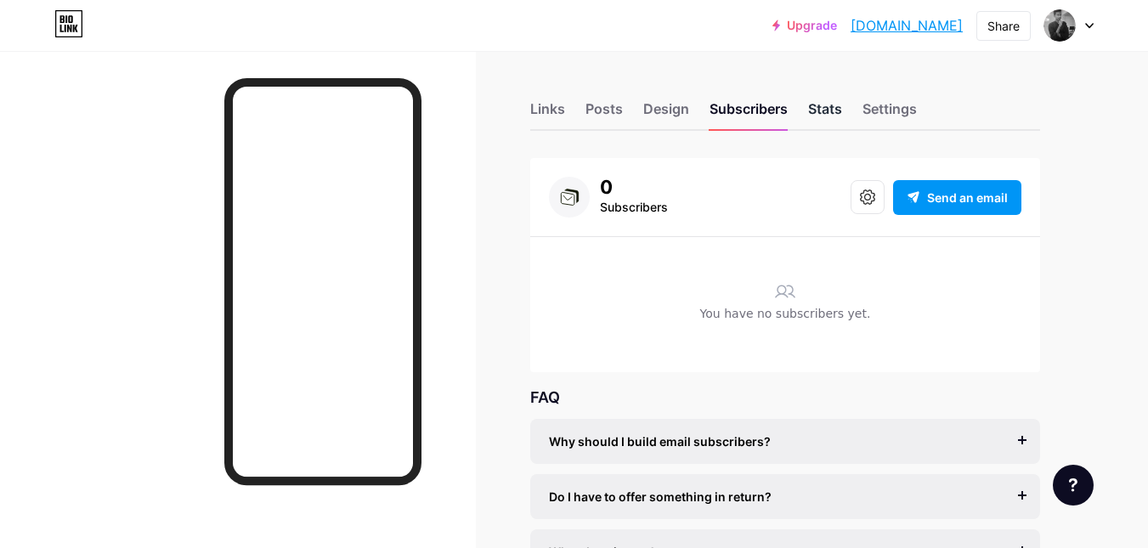
click at [811, 114] on div "Stats" at bounding box center [825, 114] width 34 height 31
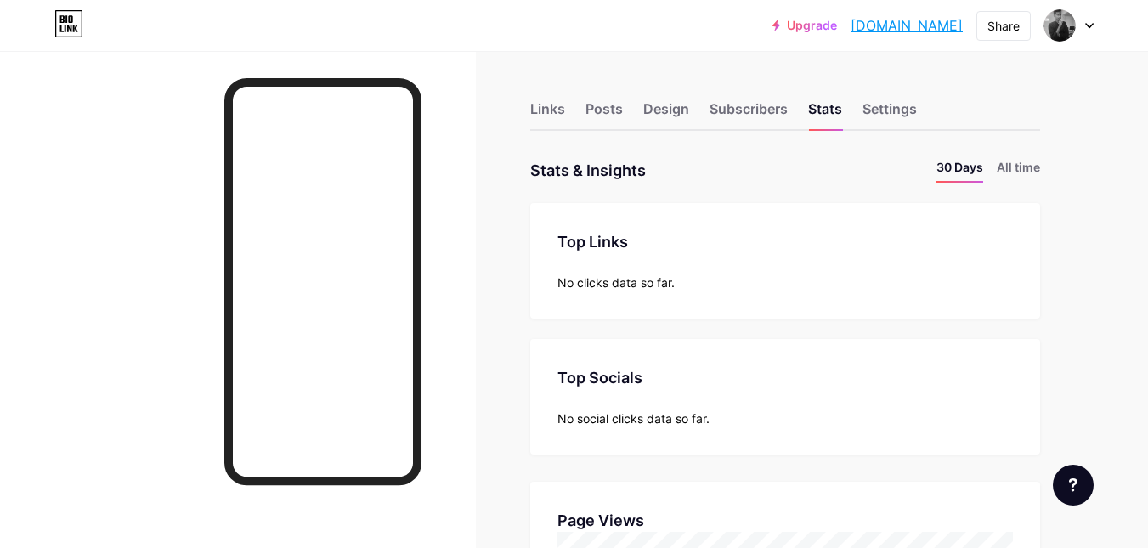
scroll to position [548, 1148]
click at [870, 117] on div "Settings" at bounding box center [889, 114] width 54 height 31
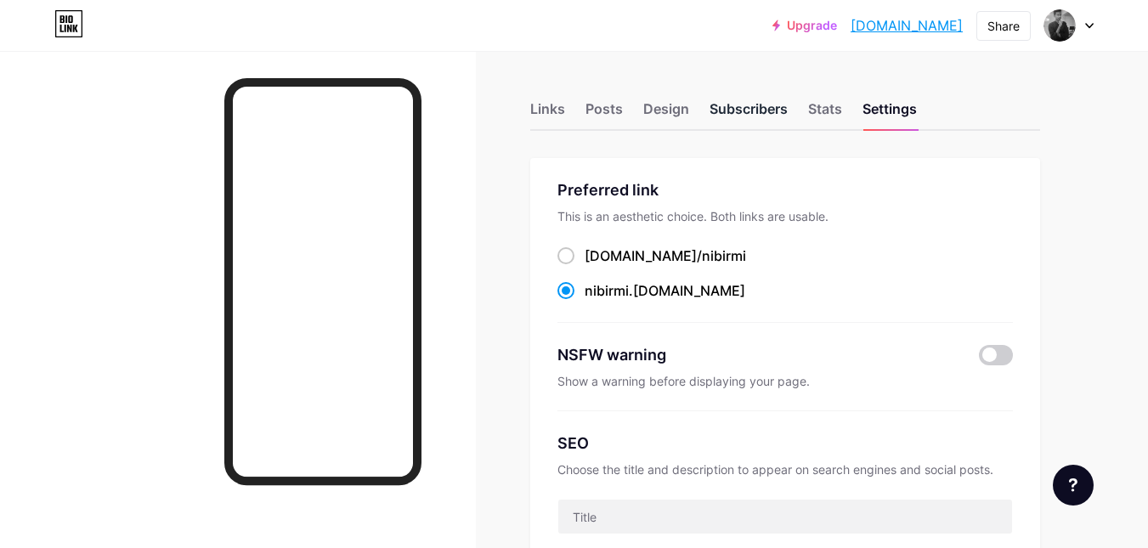
click at [729, 115] on div "Subscribers" at bounding box center [748, 114] width 78 height 31
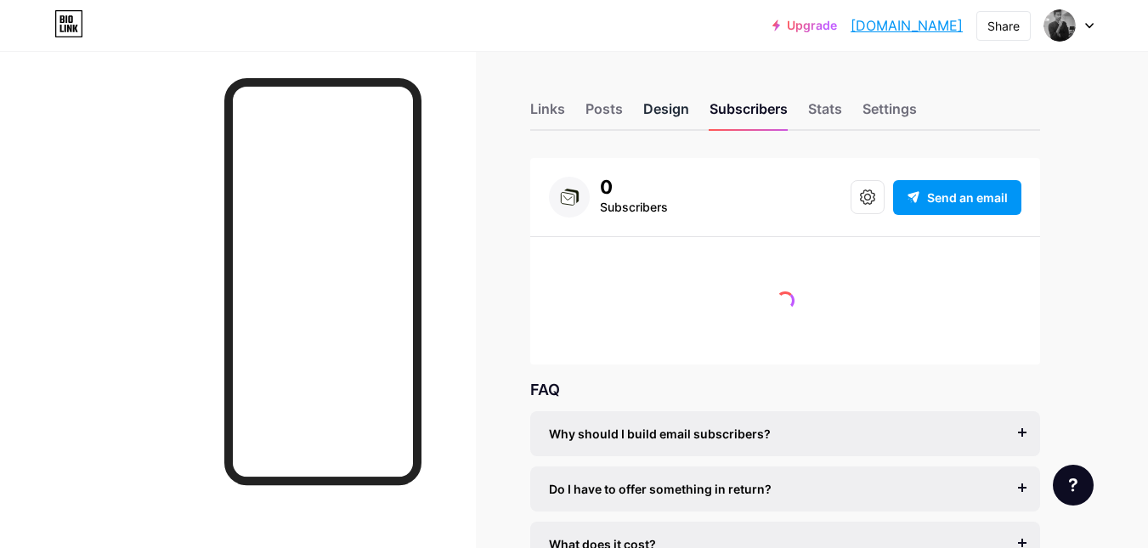
click at [643, 118] on div "Design" at bounding box center [666, 114] width 46 height 31
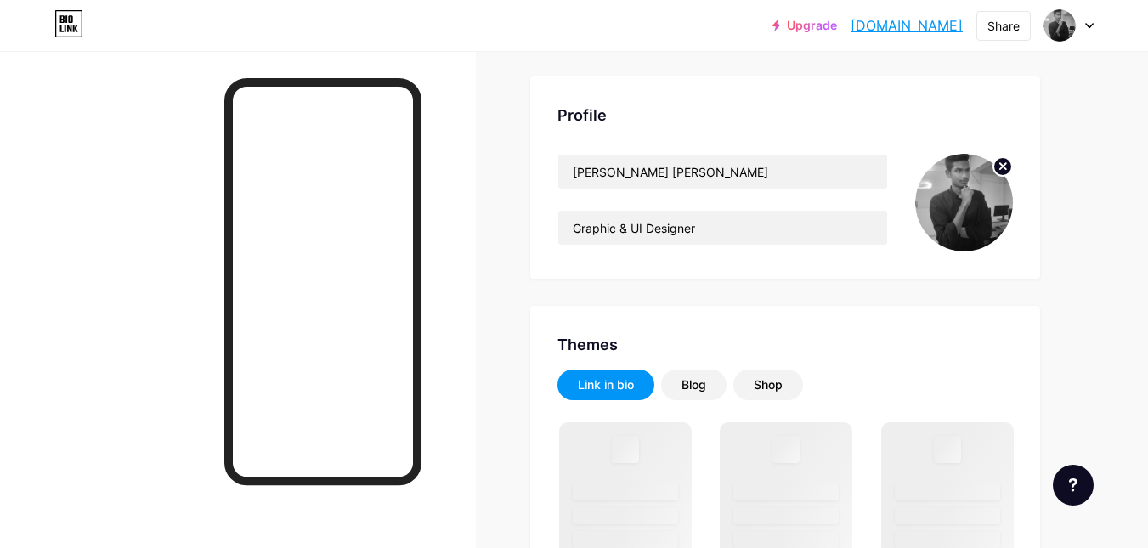
scroll to position [255, 0]
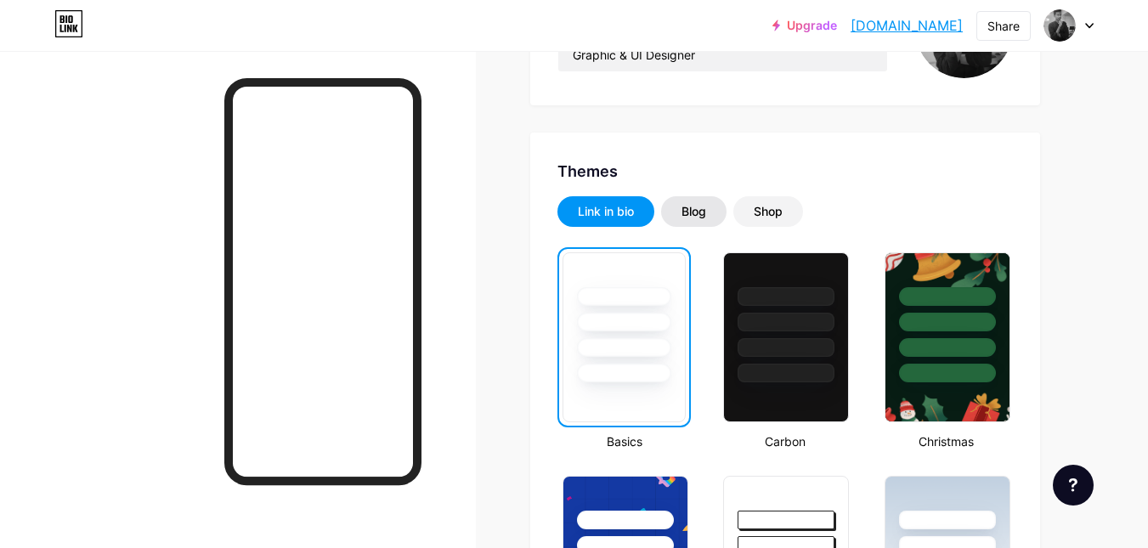
click at [680, 203] on div "Blog" at bounding box center [693, 211] width 65 height 31
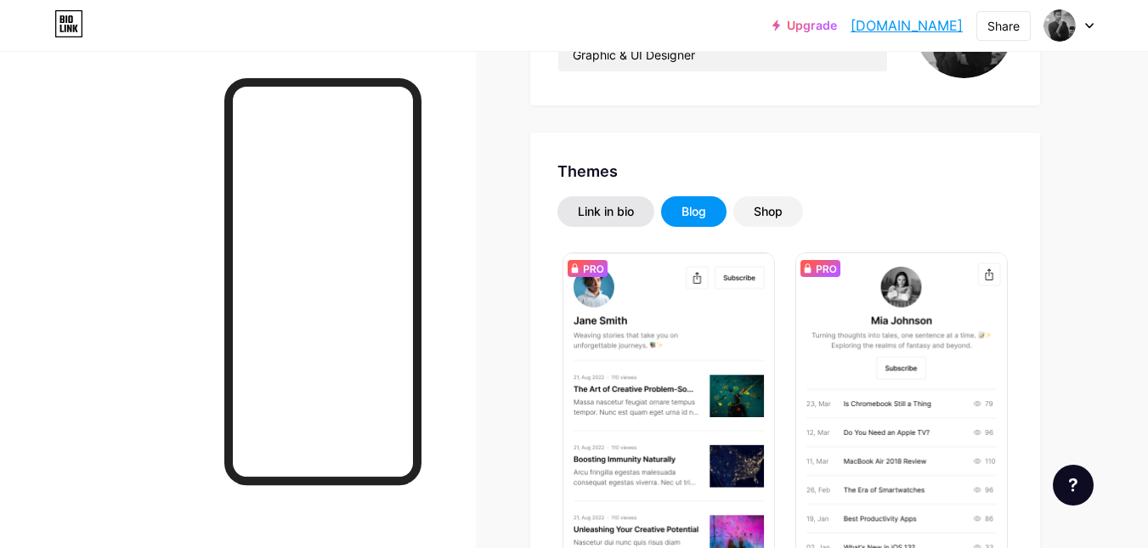
click at [609, 215] on div "Link in bio" at bounding box center [606, 211] width 56 height 17
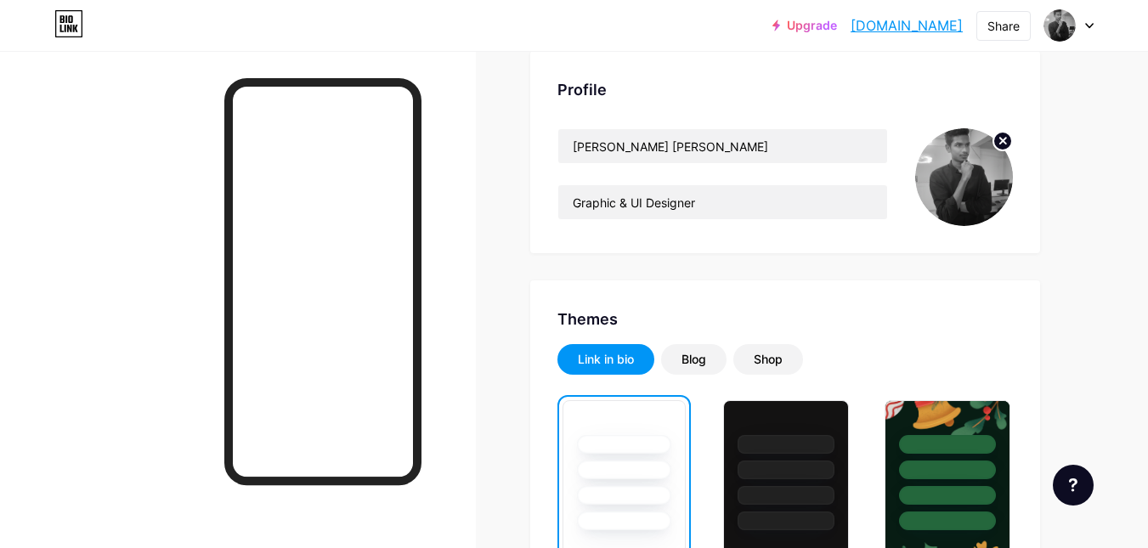
scroll to position [0, 0]
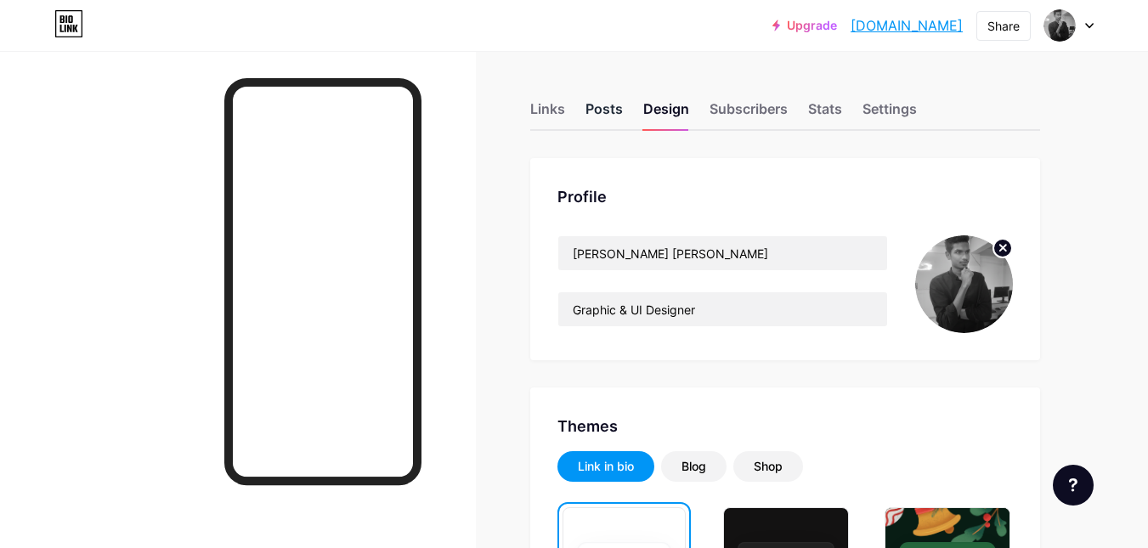
click at [604, 113] on div "Posts" at bounding box center [603, 114] width 37 height 31
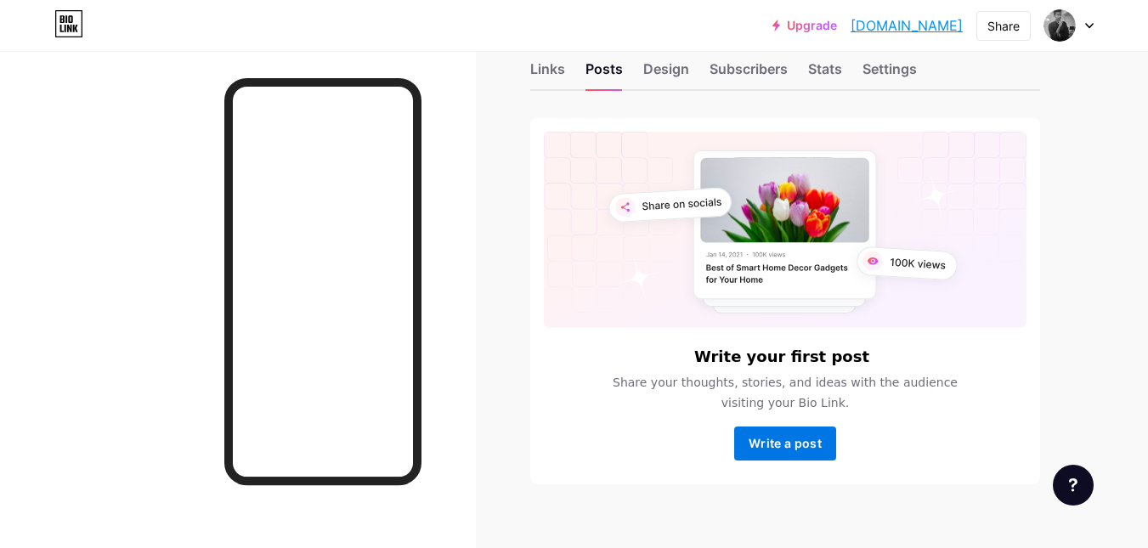
scroll to position [61, 0]
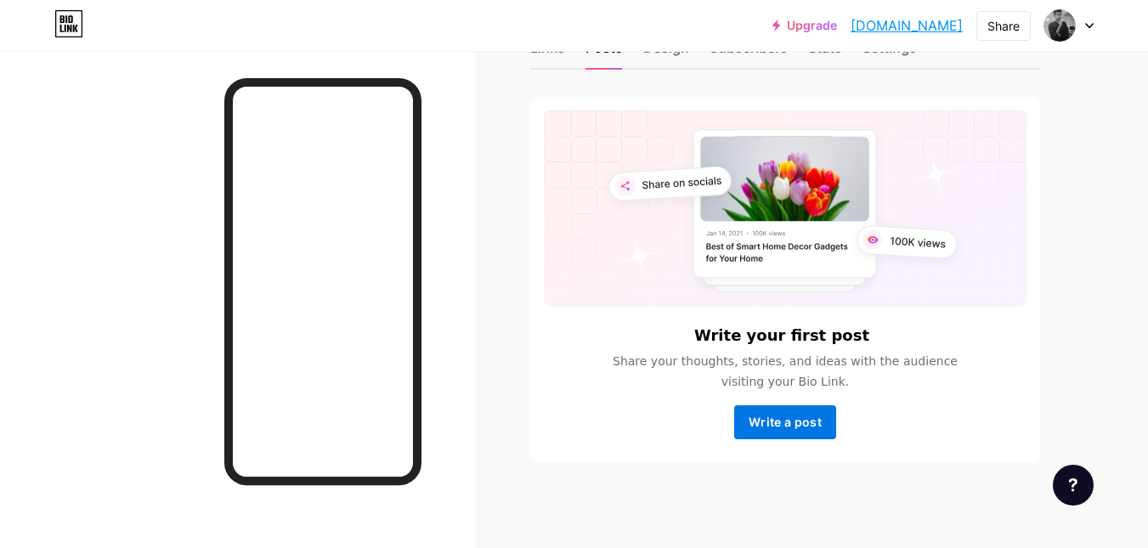
click at [805, 430] on button "Write a post" at bounding box center [785, 422] width 102 height 34
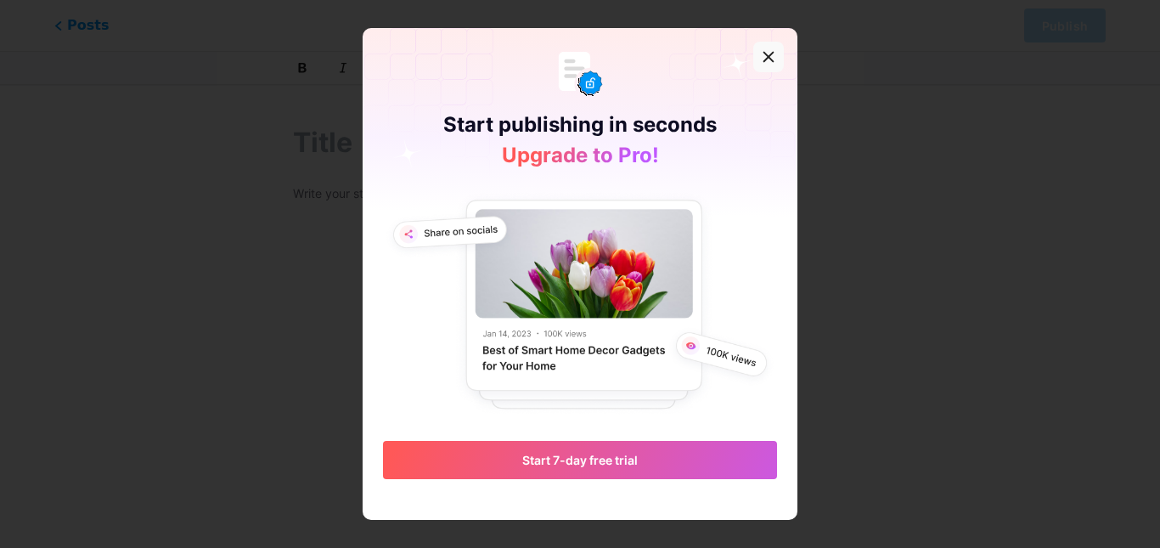
click at [764, 56] on icon at bounding box center [769, 57] width 14 height 14
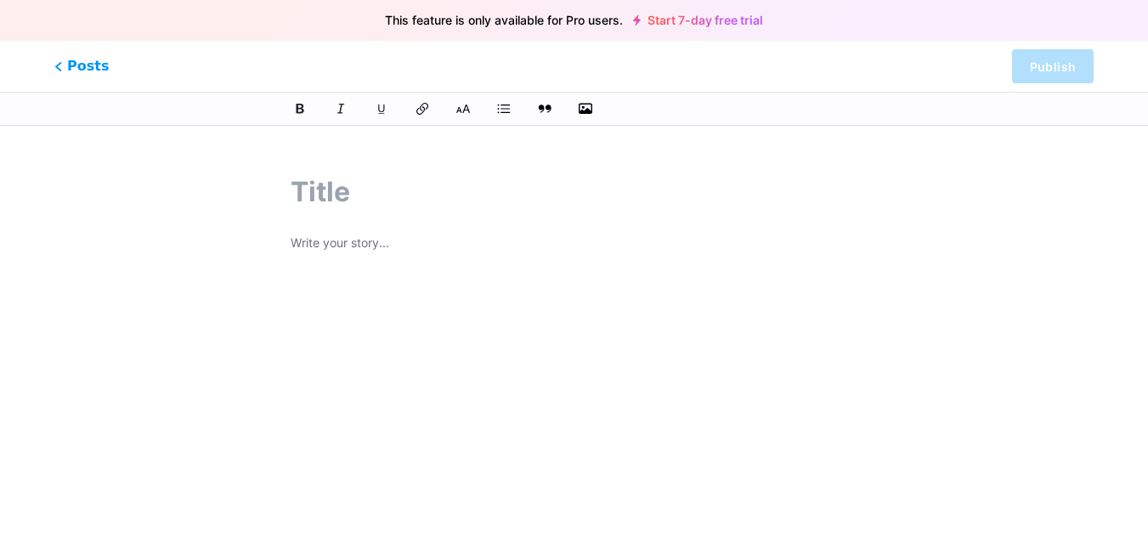
click at [334, 203] on input "text" at bounding box center [574, 192] width 567 height 41
type input "Title"
type input "title"
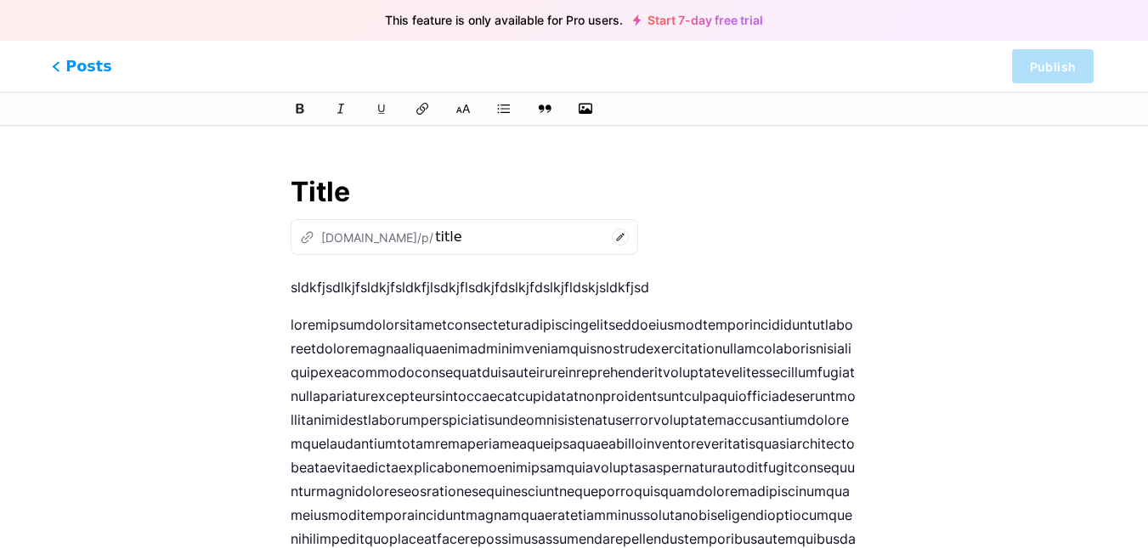
click at [82, 73] on span "Posts" at bounding box center [82, 66] width 60 height 22
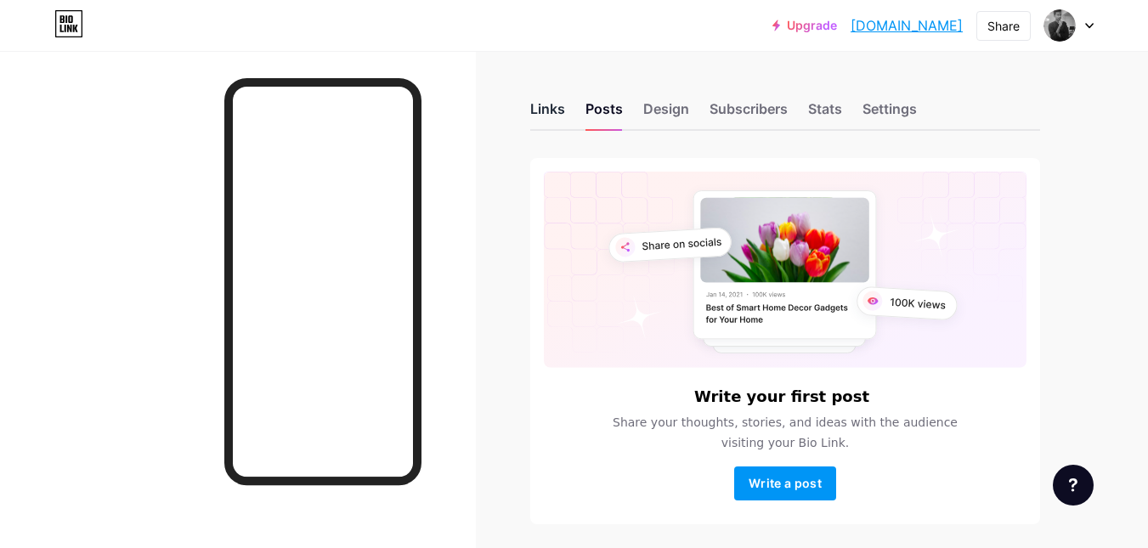
click at [547, 115] on div "Links" at bounding box center [547, 114] width 35 height 31
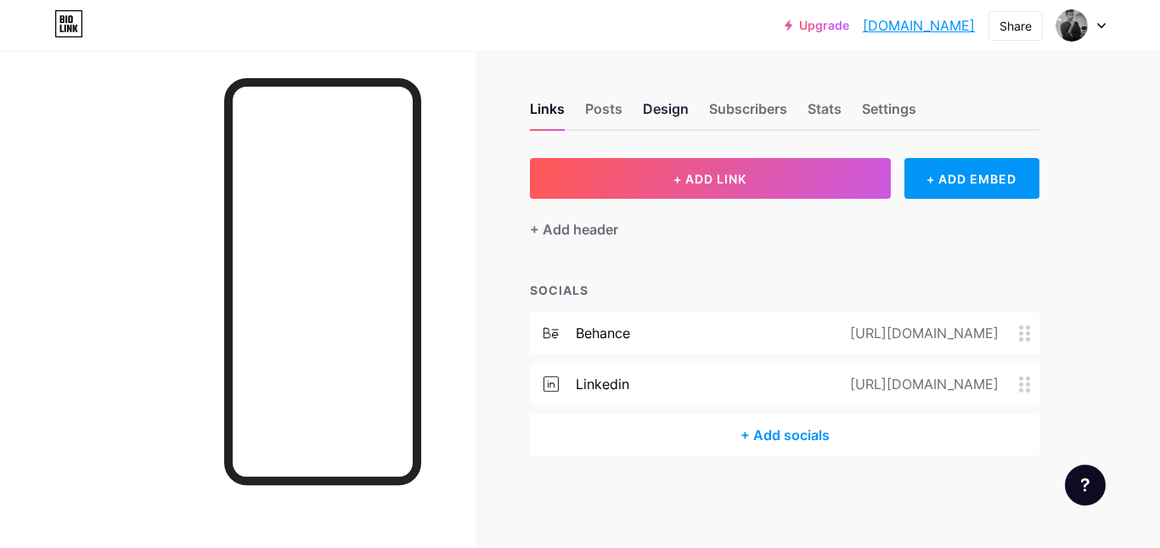
click at [669, 116] on div "Design" at bounding box center [666, 114] width 46 height 31
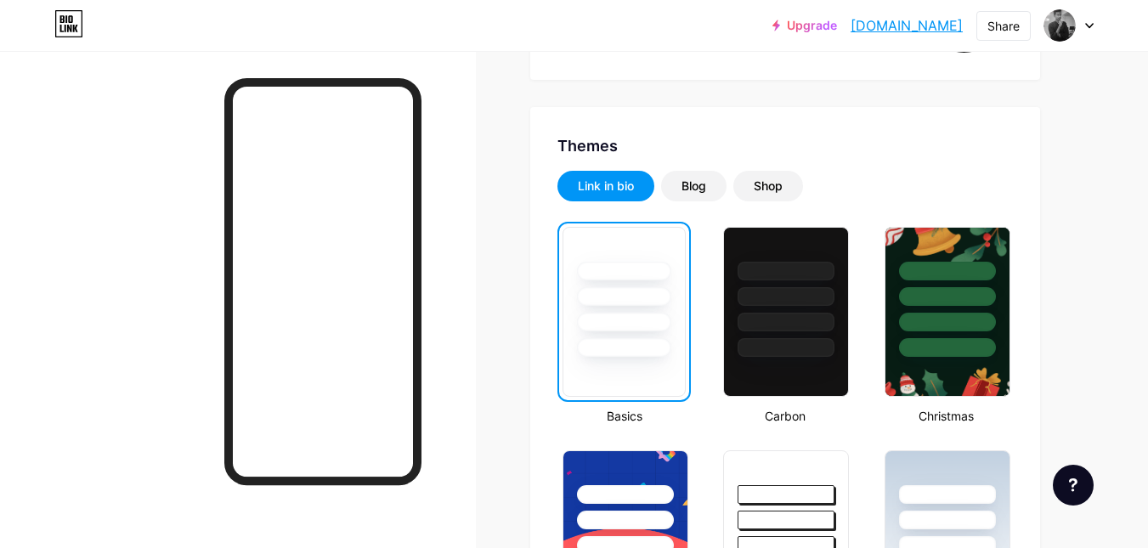
scroll to position [170, 0]
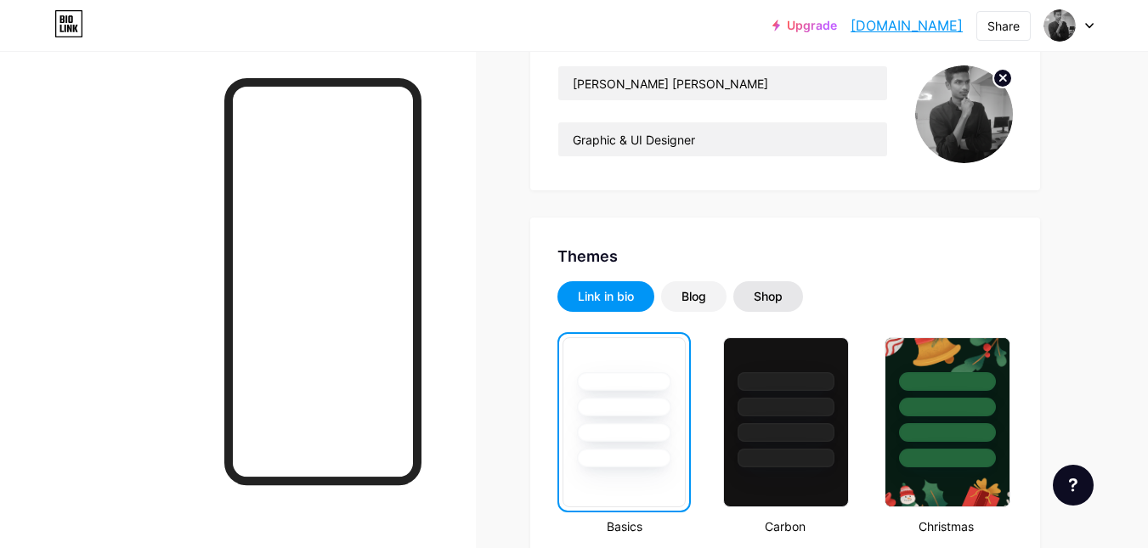
click at [776, 304] on div "Shop" at bounding box center [768, 296] width 29 height 17
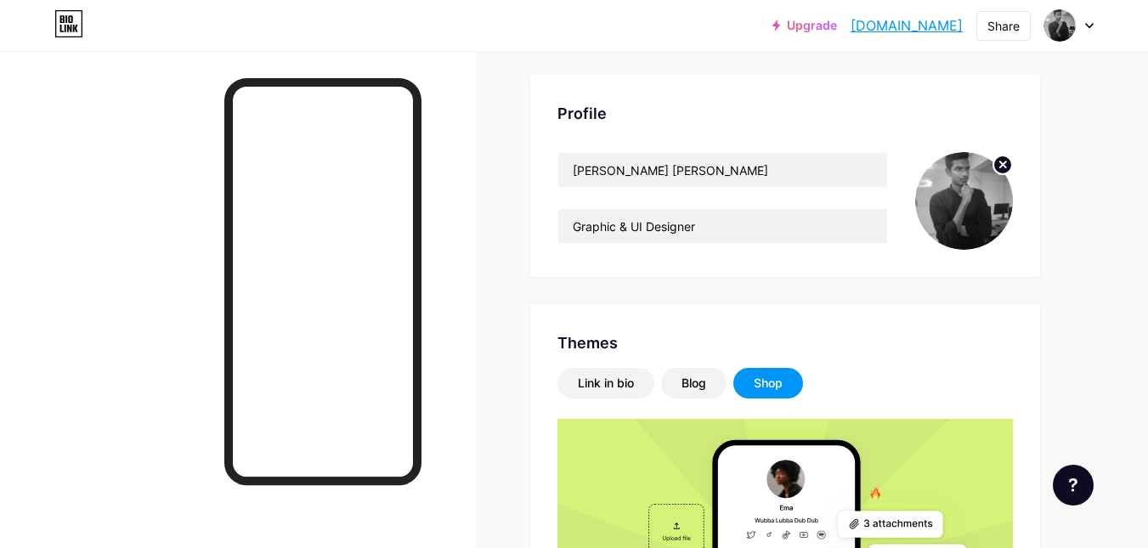
scroll to position [0, 0]
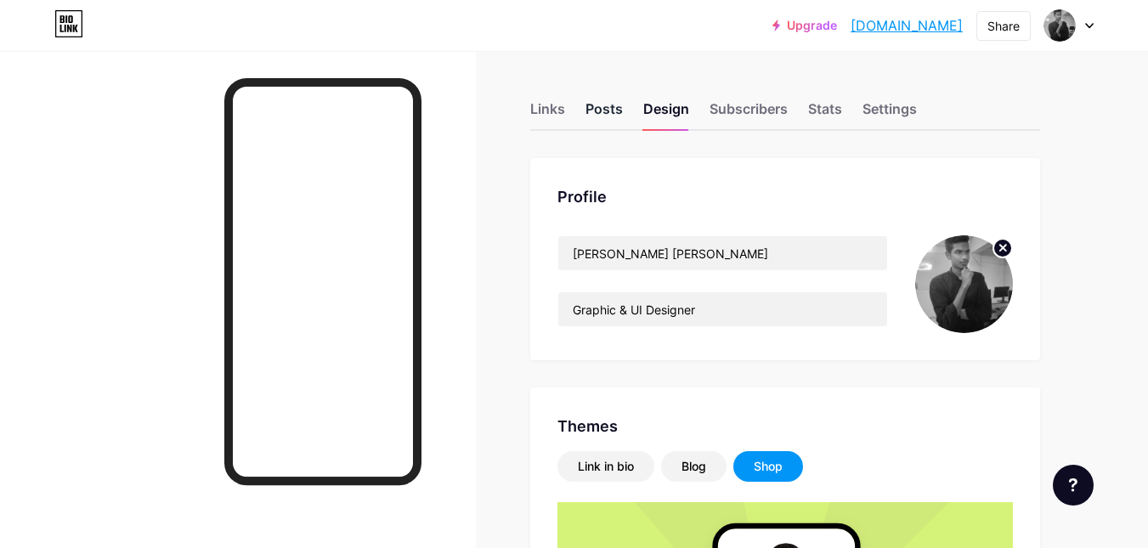
click at [601, 125] on div "Posts" at bounding box center [603, 114] width 37 height 31
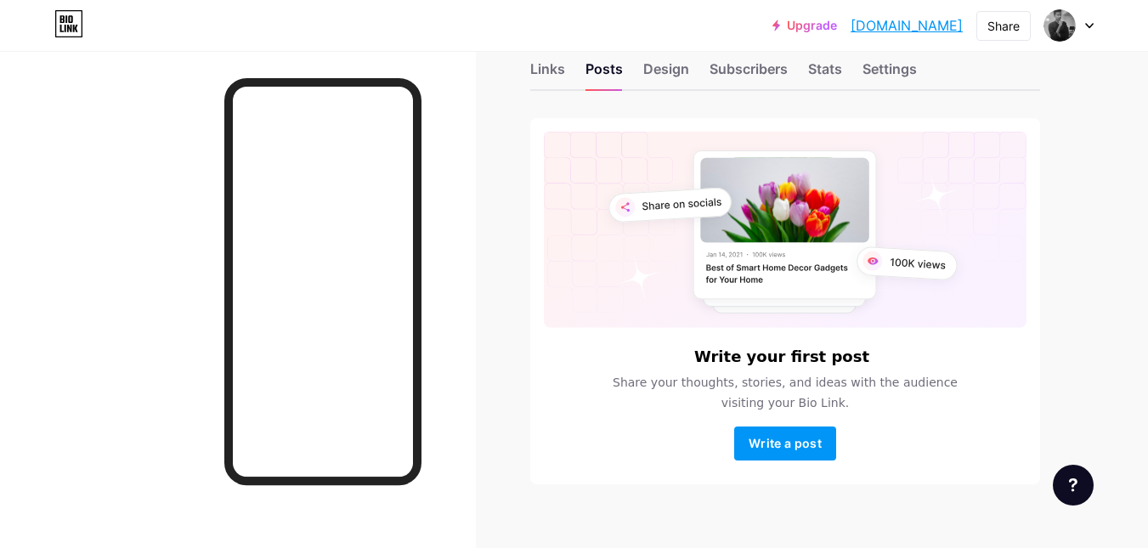
scroll to position [61, 0]
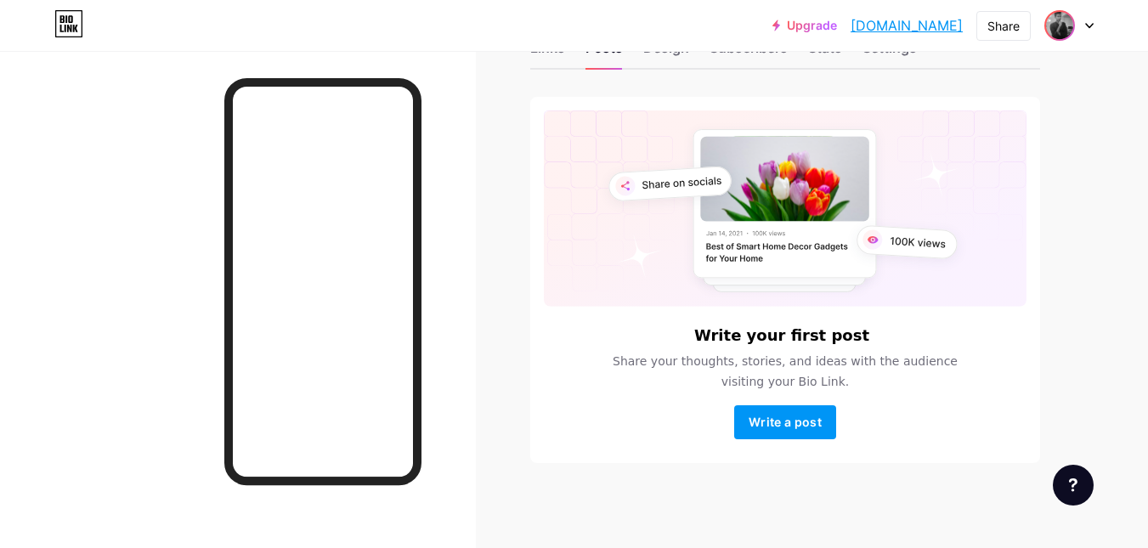
click at [1066, 38] on span at bounding box center [1059, 25] width 27 height 27
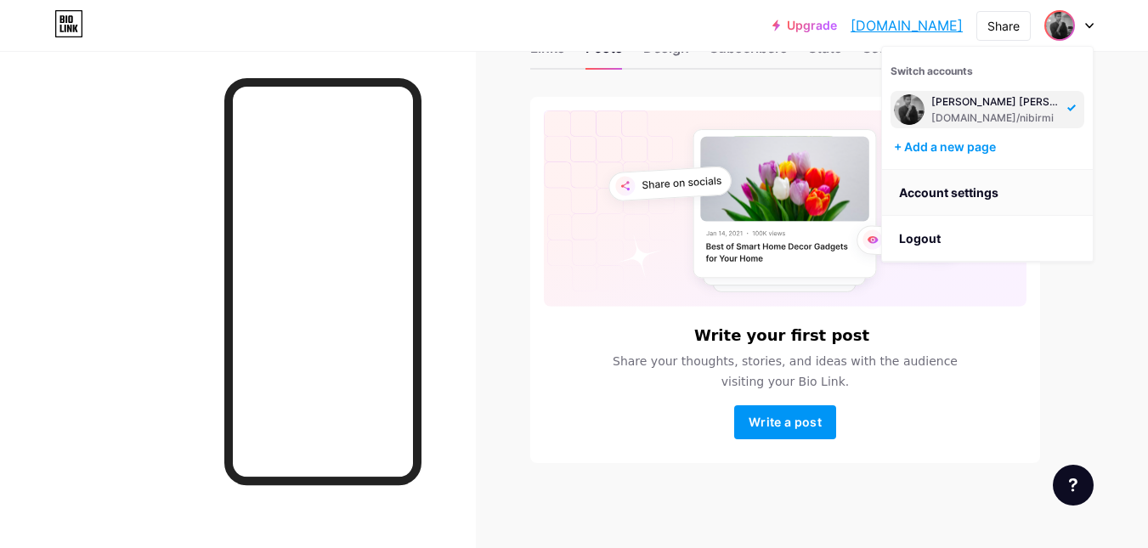
click at [925, 195] on link "Account settings" at bounding box center [987, 193] width 211 height 46
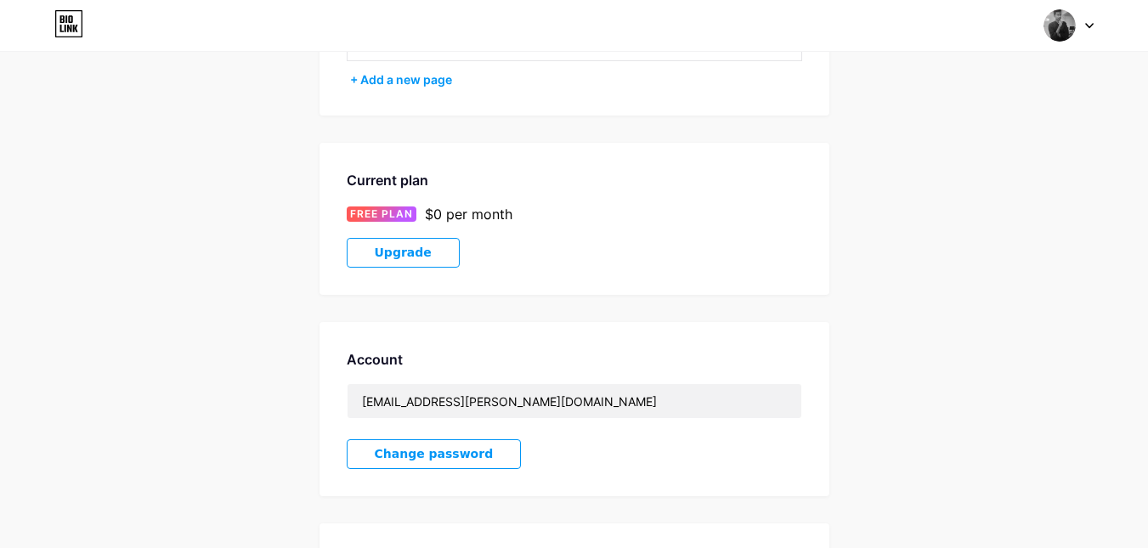
scroll to position [62, 0]
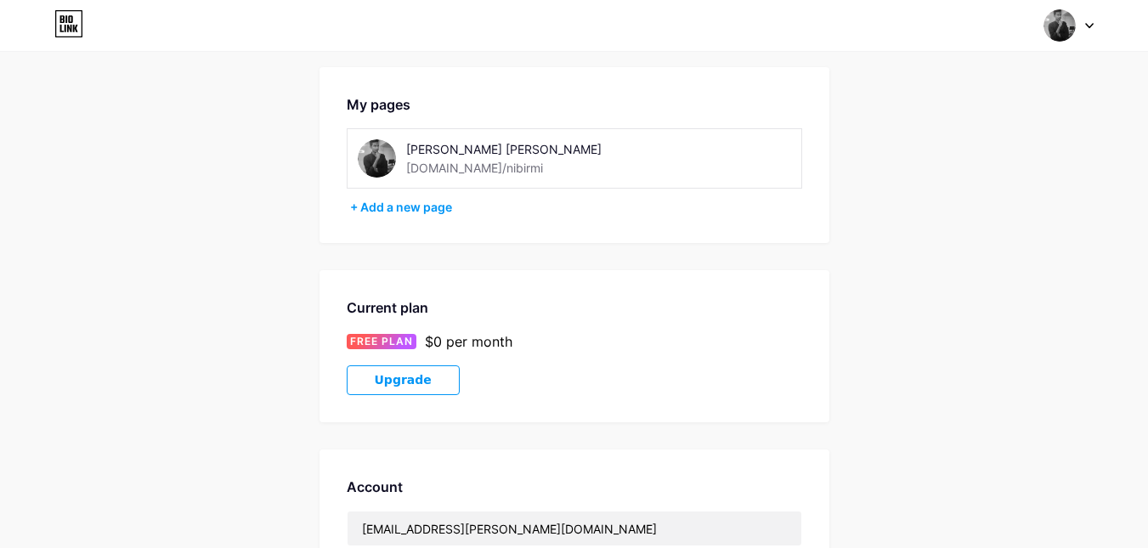
click at [70, 21] on icon at bounding box center [70, 19] width 4 height 8
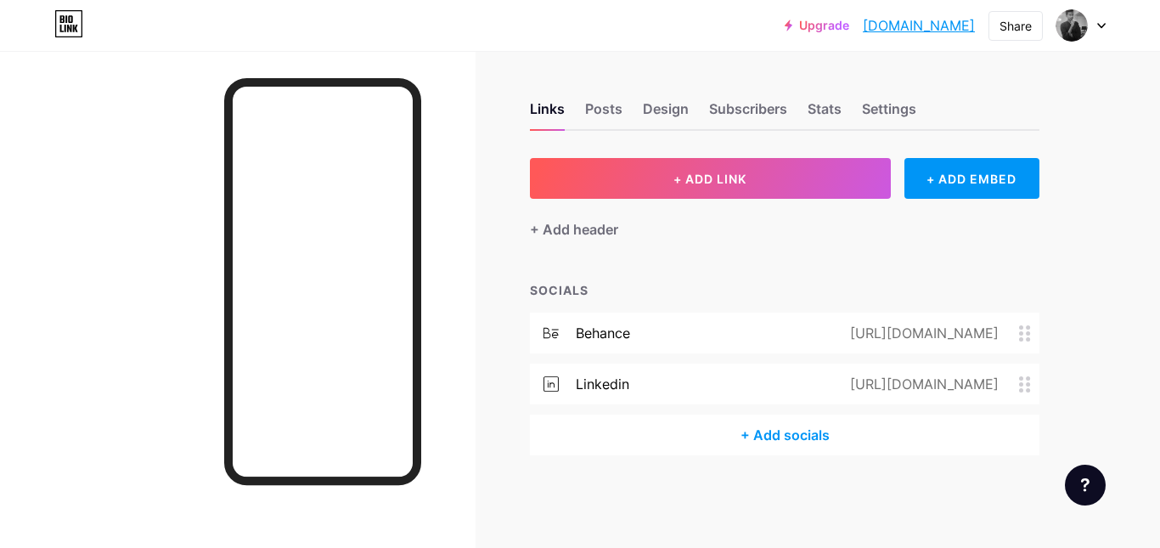
click at [856, 104] on div "Links Posts Design Subscribers Stats Settings" at bounding box center [785, 100] width 510 height 59
click at [881, 110] on div "Settings" at bounding box center [889, 114] width 54 height 31
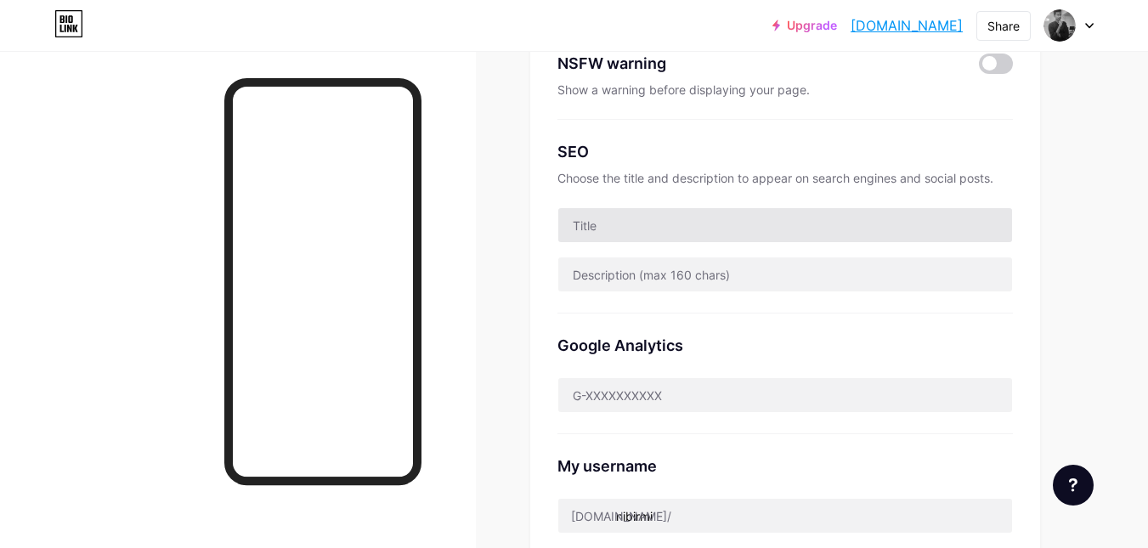
scroll to position [255, 0]
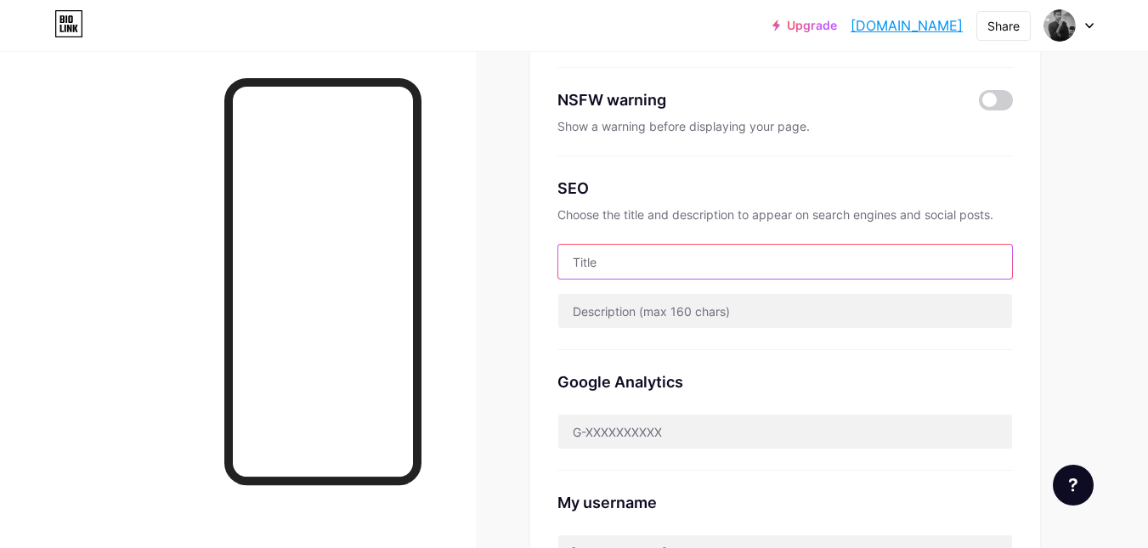
click at [617, 256] on input "text" at bounding box center [785, 262] width 454 height 34
type input "[PERSON_NAME] [PERSON_NAME], Graphic & UI Designer"
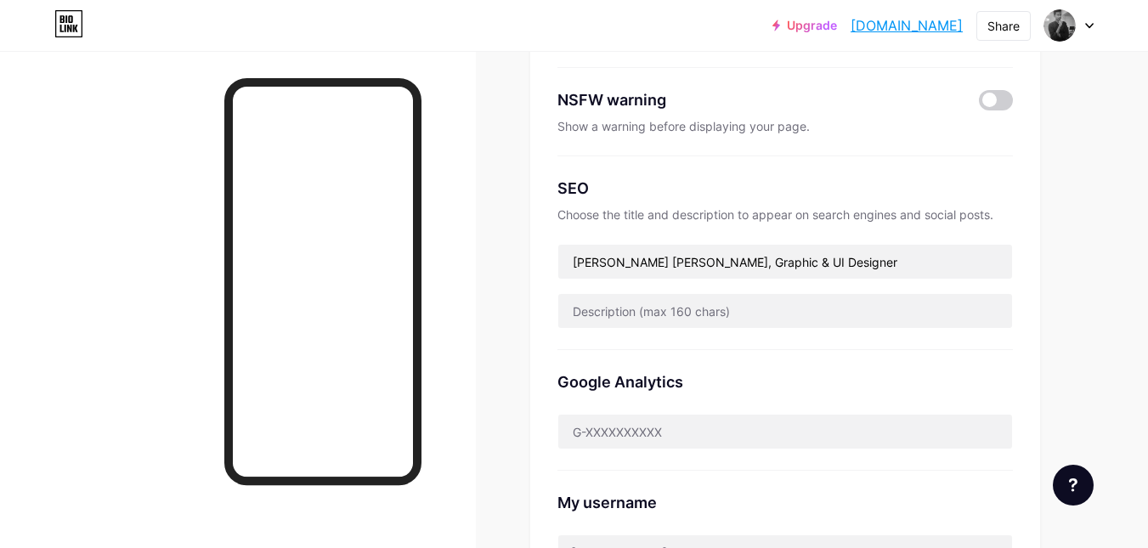
click at [593, 157] on div "SEO Choose the title and description to appear on search engines and social pos…" at bounding box center [784, 253] width 455 height 194
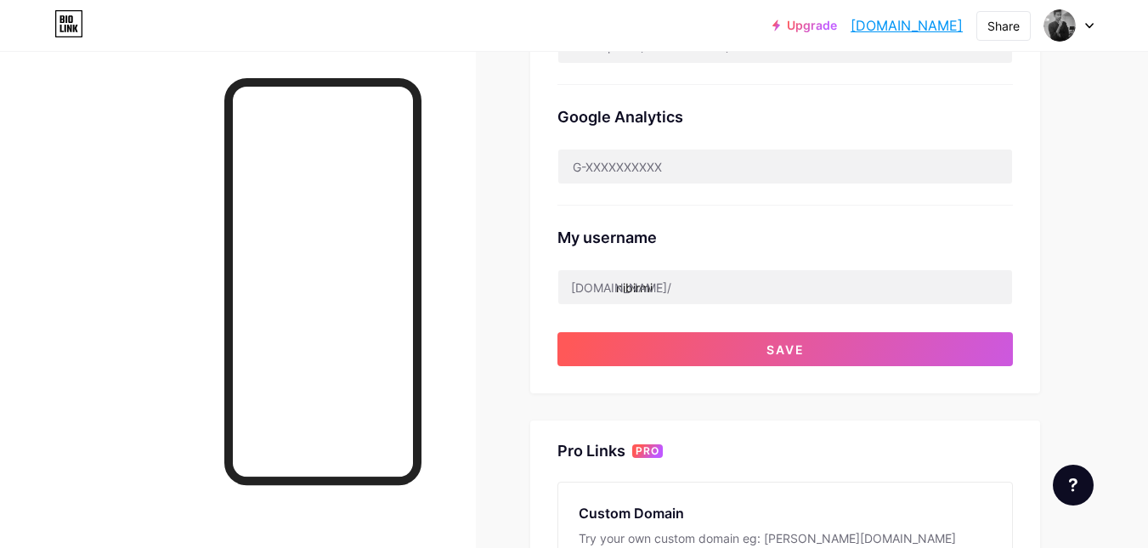
scroll to position [595, 0]
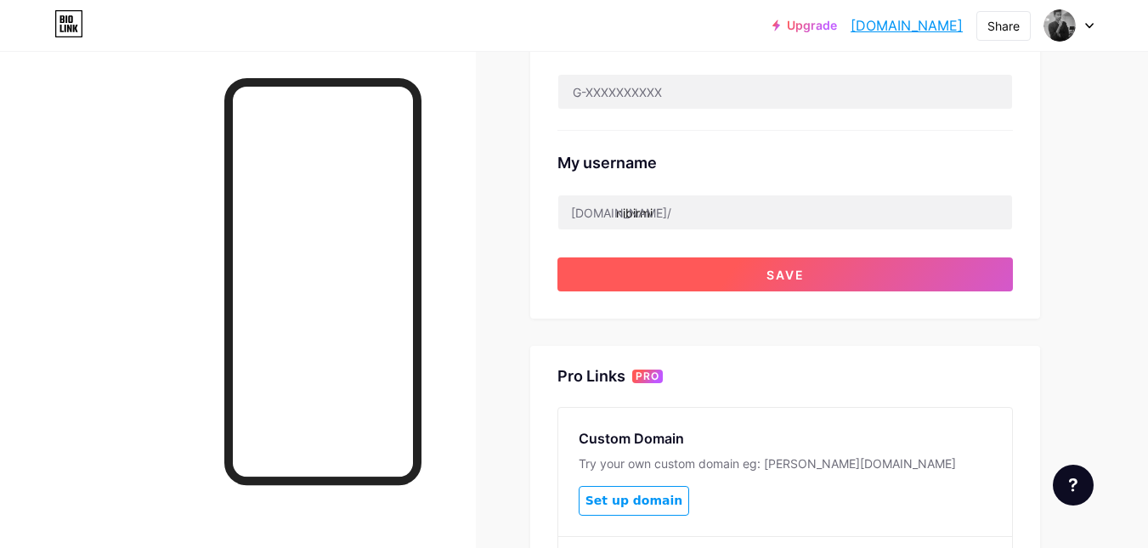
click at [662, 279] on button "Save" at bounding box center [784, 274] width 455 height 34
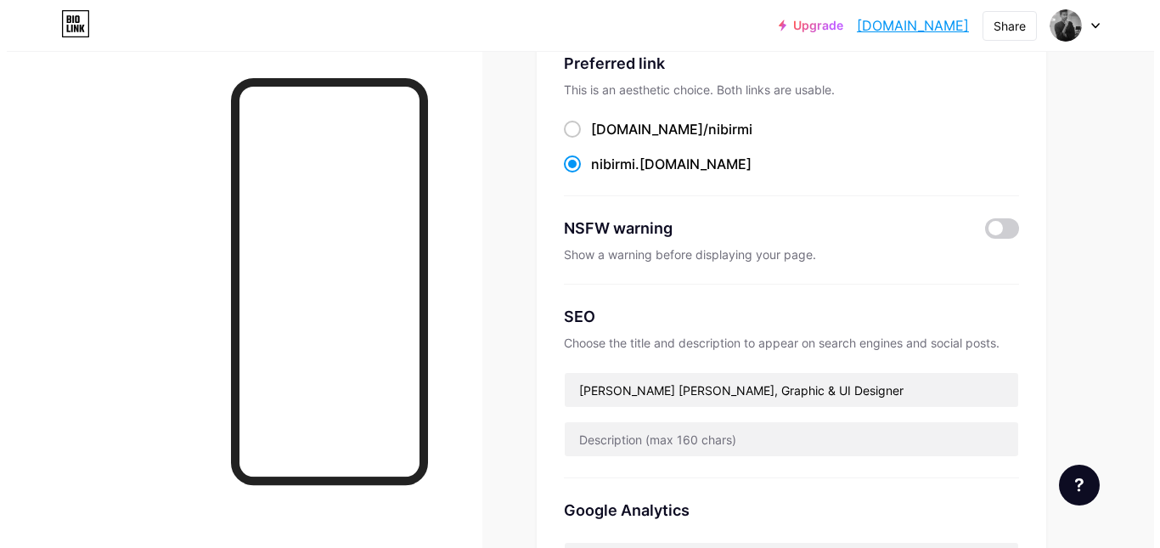
scroll to position [0, 0]
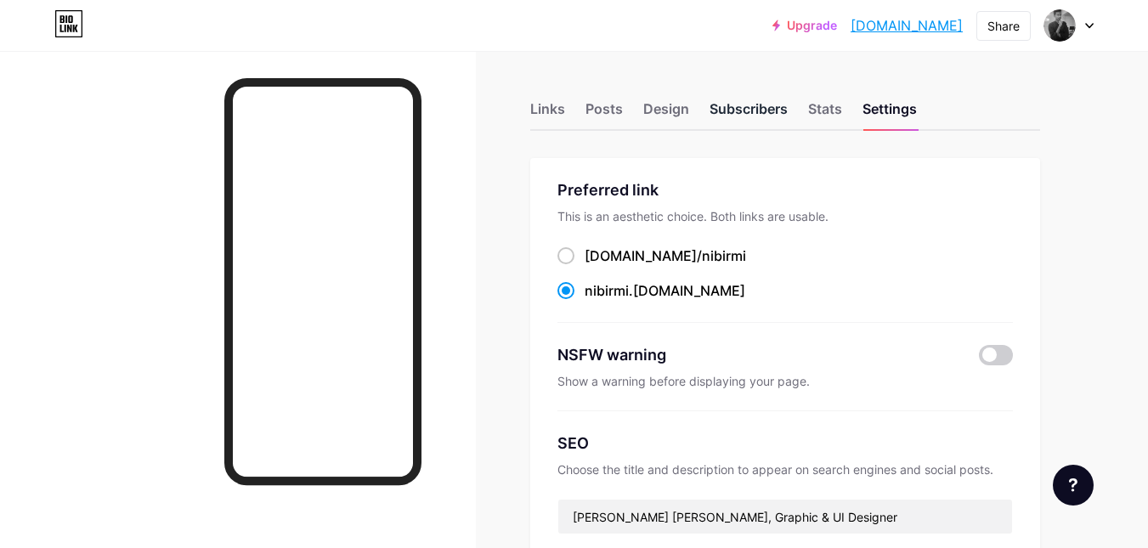
click at [750, 123] on div "Subscribers" at bounding box center [748, 114] width 78 height 31
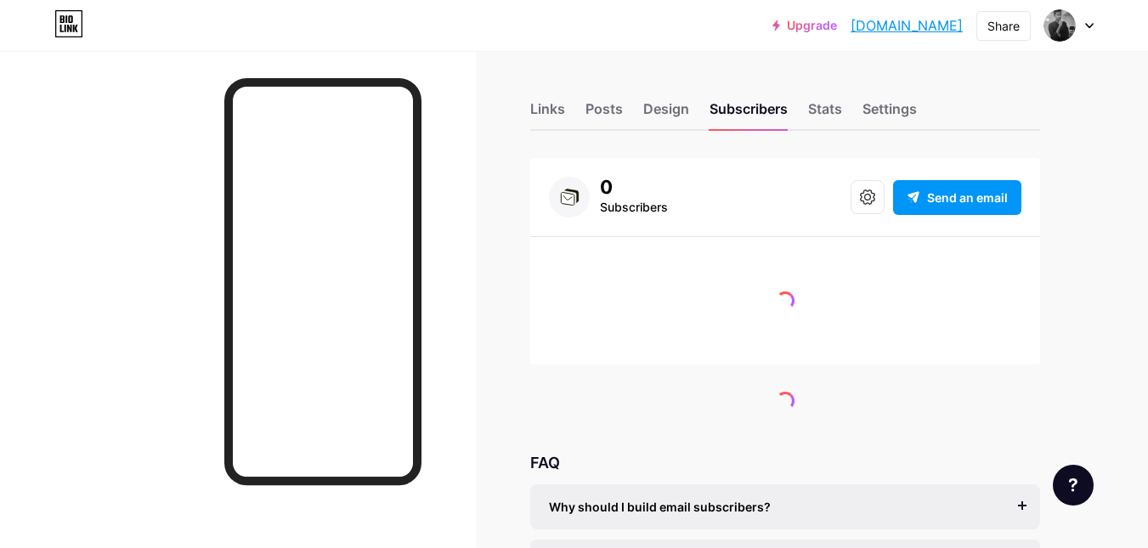
click at [529, 102] on div "Links Posts Design Subscribers Stats Settings 0 Subscribers Send an email FAQ W…" at bounding box center [555, 388] width 1111 height 674
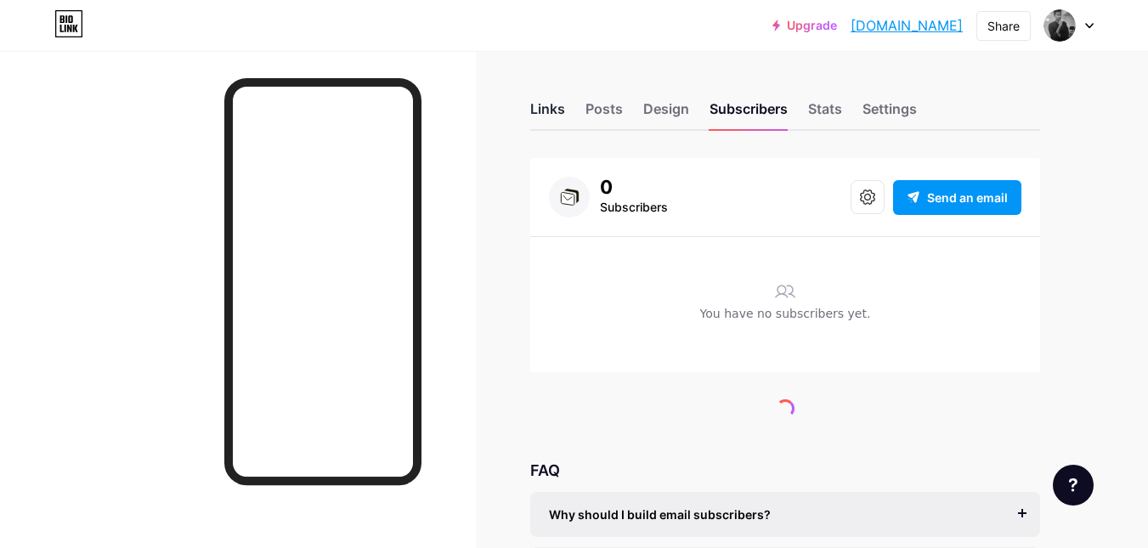
click at [539, 108] on div "Links" at bounding box center [547, 114] width 35 height 31
